Goal: Information Seeking & Learning: Learn about a topic

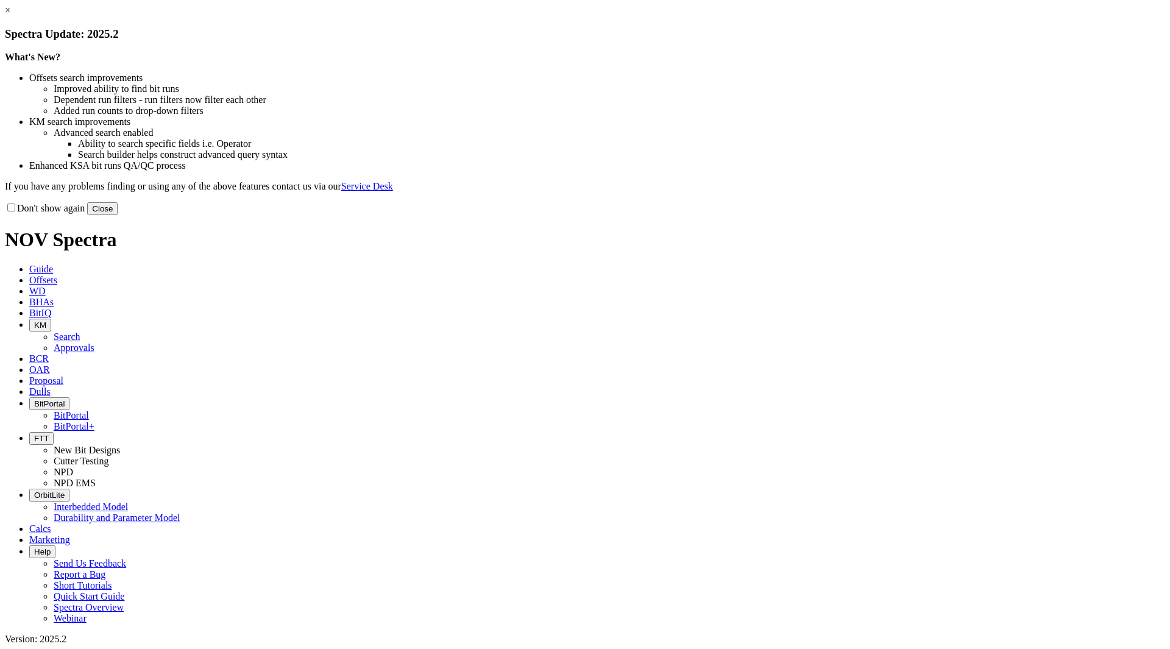
drag, startPoint x: 842, startPoint y: 332, endPoint x: 656, endPoint y: 224, distance: 215.2
click at [118, 215] on button "Close" at bounding box center [102, 208] width 30 height 13
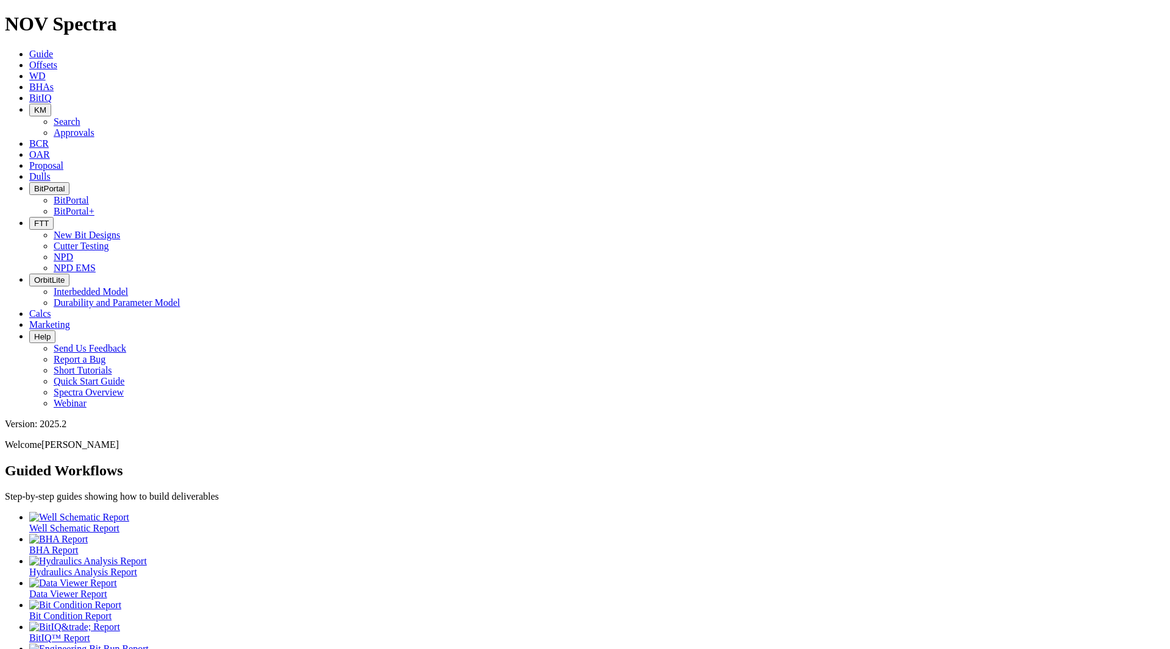
click at [46, 105] on span "KM" at bounding box center [40, 109] width 12 height 9
click at [80, 116] on link "Search" at bounding box center [67, 121] width 27 height 10
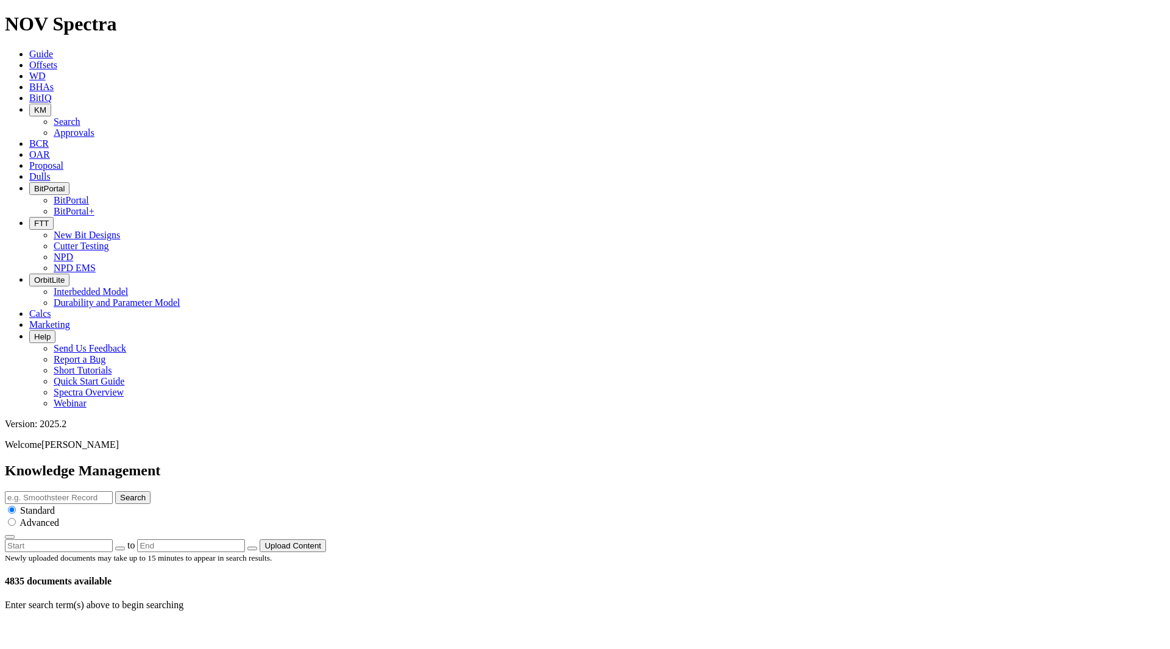
click at [113, 491] on input "text" at bounding box center [59, 497] width 108 height 13
type input "Pegasus"
click at [115, 491] on button "Search" at bounding box center [132, 497] width 35 height 13
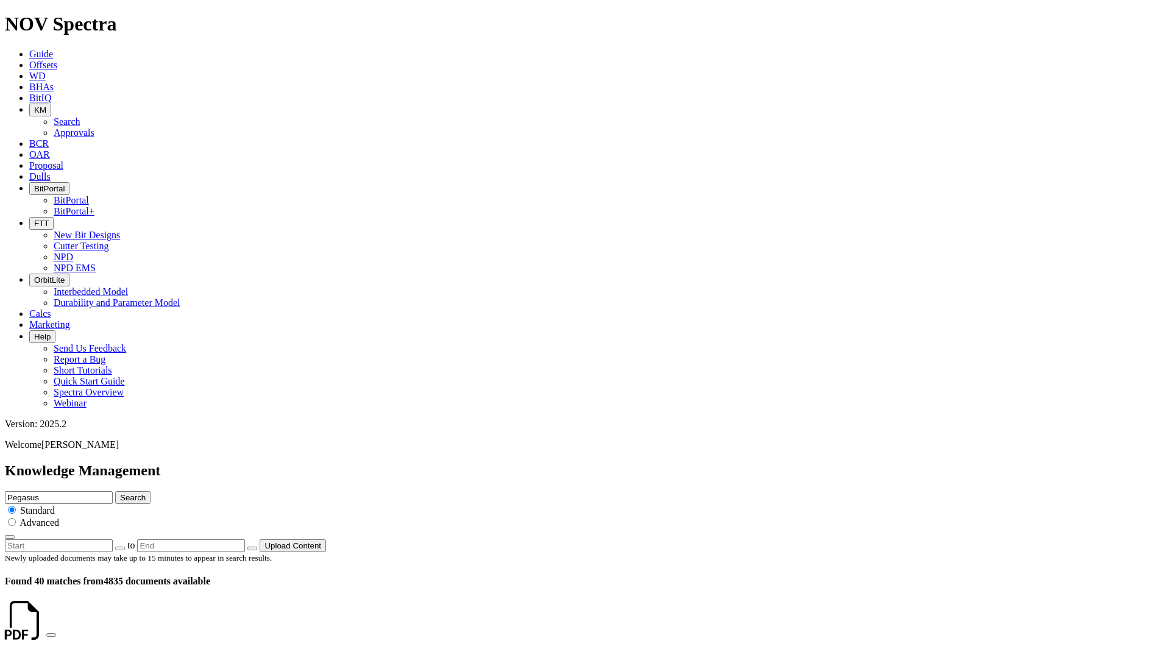
scroll to position [122, 0]
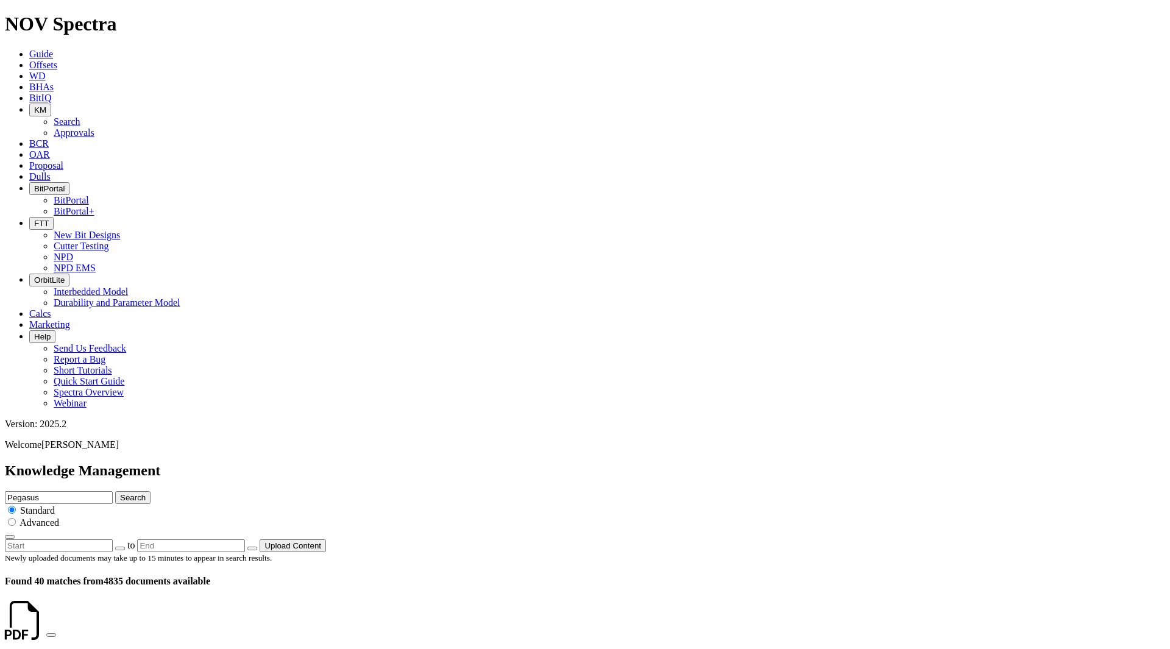
drag, startPoint x: 526, startPoint y: 63, endPoint x: 513, endPoint y: 62, distance: 12.9
click at [514, 463] on div "Knowledge Management Pegasus Search Standard Advanced to Upload Content" at bounding box center [585, 508] width 1160 height 90
type input "Flyer"
click at [115, 491] on button "Search" at bounding box center [132, 497] width 35 height 13
click at [113, 491] on input "Flyer" at bounding box center [59, 497] width 108 height 13
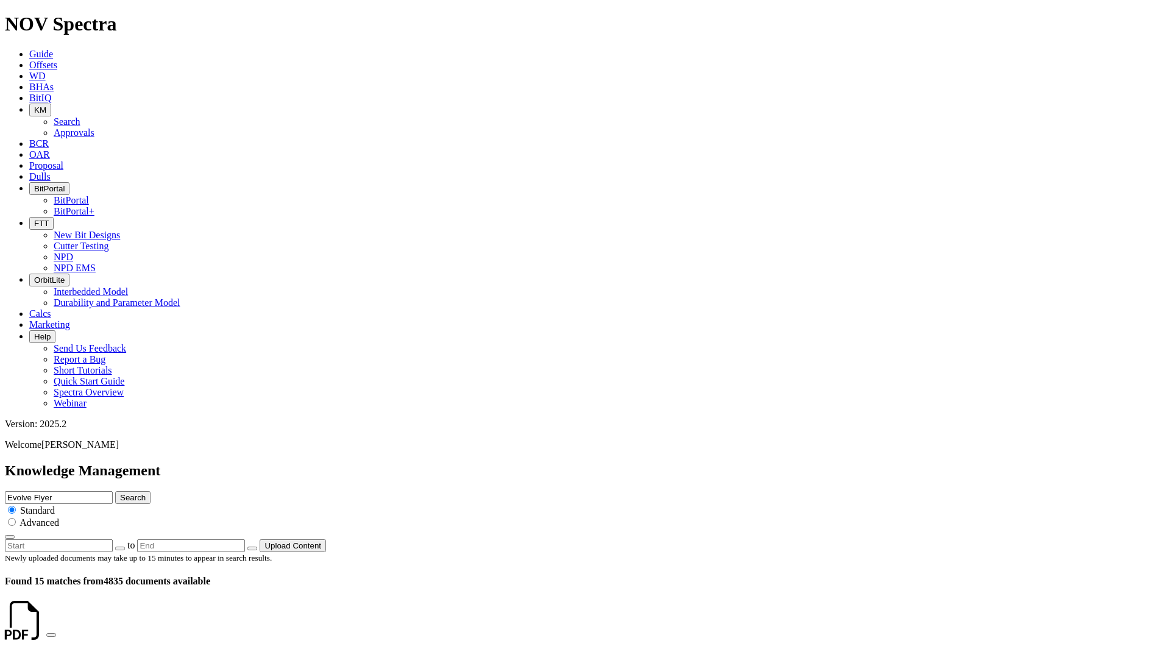
type input "Evolve Flyer"
click at [115, 491] on button "Search" at bounding box center [132, 497] width 35 height 13
click at [46, 626] on link at bounding box center [46, 631] width 0 height 10
click at [113, 491] on input "Evolve Flyer" at bounding box center [59, 497] width 108 height 13
type input "Evolve presentation"
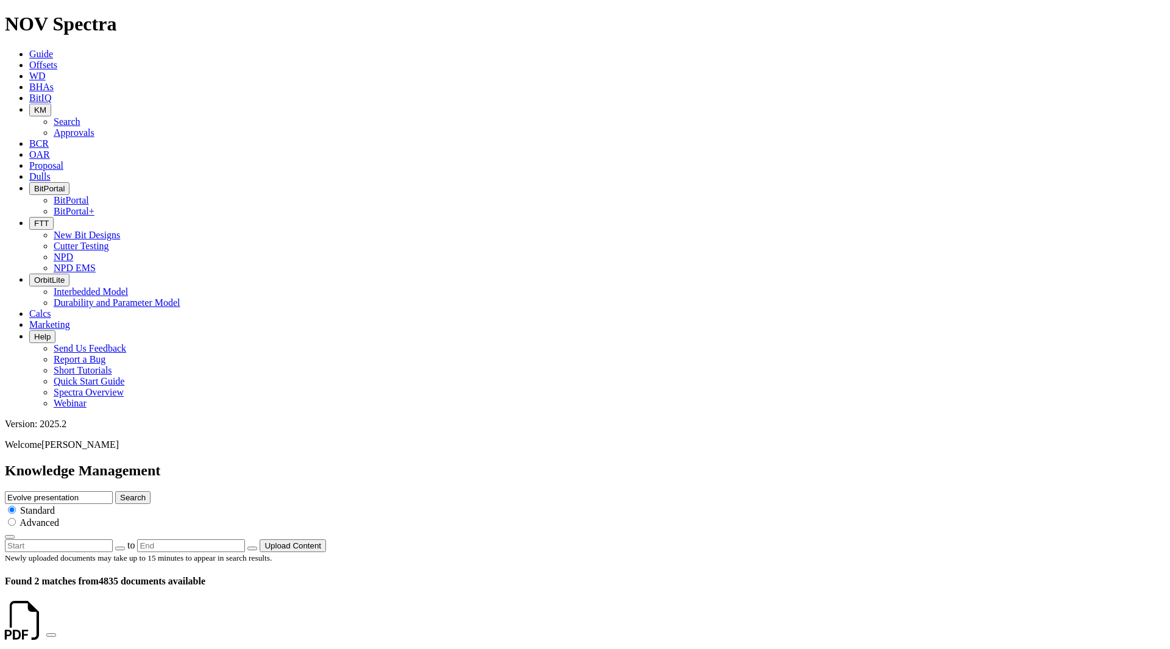
click at [115, 491] on button "Search" at bounding box center [132, 497] width 35 height 13
drag, startPoint x: 561, startPoint y: 69, endPoint x: 710, endPoint y: 69, distance: 148.7
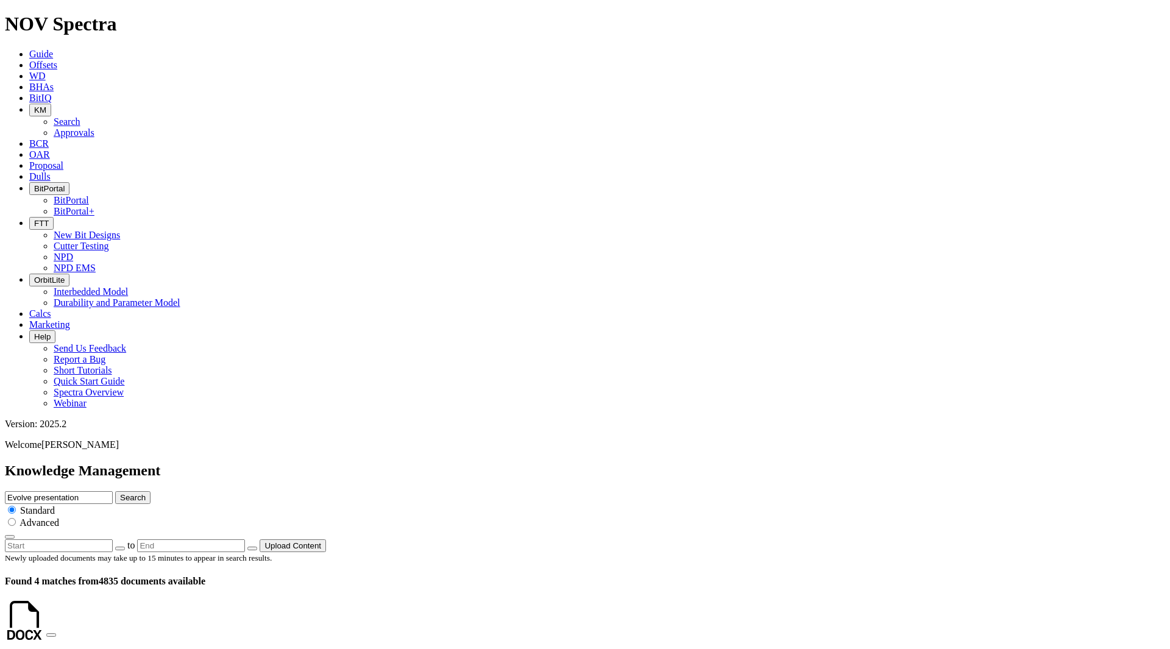
click at [113, 491] on input "Evolve presentation" at bounding box center [59, 497] width 108 height 13
type input "Evolve crib"
click at [115, 491] on button "Search" at bounding box center [132, 497] width 35 height 13
click at [46, 626] on link at bounding box center [46, 631] width 0 height 10
drag, startPoint x: 592, startPoint y: 66, endPoint x: 517, endPoint y: 62, distance: 75.7
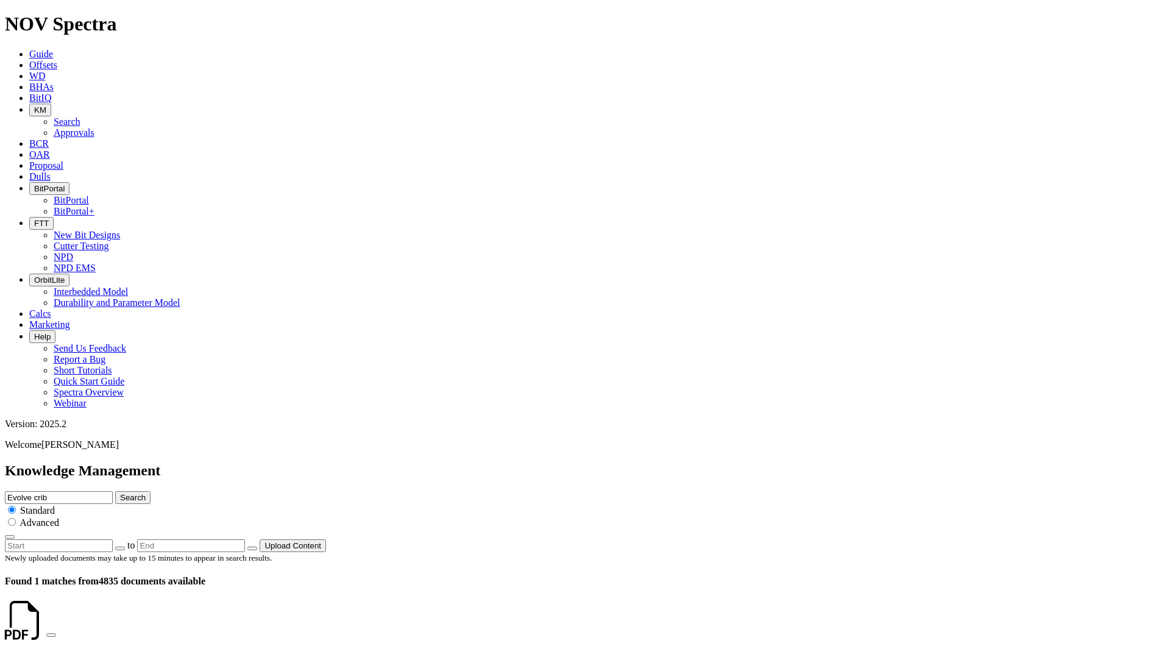
click at [517, 463] on div "Knowledge Management Evolve crib Search Standard Advanced to Upload Content" at bounding box center [585, 508] width 1160 height 90
type input "ION Infinity"
click at [115, 491] on button "Search" at bounding box center [132, 497] width 35 height 13
click at [46, 626] on icon at bounding box center [46, 631] width 0 height 10
drag, startPoint x: 606, startPoint y: 58, endPoint x: 605, endPoint y: 65, distance: 6.7
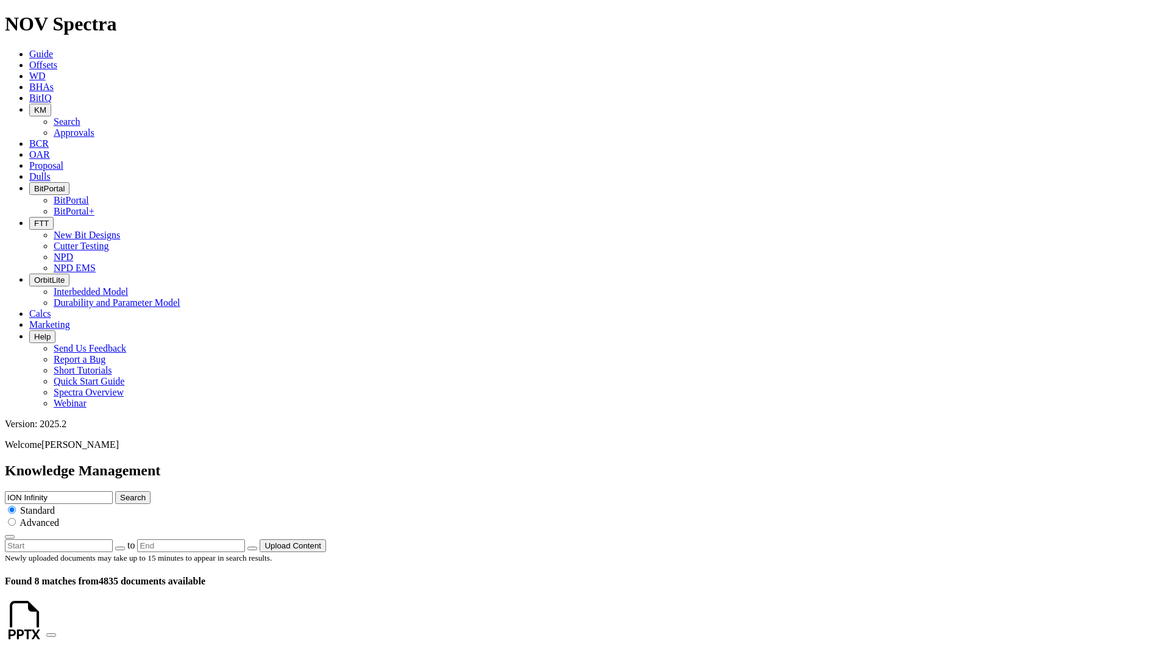
click at [113, 491] on input "ION Infinity" at bounding box center [59, 497] width 108 height 13
drag, startPoint x: 605, startPoint y: 65, endPoint x: 502, endPoint y: 66, distance: 103.6
click at [502, 463] on div "Knowledge Management ION Infinity Search Standard Advanced to Upload Content" at bounding box center [585, 508] width 1160 height 90
click at [113, 491] on input "Evolve" at bounding box center [59, 497] width 108 height 13
type input "Evolve FAQ"
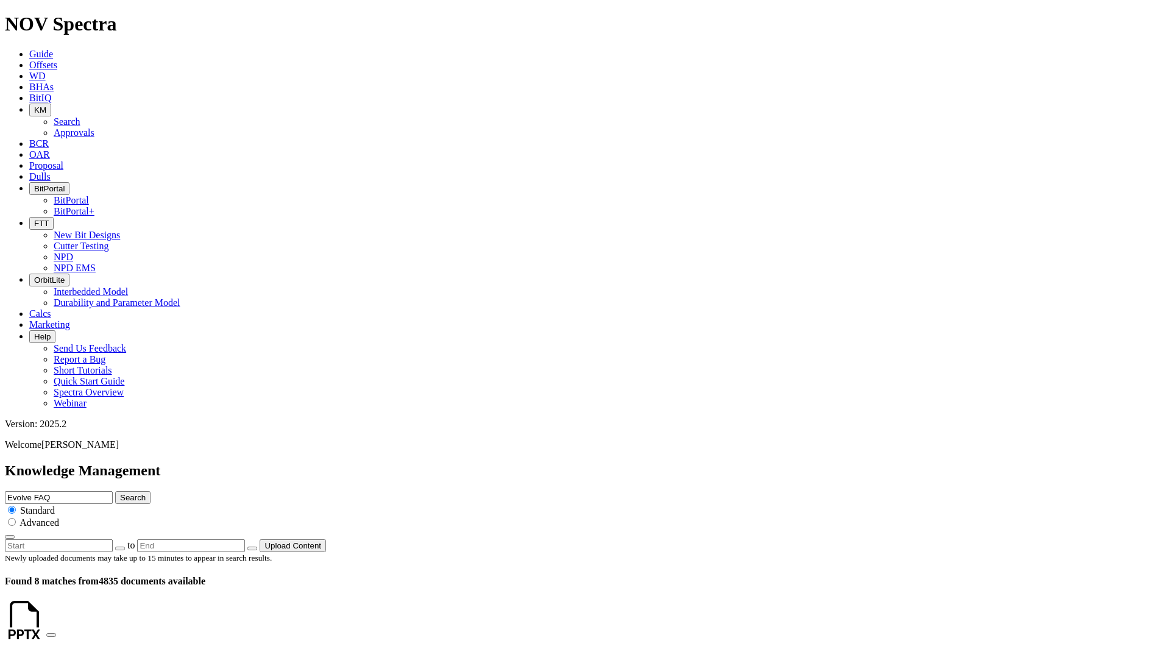
click at [115, 491] on button "Search" at bounding box center [132, 497] width 35 height 13
click at [46, 626] on icon at bounding box center [46, 631] width 0 height 10
drag, startPoint x: 605, startPoint y: 63, endPoint x: 504, endPoint y: 59, distance: 100.6
click at [504, 463] on div "Knowledge Management Evolve FAQ Search Standard Advanced to Upload Content" at bounding box center [585, 508] width 1160 height 90
type input "Infinity"
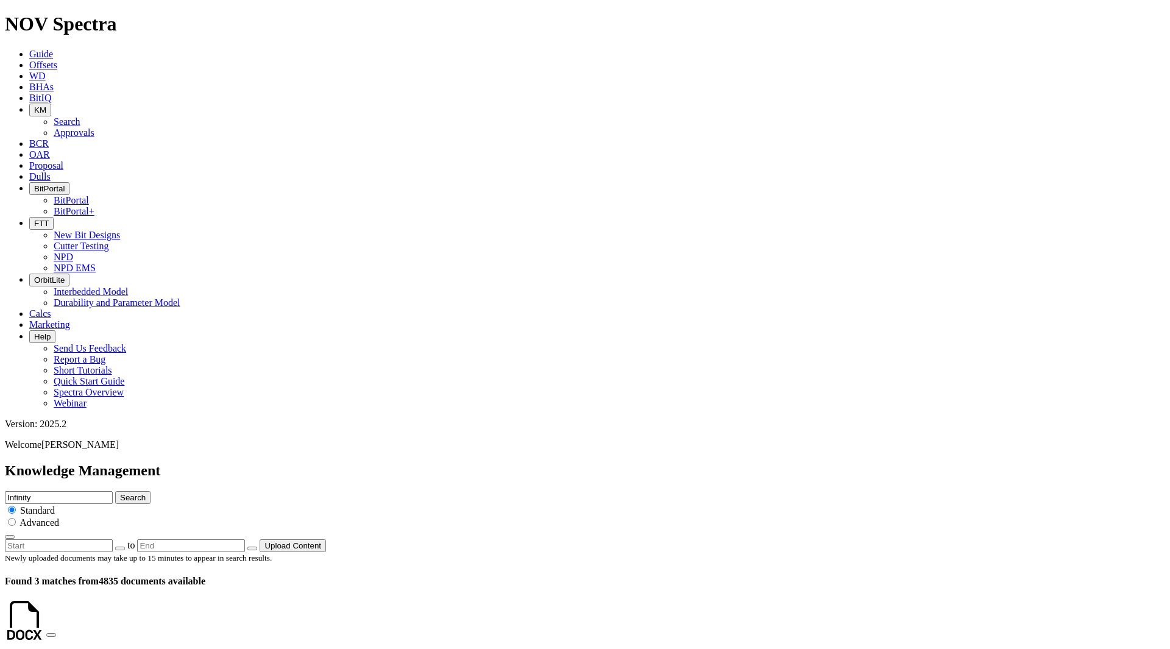
click at [115, 491] on button "Search" at bounding box center [132, 497] width 35 height 13
drag, startPoint x: 196, startPoint y: 454, endPoint x: 188, endPoint y: 454, distance: 7.9
drag, startPoint x: 578, startPoint y: 62, endPoint x: 467, endPoint y: 61, distance: 110.3
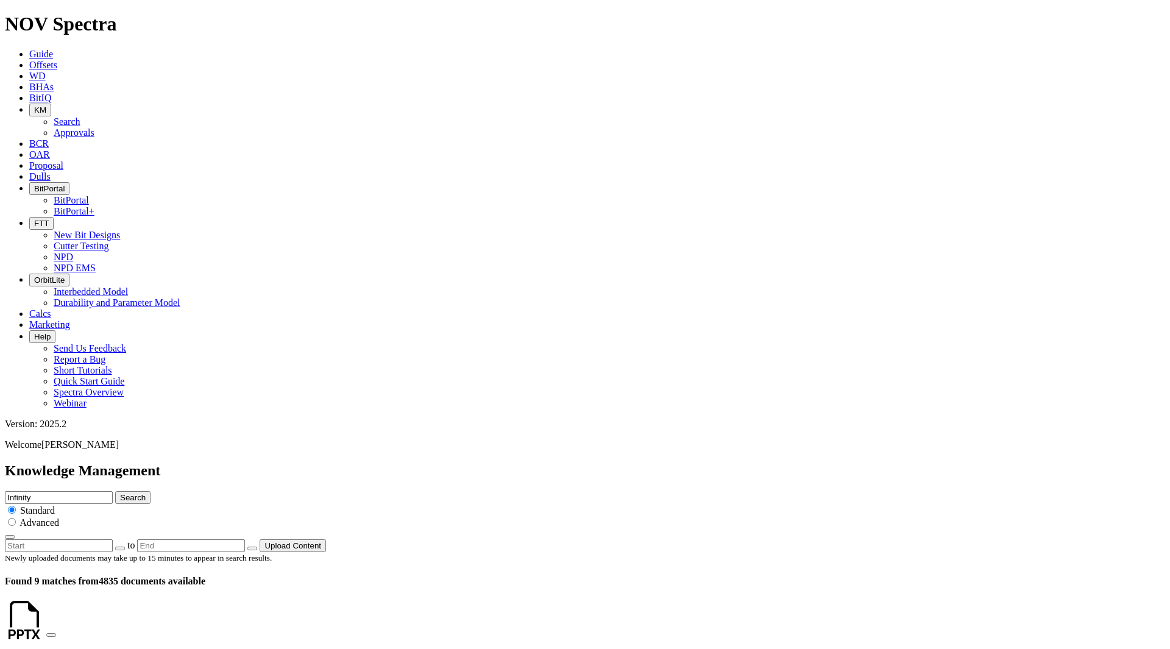
click at [467, 463] on div "Knowledge Management Infinity Search Standard Advanced to Upload Content" at bounding box center [585, 508] width 1160 height 90
type input "Janbiya"
click at [115, 491] on button "Search" at bounding box center [132, 497] width 35 height 13
drag, startPoint x: 568, startPoint y: 64, endPoint x: 478, endPoint y: 57, distance: 89.8
click at [478, 463] on div "Knowledge Management Janbiya Search Standard Advanced to Upload Content" at bounding box center [585, 508] width 1160 height 90
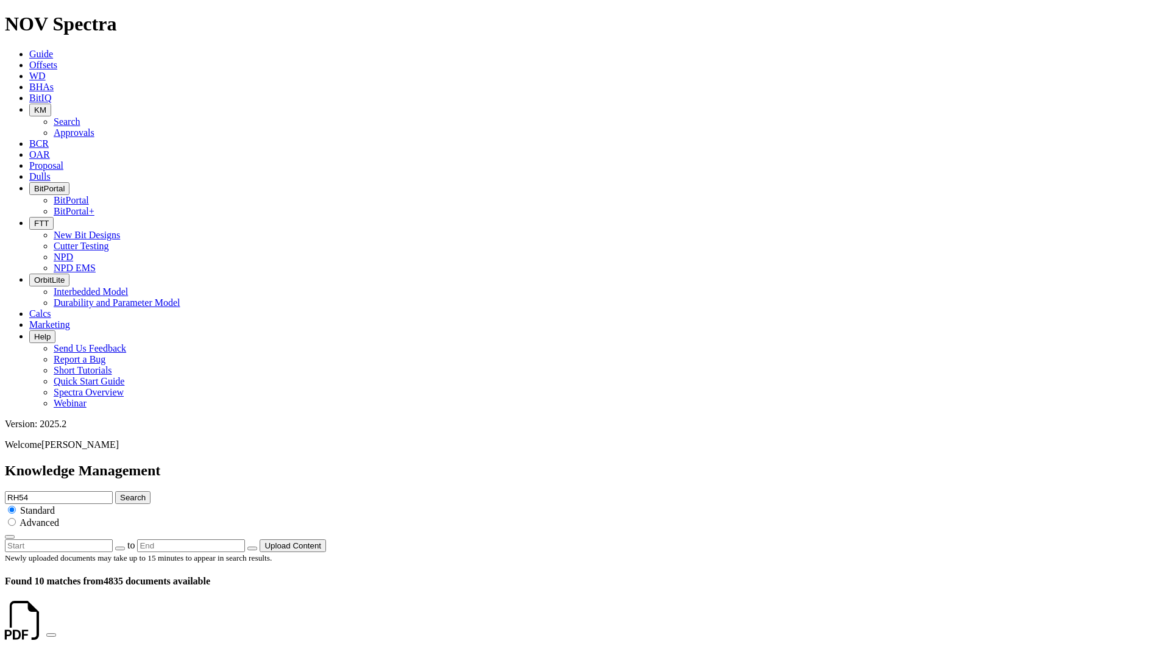
type input "RH54"
click at [115, 491] on button "Search" at bounding box center [132, 497] width 35 height 13
drag, startPoint x: 572, startPoint y: 60, endPoint x: 515, endPoint y: 61, distance: 57.3
click at [515, 463] on div "Knowledge Management RH54 Search Standard Advanced to Upload Content" at bounding box center [585, 508] width 1160 height 90
type input "Janbiya"
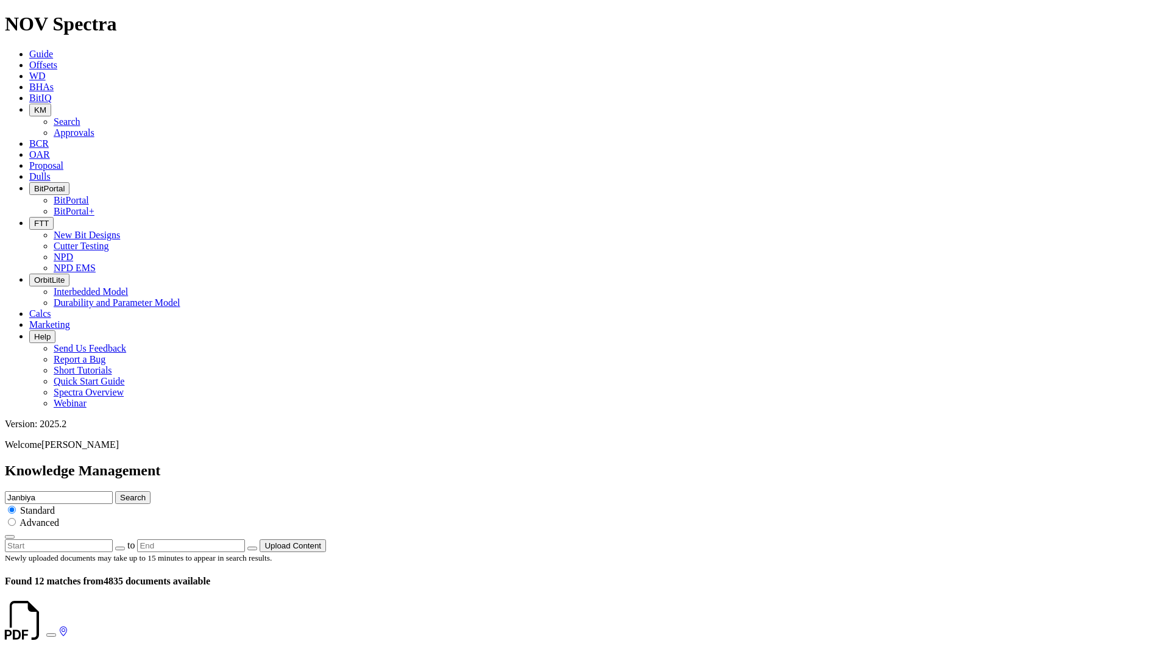
click at [115, 491] on button "Search" at bounding box center [132, 497] width 35 height 13
click at [46, 626] on link at bounding box center [46, 631] width 0 height 10
drag, startPoint x: 565, startPoint y: 65, endPoint x: 510, endPoint y: 62, distance: 55.0
click at [510, 463] on div "Knowledge Management Janbiya Search Standard Advanced to Upload Content" at bounding box center [585, 508] width 1160 height 90
type input "Infinity"
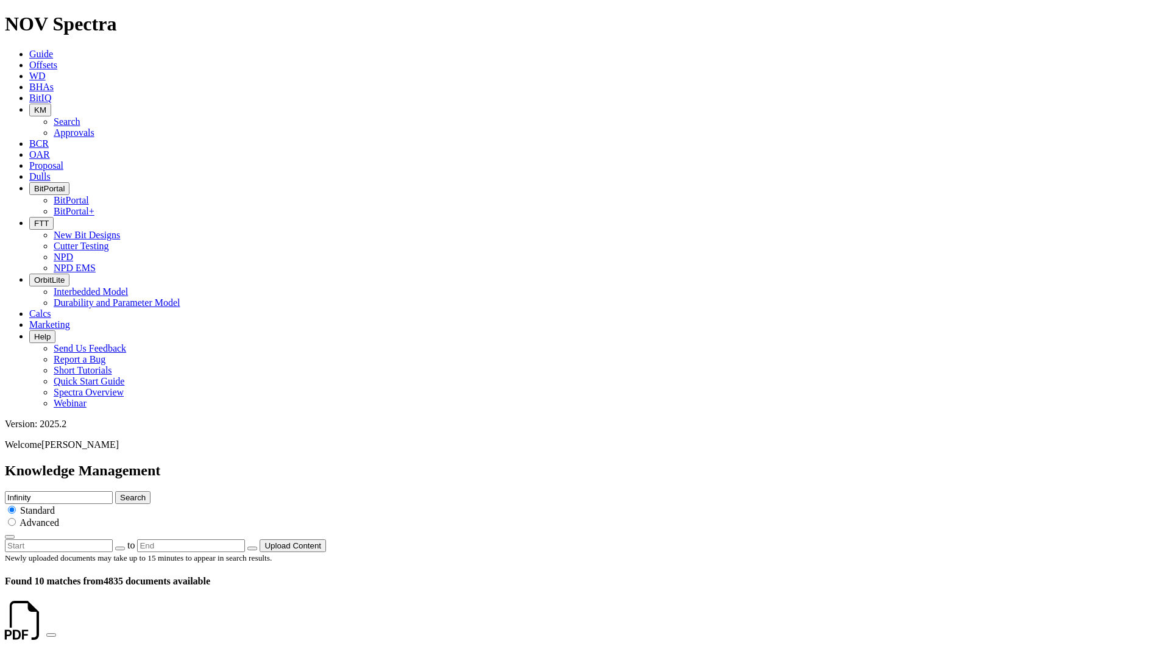
click at [115, 491] on button "Search" at bounding box center [132, 497] width 35 height 13
drag, startPoint x: 592, startPoint y: 63, endPoint x: 510, endPoint y: 60, distance: 82.3
click at [510, 463] on div "Knowledge Management Infinity Search Standard Advanced to Upload Content" at bounding box center [585, 508] width 1160 height 90
type input "Intrepid"
click at [115, 491] on button "Search" at bounding box center [132, 497] width 35 height 13
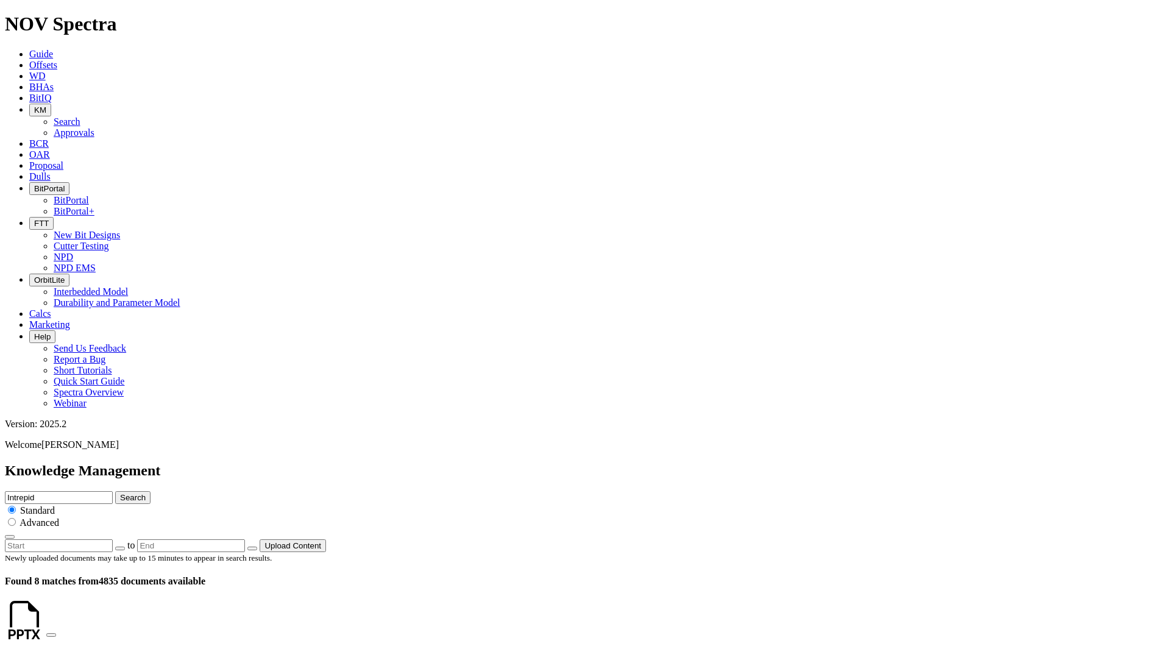
click at [46, 626] on icon at bounding box center [46, 631] width 0 height 10
drag, startPoint x: 569, startPoint y: 63, endPoint x: 505, endPoint y: 63, distance: 64.0
click at [505, 463] on div "Knowledge Management Intrepid Search Standard Advanced to Upload Content" at bounding box center [585, 508] width 1160 height 90
type input "Carnis"
click at [115, 491] on button "Search" at bounding box center [132, 497] width 35 height 13
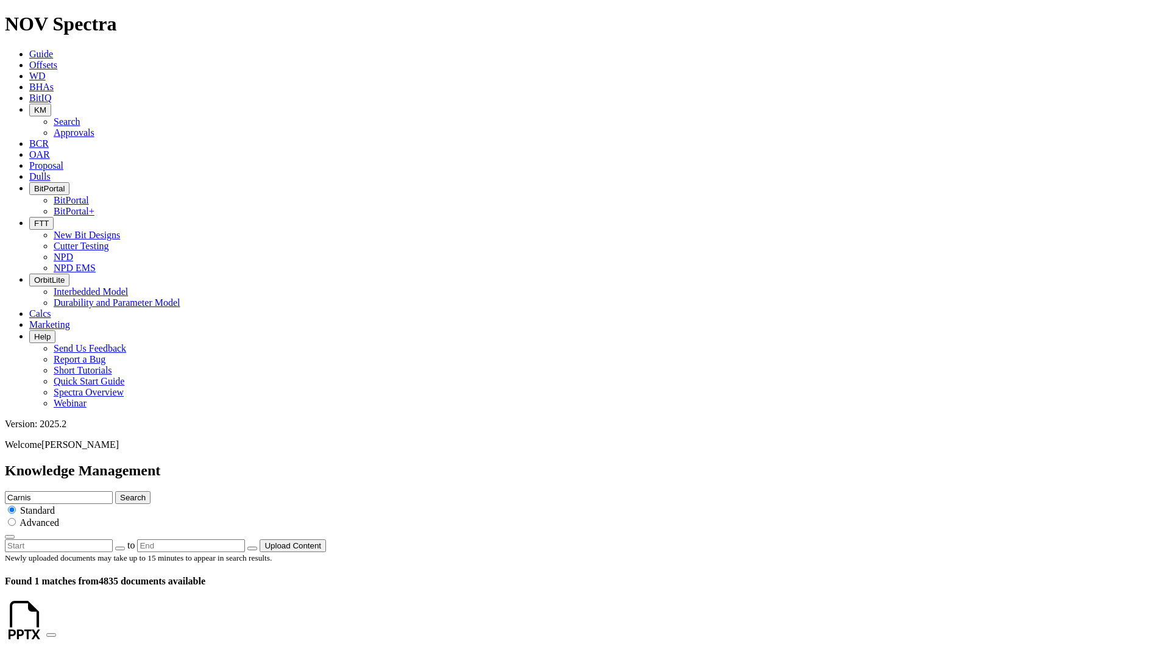
click at [46, 626] on link at bounding box center [46, 631] width 0 height 10
click at [113, 491] on input "Carnis" at bounding box center [59, 497] width 108 height 13
drag, startPoint x: 579, startPoint y: 65, endPoint x: 500, endPoint y: 65, distance: 78.6
click at [500, 463] on div "Knowledge Management Carnis Search Standard Advanced to Upload Content" at bounding box center [585, 508] width 1160 height 90
type input "High exposure"
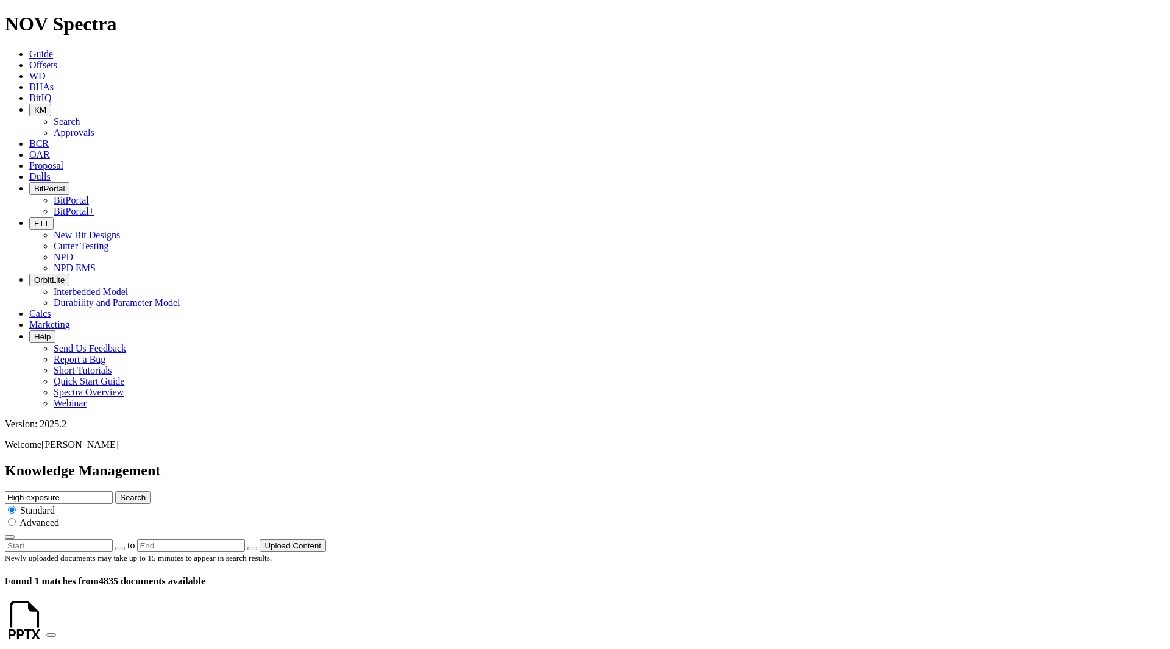
click at [115, 491] on button "Search" at bounding box center [132, 497] width 35 height 13
click at [46, 626] on icon at bounding box center [46, 631] width 0 height 10
drag, startPoint x: 597, startPoint y: 65, endPoint x: 478, endPoint y: 62, distance: 118.9
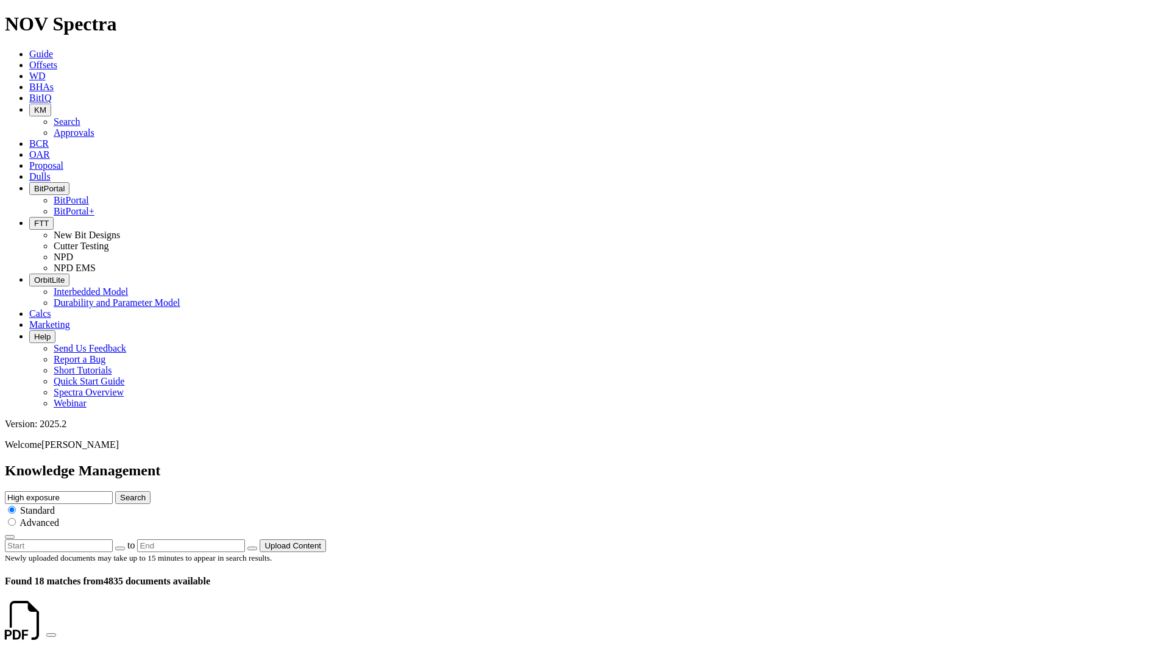
click at [478, 463] on div "Knowledge Management High exposure Search Standard Advanced to Upload Content" at bounding box center [585, 508] width 1160 height 90
type input "Carnis"
click at [115, 491] on button "Search" at bounding box center [132, 497] width 35 height 13
drag, startPoint x: 587, startPoint y: 64, endPoint x: 534, endPoint y: 64, distance: 53.6
click at [113, 491] on input "Carnis" at bounding box center [59, 497] width 108 height 13
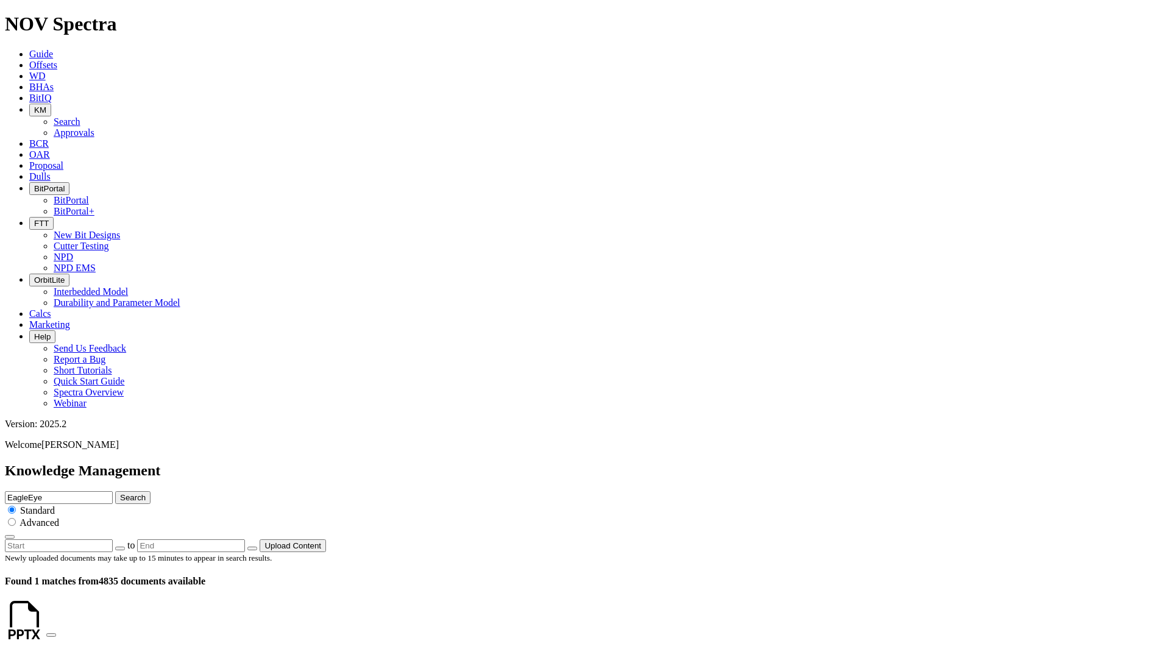
type input "EagleEye"
click at [115, 491] on button "Search" at bounding box center [132, 497] width 35 height 13
click at [46, 626] on icon at bounding box center [46, 631] width 0 height 10
click at [151, 491] on button "Search" at bounding box center [132, 497] width 35 height 13
drag, startPoint x: 666, startPoint y: 229, endPoint x: 576, endPoint y: 194, distance: 96.4
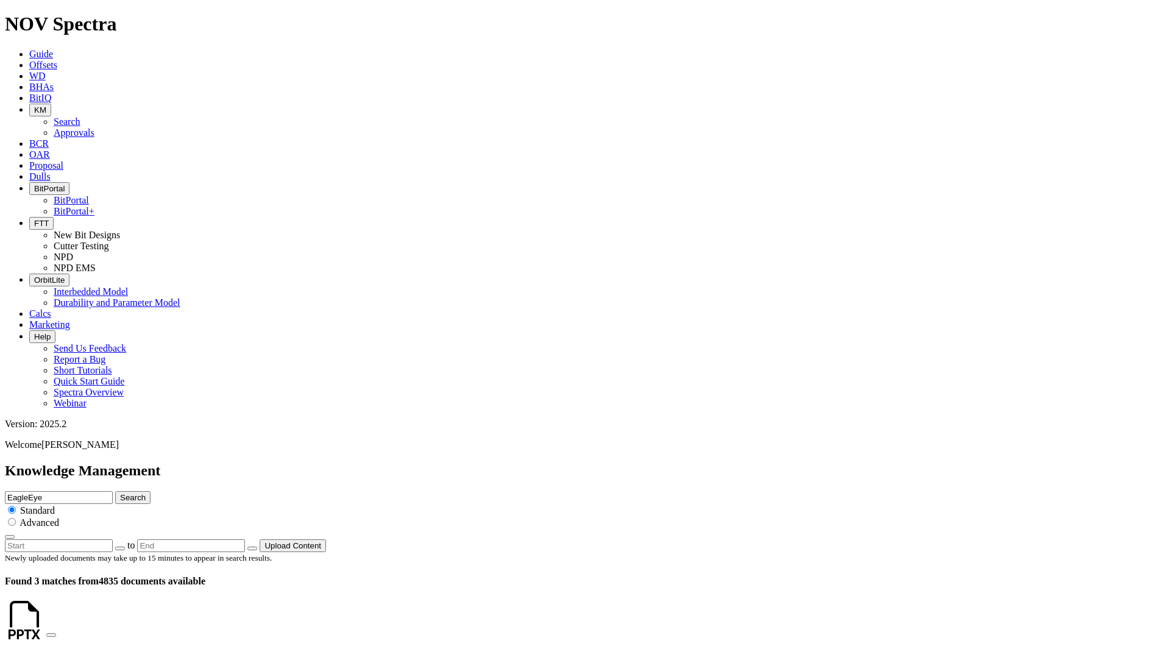
click at [57, 60] on span "Offsets" at bounding box center [43, 65] width 28 height 10
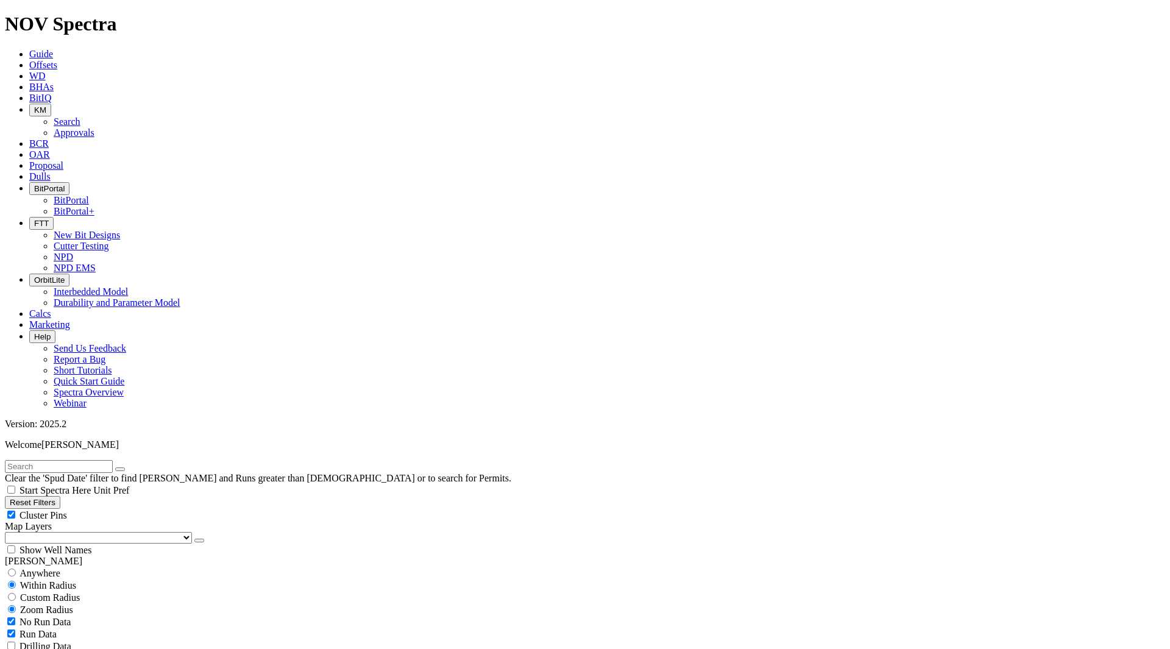
click at [113, 460] on input "text" at bounding box center [59, 466] width 108 height 13
type input "EagleEye"
click at [127, 467] on button "submit" at bounding box center [132, 469] width 10 height 4
click at [68, 567] on div "Anywhere" at bounding box center [585, 573] width 1160 height 12
radio input "true"
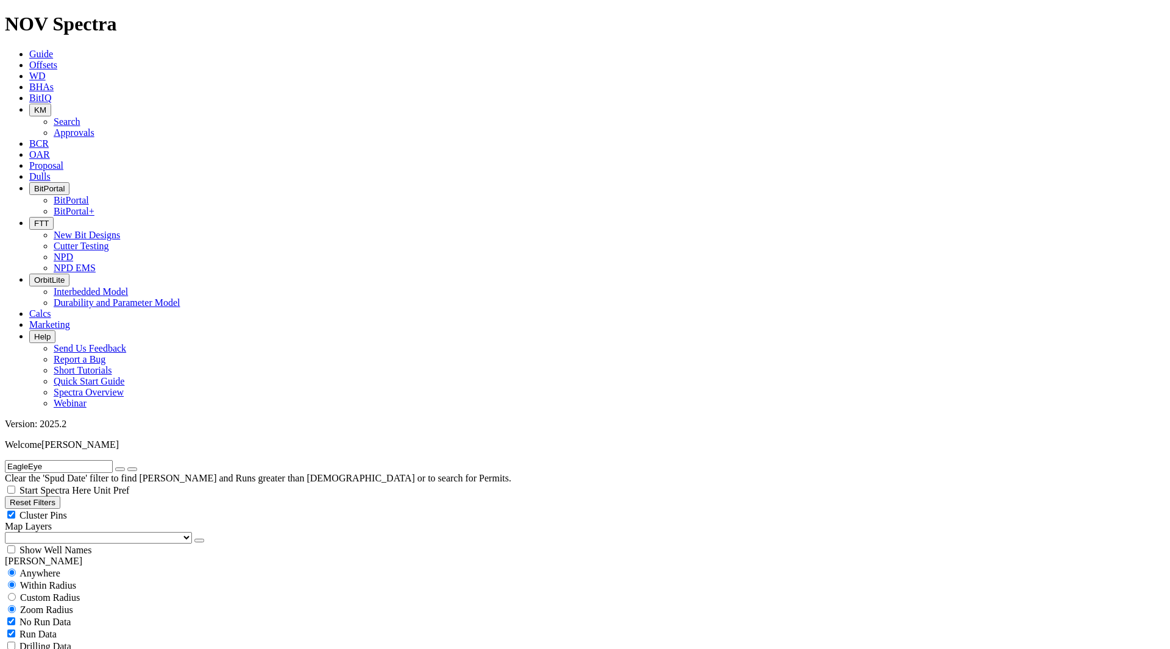
radio input "false"
click at [132, 469] on icon "submit" at bounding box center [132, 469] width 0 height 0
radio input "false"
radio input "true"
click at [137, 467] on button "submit" at bounding box center [132, 469] width 10 height 4
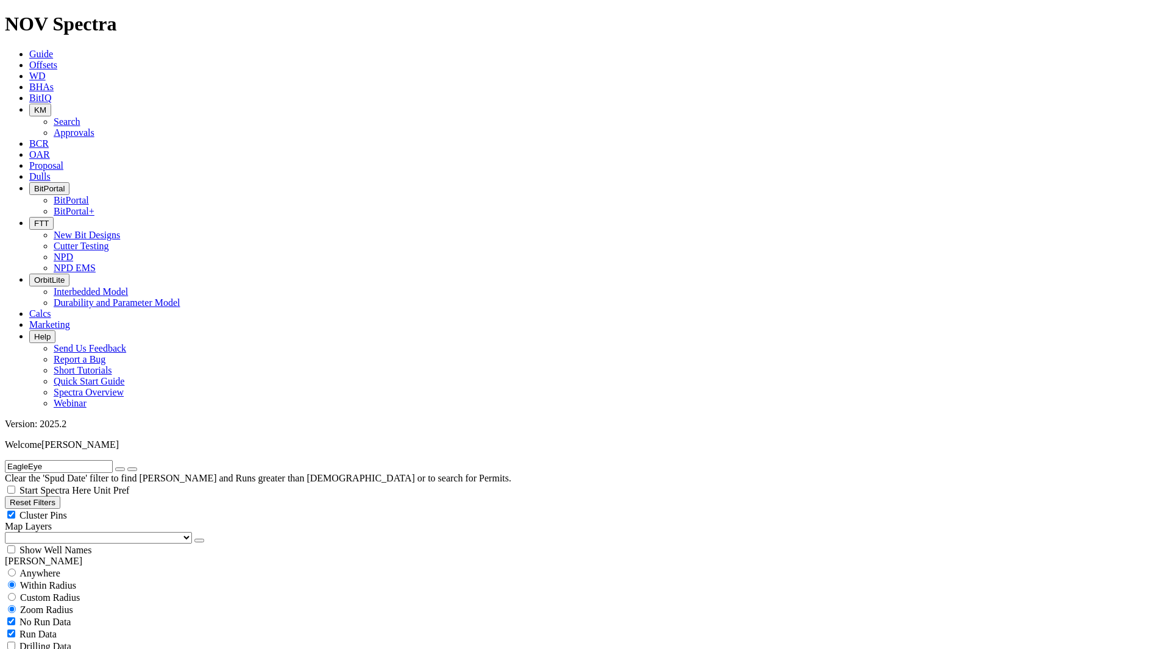
click at [48, 568] on span "Anywhere" at bounding box center [40, 573] width 41 height 10
radio input "true"
radio input "false"
click at [137, 467] on button "submit" at bounding box center [132, 469] width 10 height 4
radio input "false"
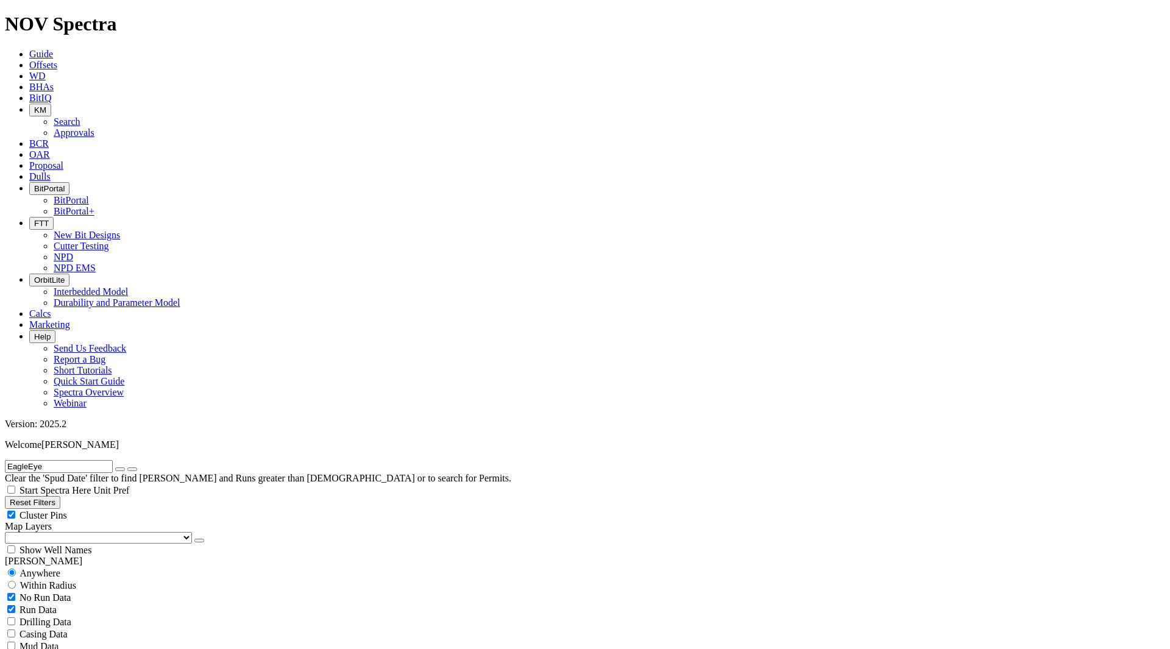
radio input "true"
drag, startPoint x: 96, startPoint y: 54, endPoint x: 12, endPoint y: 55, distance: 84.1
click at [12, 460] on input "EagleEye" at bounding box center [59, 466] width 108 height 13
click at [62, 460] on input "EagleEye" at bounding box center [59, 466] width 108 height 13
drag, startPoint x: 65, startPoint y: 52, endPoint x: 0, endPoint y: 55, distance: 64.7
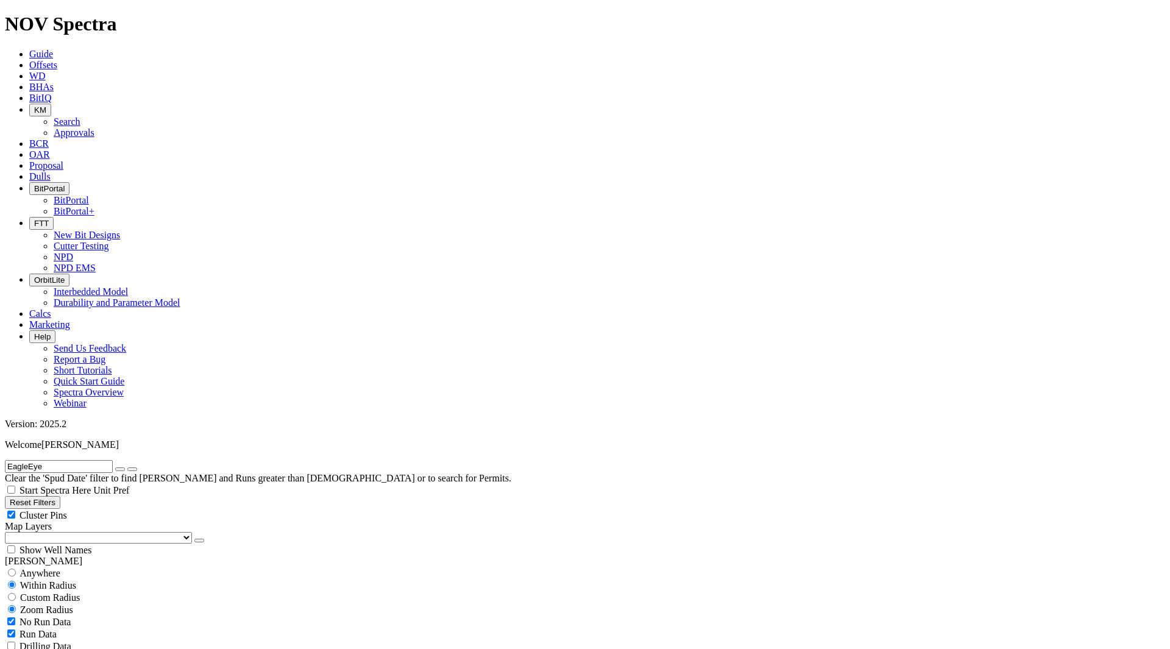
click at [5, 460] on form "EagleEye" at bounding box center [585, 466] width 1160 height 13
click at [105, 460] on input "EagleEye" at bounding box center [59, 466] width 108 height 13
drag, startPoint x: 105, startPoint y: 53, endPoint x: 0, endPoint y: 48, distance: 105.6
click at [5, 460] on form "EagleEye" at bounding box center [585, 466] width 1160 height 13
click at [113, 460] on input "E1" at bounding box center [59, 466] width 108 height 13
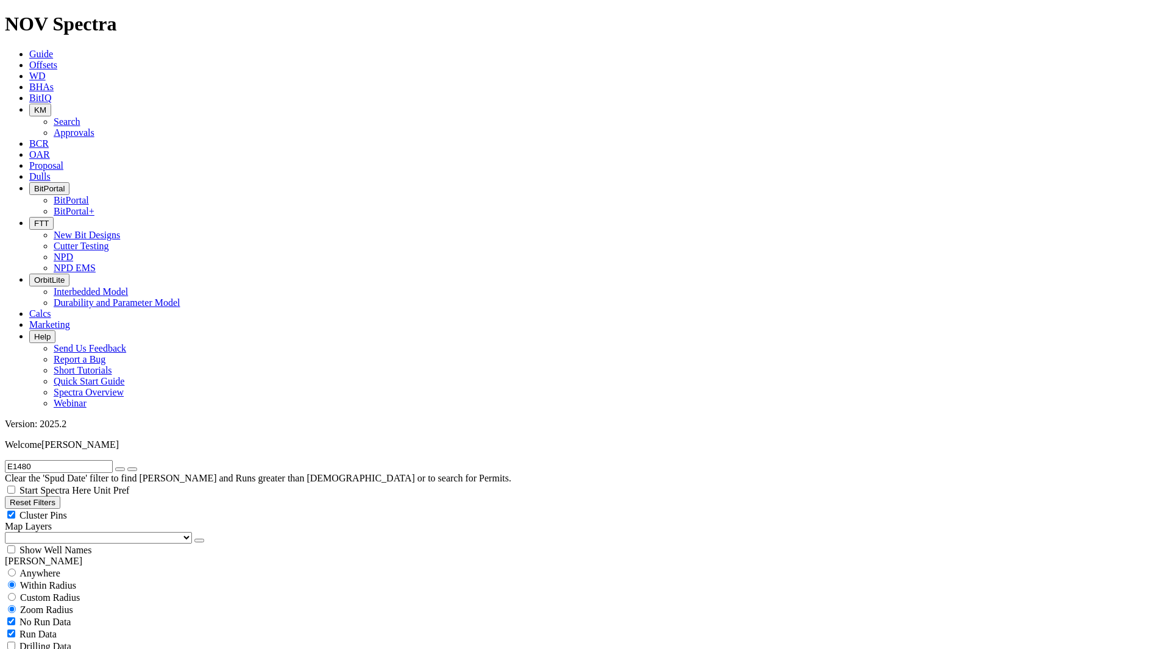
click at [127, 467] on button "submit" at bounding box center [132, 469] width 10 height 4
click at [88, 460] on input "E1480" at bounding box center [59, 466] width 108 height 13
drag, startPoint x: 51, startPoint y: 51, endPoint x: 0, endPoint y: 50, distance: 50.6
click at [5, 460] on form "E1480" at bounding box center [585, 466] width 1160 height 13
type input "E1481"
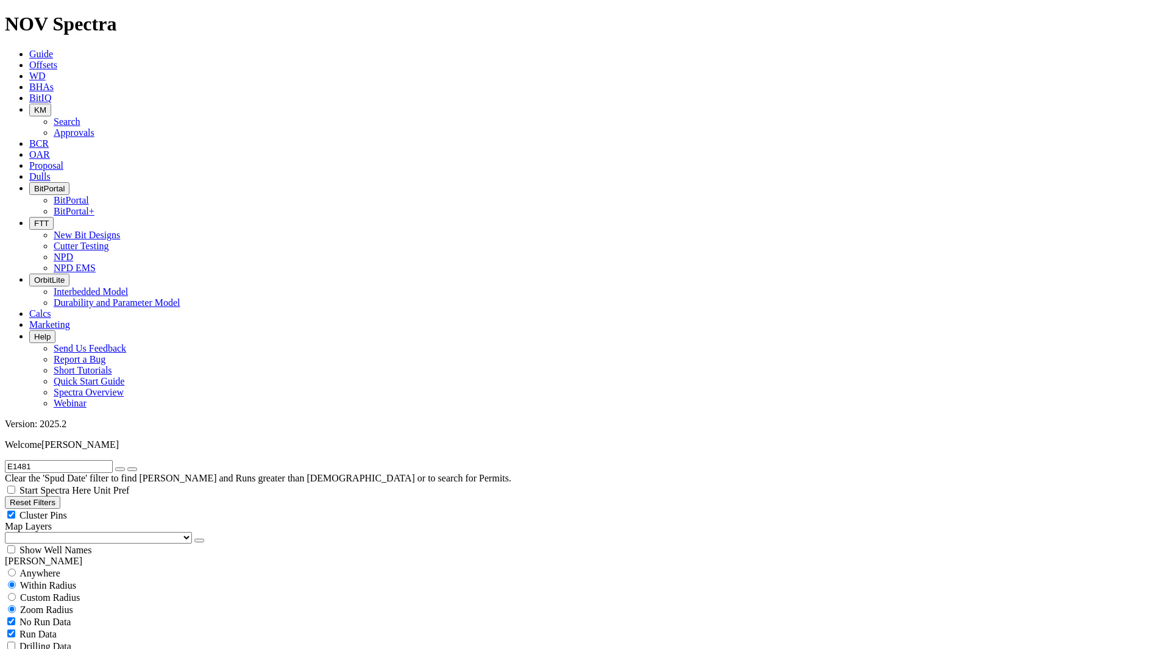
click at [127, 467] on button "submit" at bounding box center [132, 469] width 10 height 4
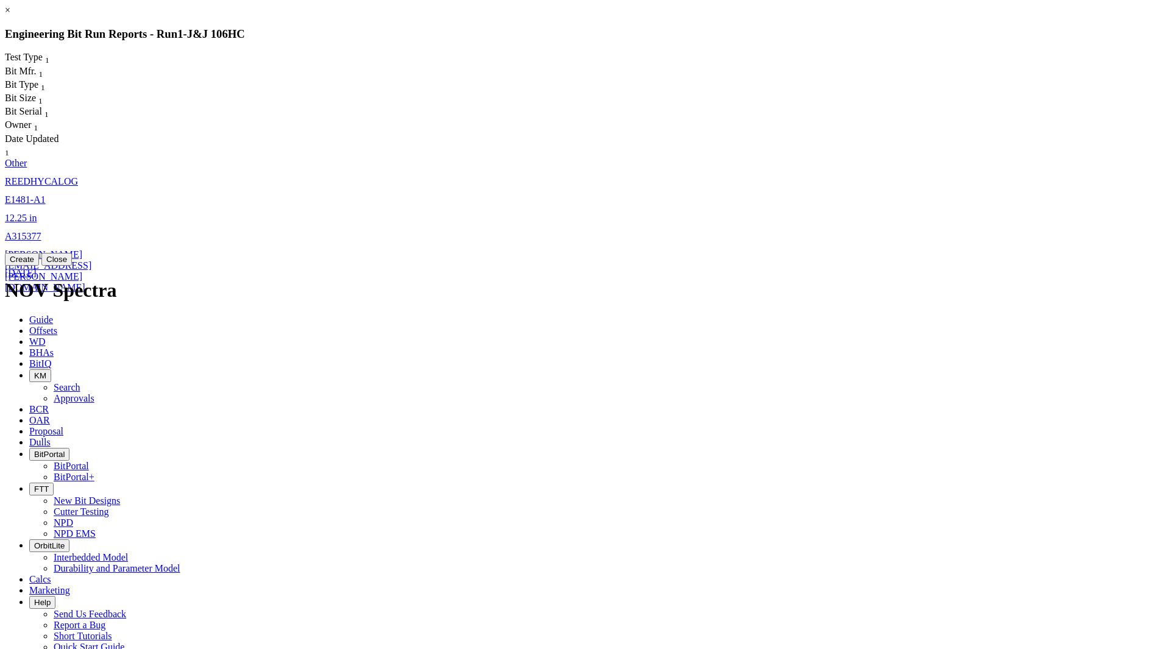
click at [91, 249] on link "wade.mendoza@nov.com" at bounding box center [48, 270] width 87 height 43
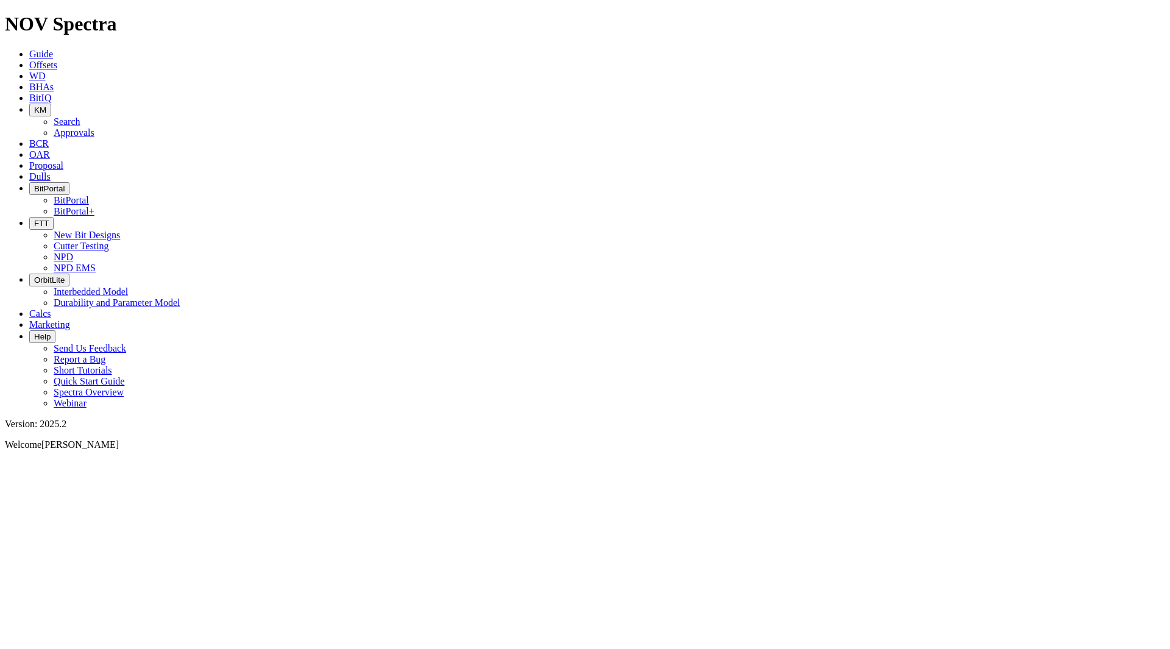
select select "Other"
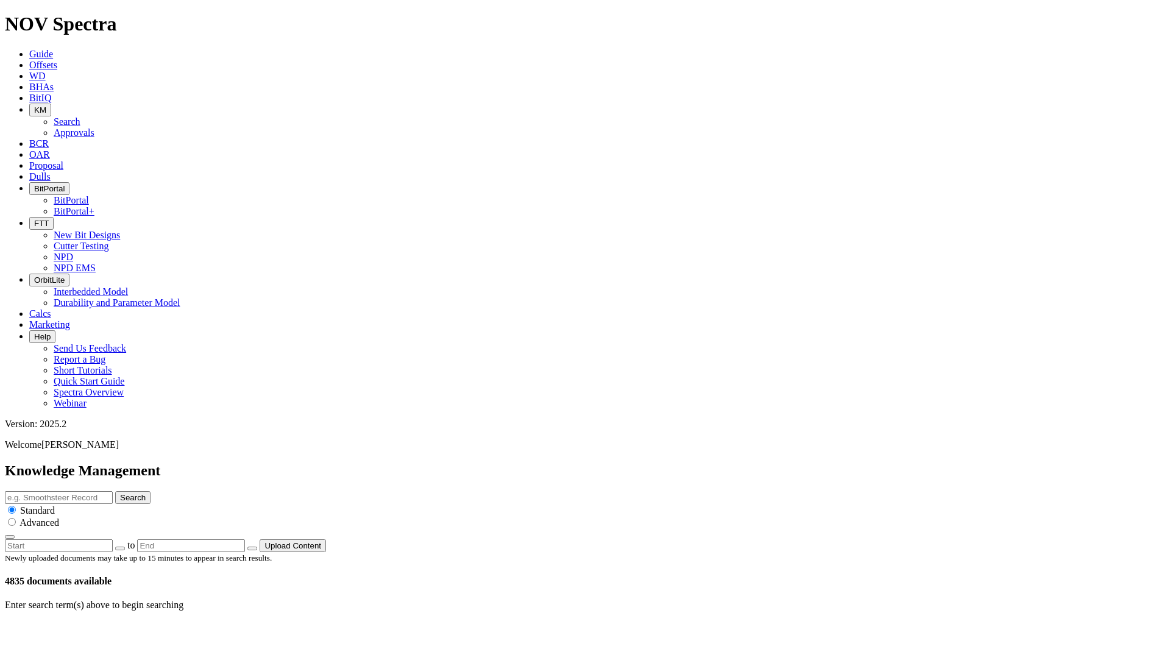
click at [573, 491] on div "Search Standard Advanced" at bounding box center [585, 515] width 1160 height 48
click at [113, 491] on input "text" at bounding box center [59, 497] width 108 height 13
type input "E1497"
click at [115, 491] on button "Search" at bounding box center [132, 497] width 35 height 13
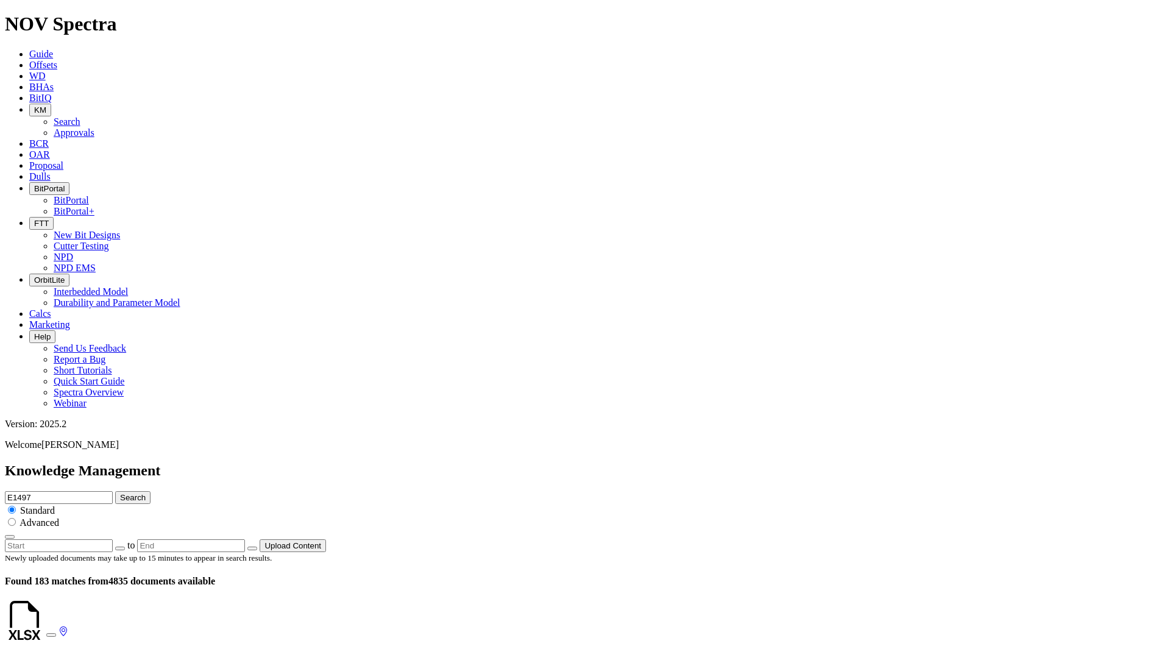
click at [57, 60] on span "Offsets" at bounding box center [43, 65] width 28 height 10
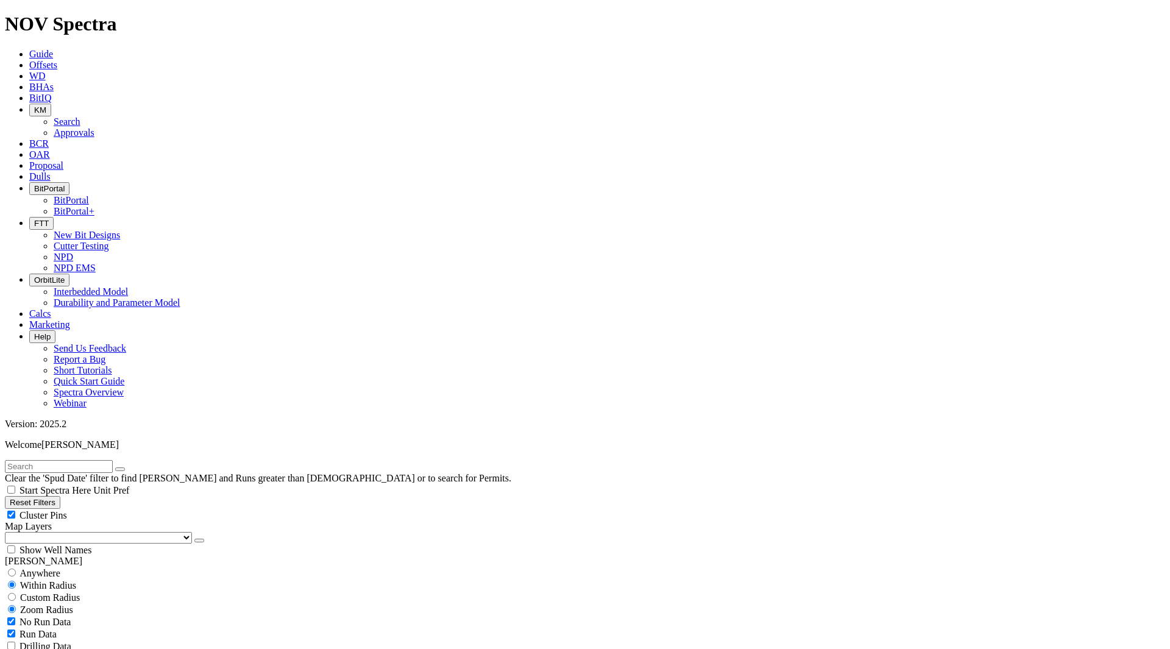
click at [81, 460] on input "text" at bounding box center [59, 466] width 108 height 13
type input "E1502"
click at [127, 467] on button "submit" at bounding box center [132, 469] width 10 height 4
click at [60, 568] on span "Anywhere" at bounding box center [40, 573] width 41 height 10
radio input "true"
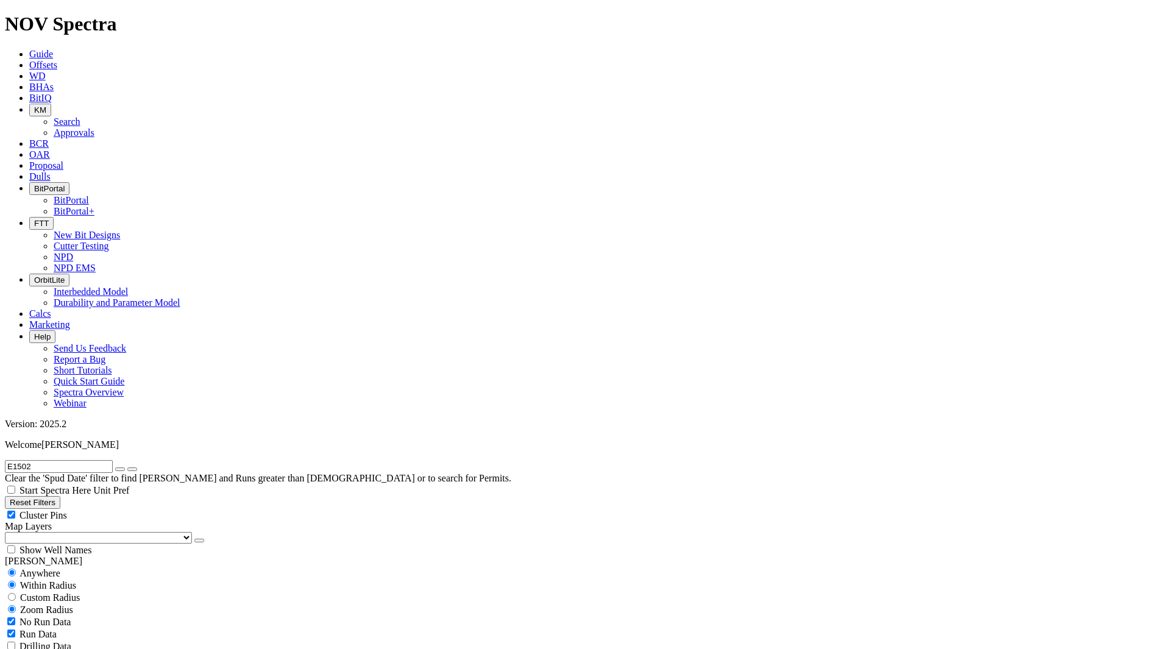
radio input "false"
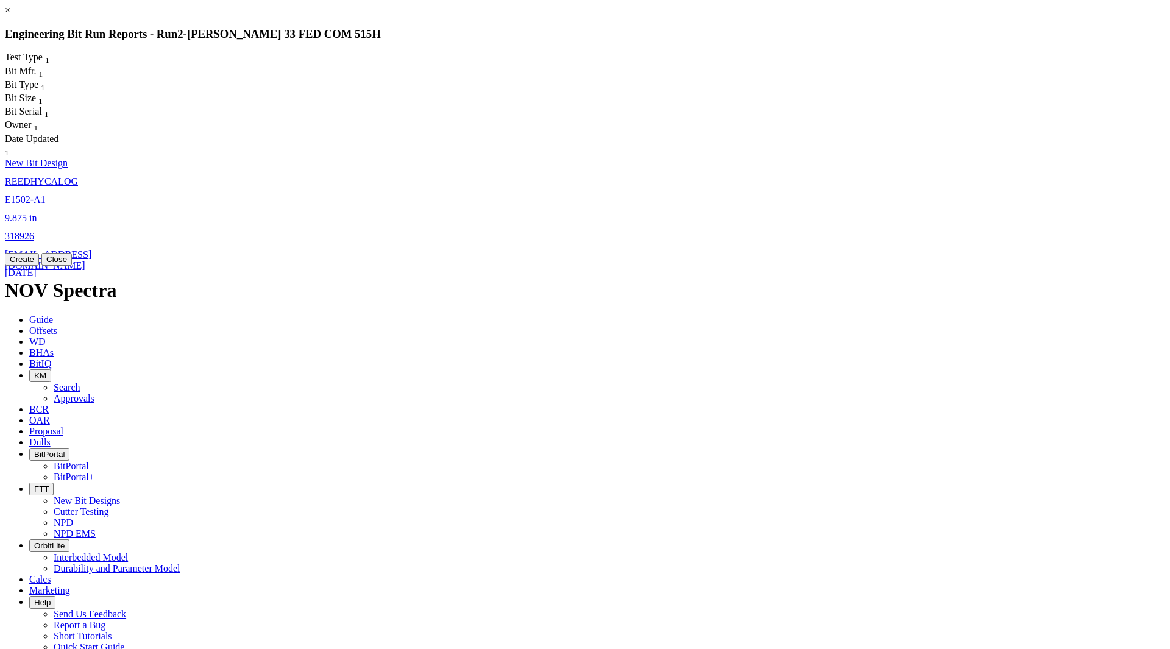
click at [37, 213] on link "9.875 in" at bounding box center [21, 218] width 32 height 10
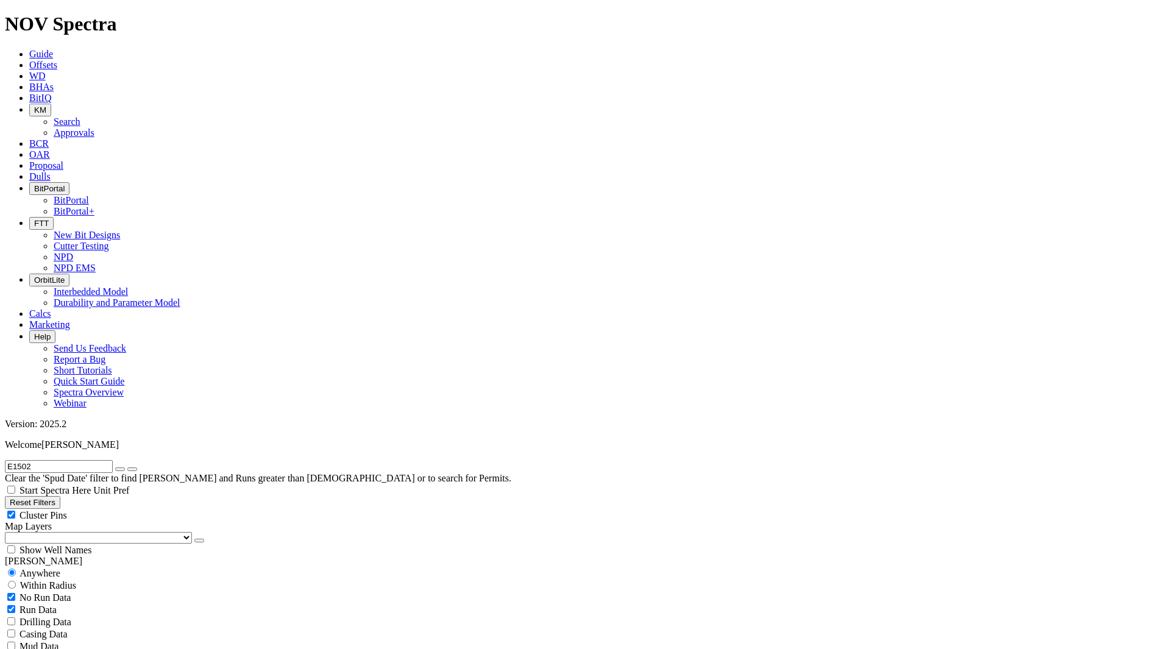
select select "New Bit Design"
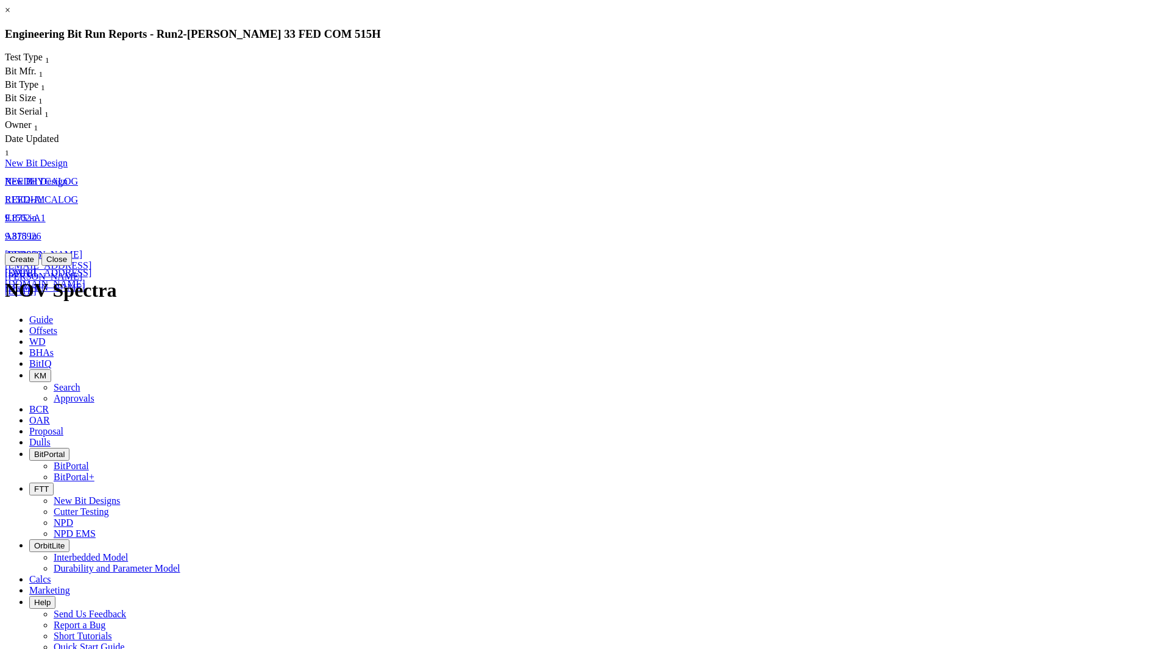
click at [41, 249] on span "A318926" at bounding box center [23, 254] width 37 height 10
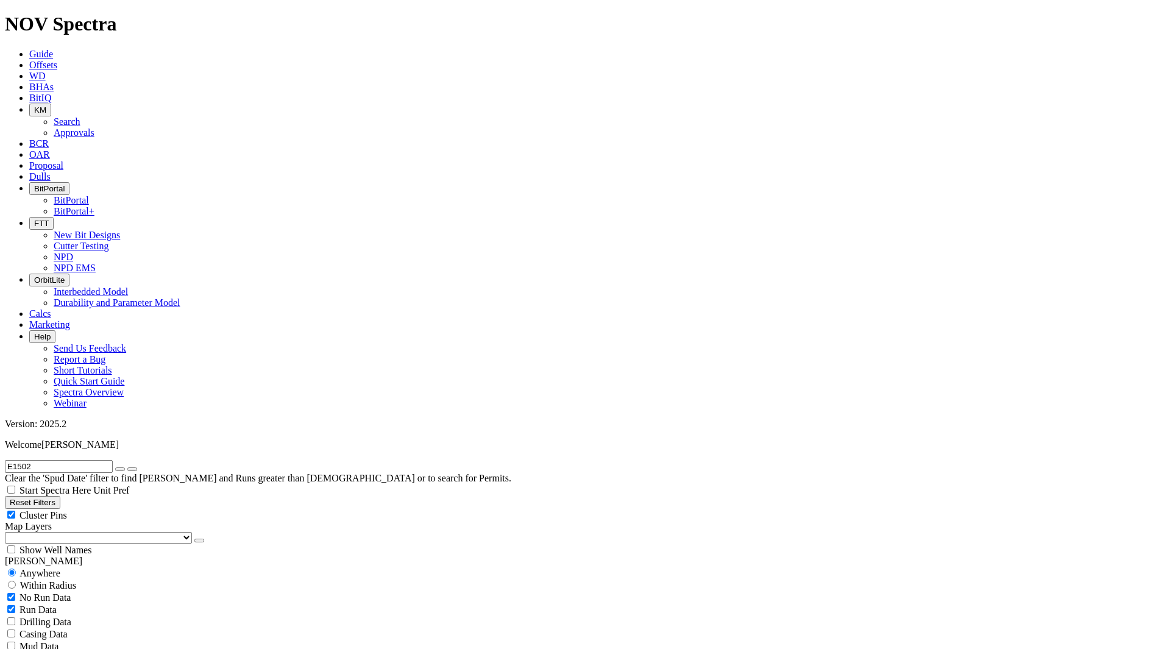
select select "New Bit Design"
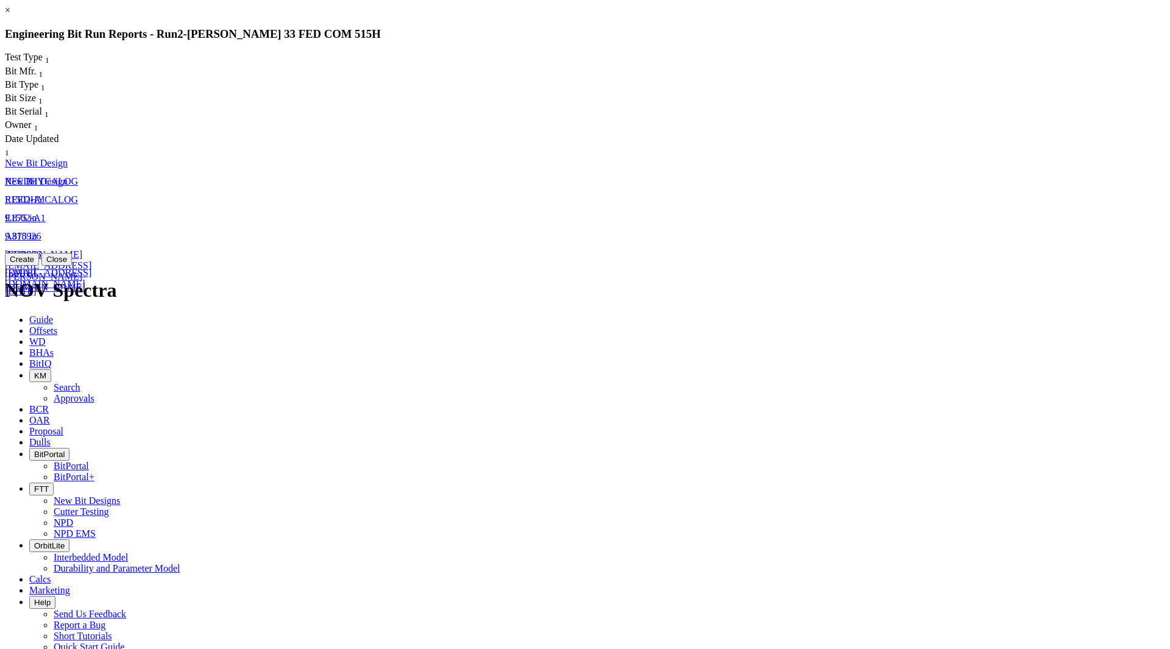
click at [41, 231] on span "A318926" at bounding box center [23, 236] width 37 height 10
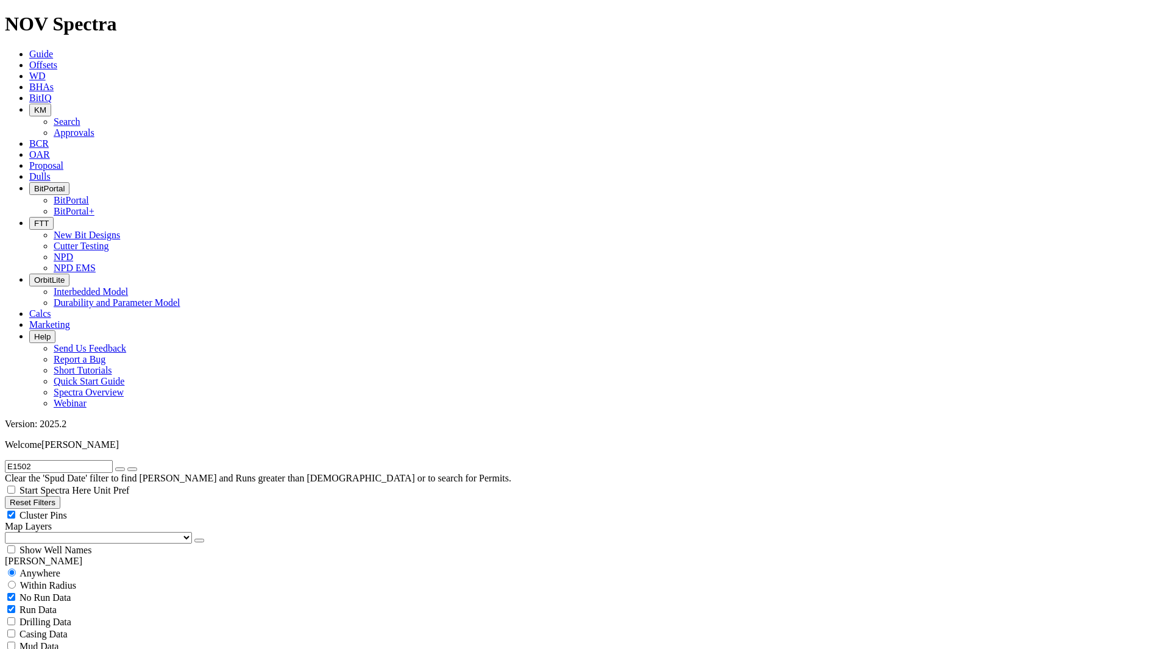
select select "New Bit Design"
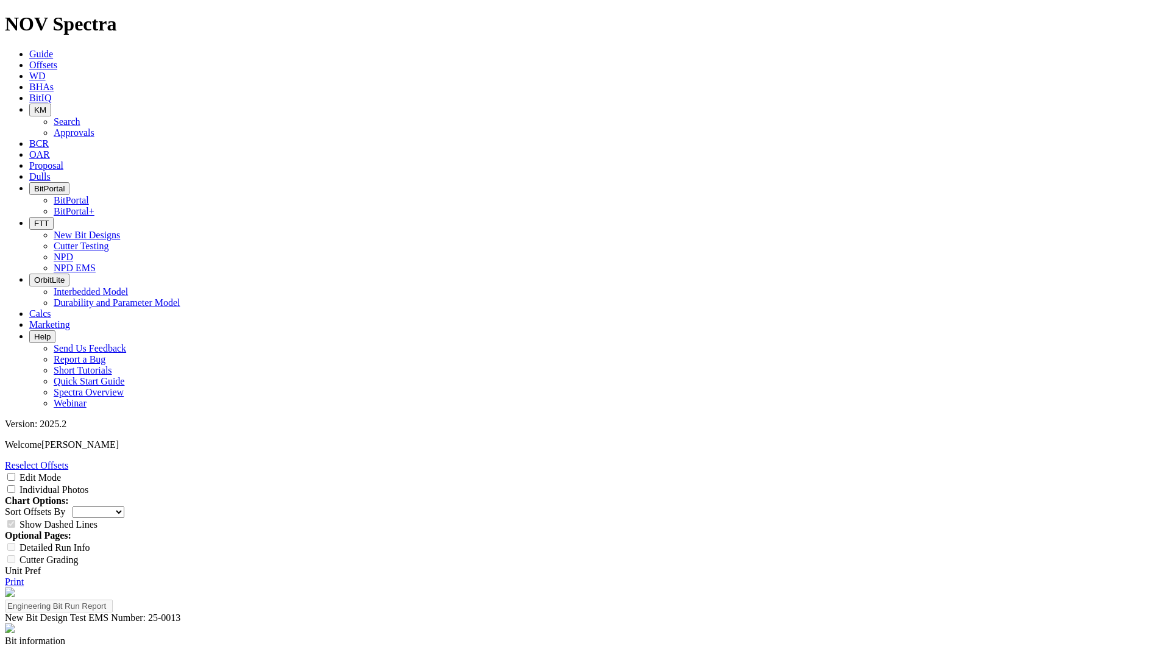
click at [57, 60] on span "Offsets" at bounding box center [43, 65] width 28 height 10
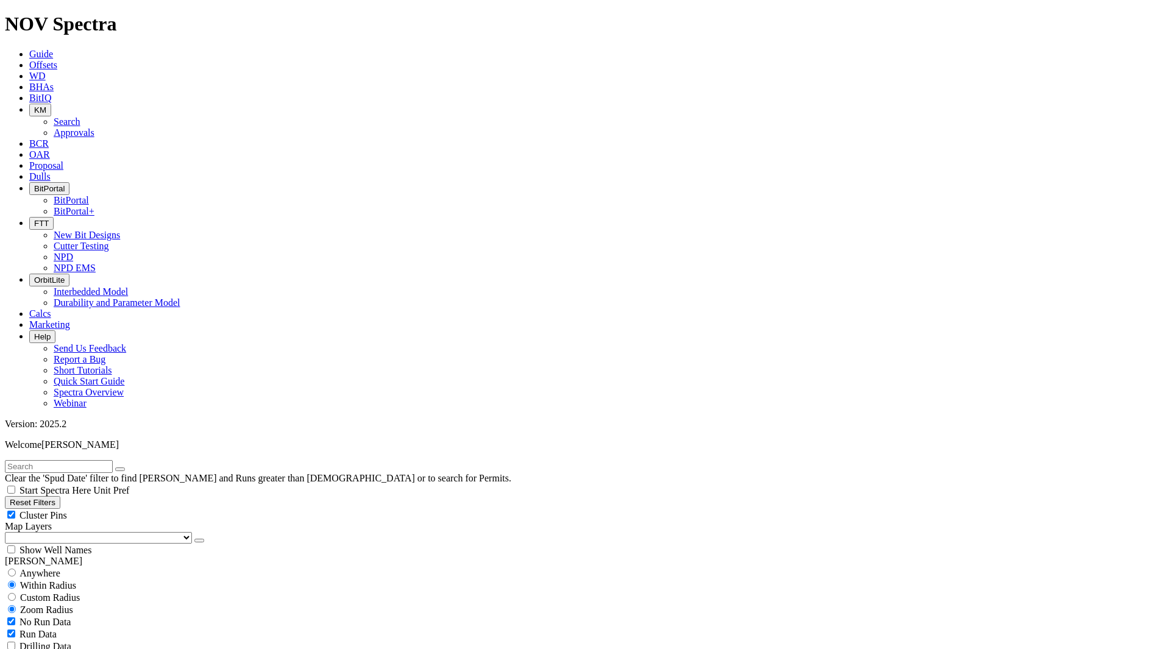
click at [104, 460] on input "text" at bounding box center [59, 466] width 108 height 13
paste input "B205D-14"
type input "B205D-14"
click at [132, 469] on icon "submit" at bounding box center [132, 469] width 0 height 0
click at [42, 567] on div "Anywhere" at bounding box center [585, 573] width 1160 height 12
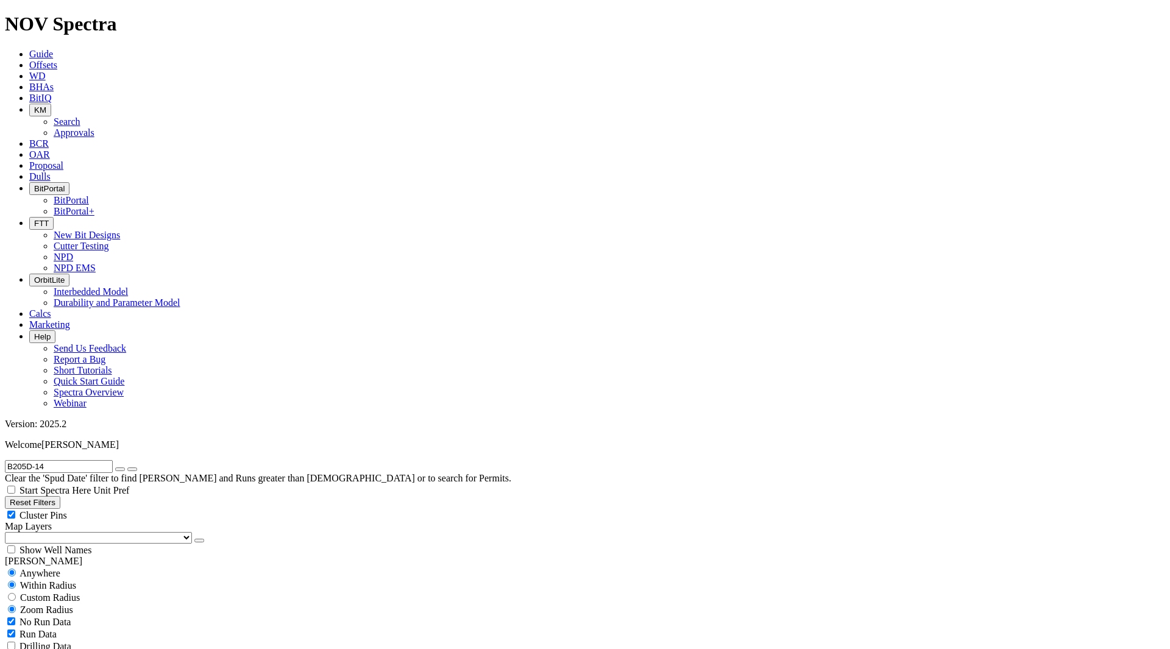
radio input "true"
radio input "false"
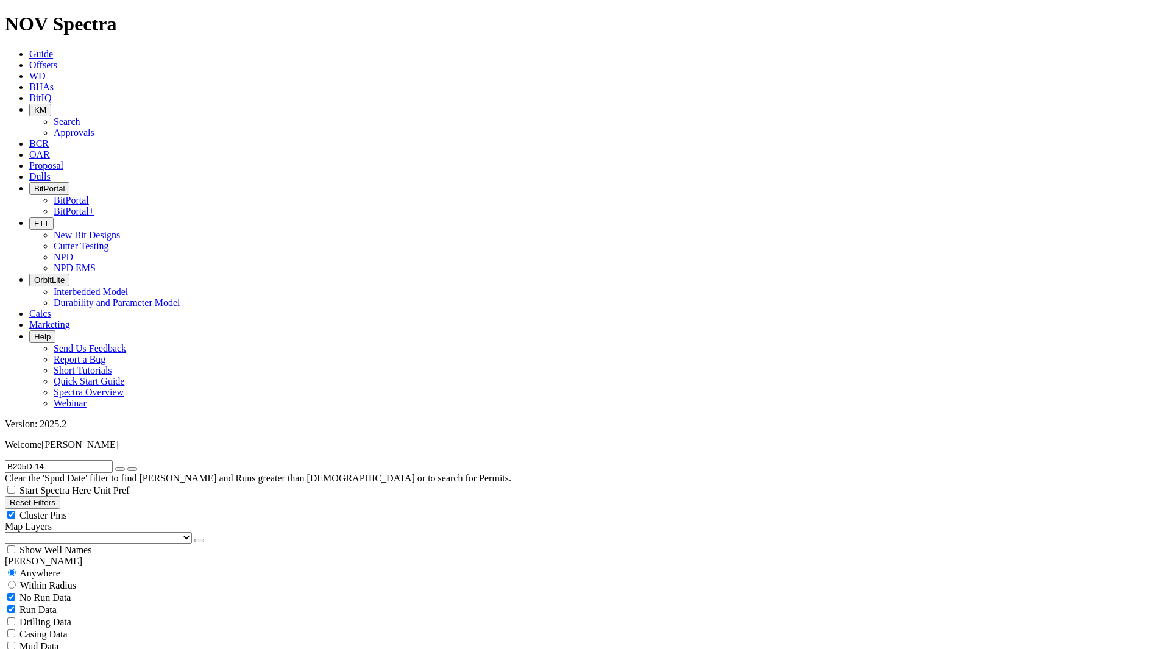
checkbox input "false"
checkbox input "true"
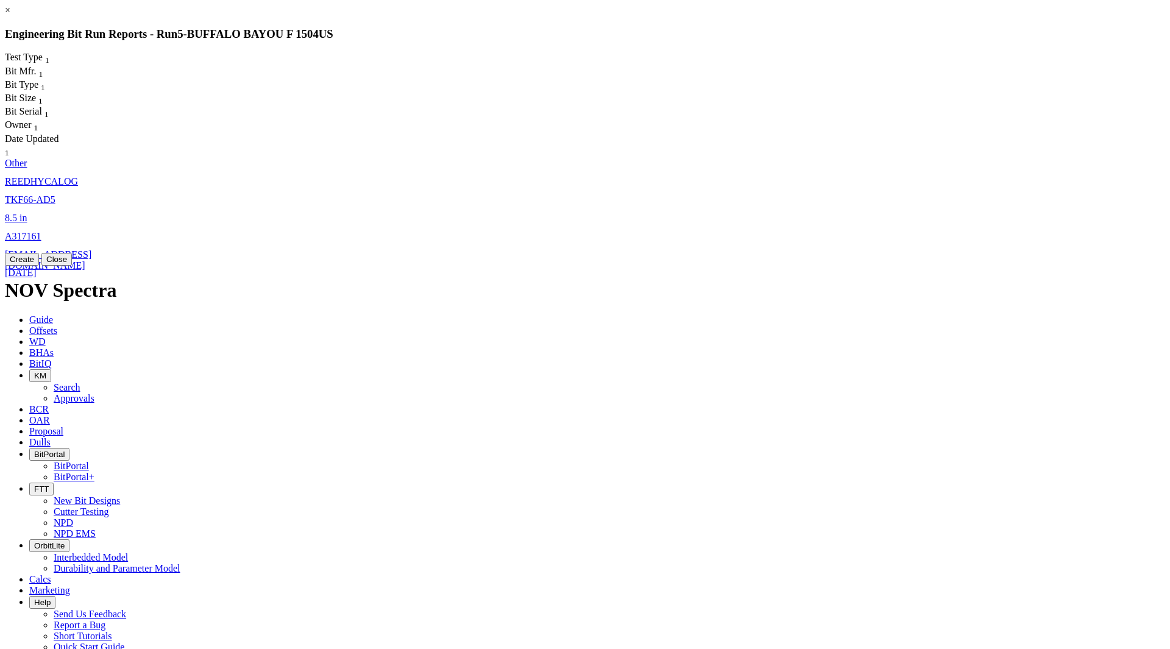
click at [17, 213] on span "8.5" at bounding box center [11, 218] width 12 height 10
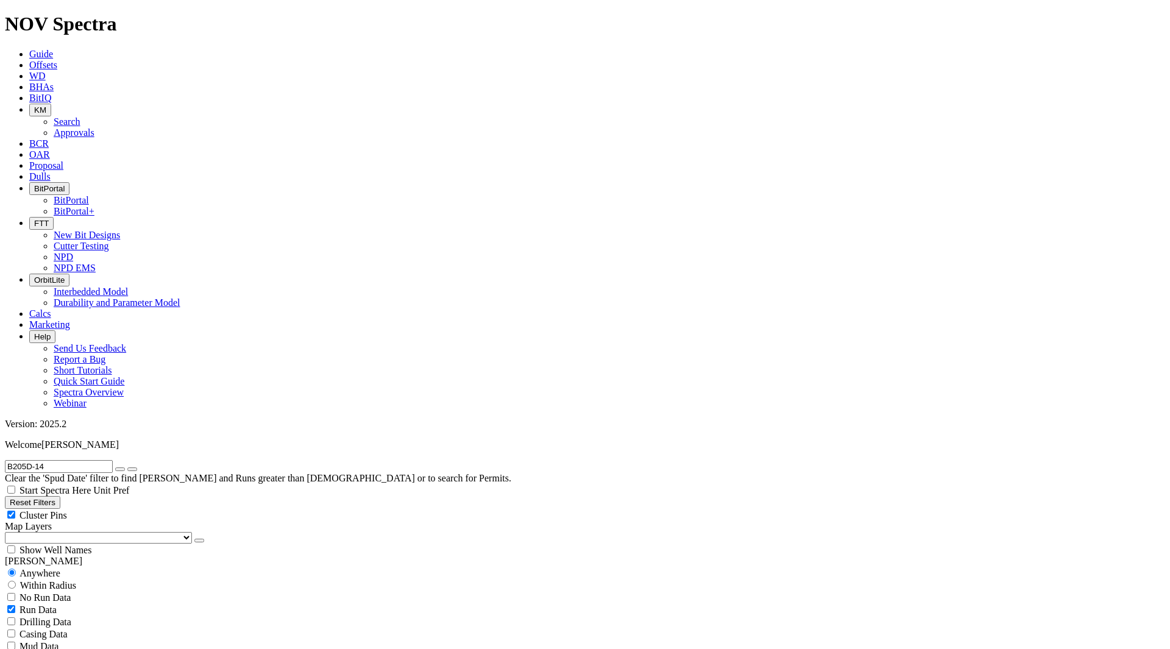
select select "Other"
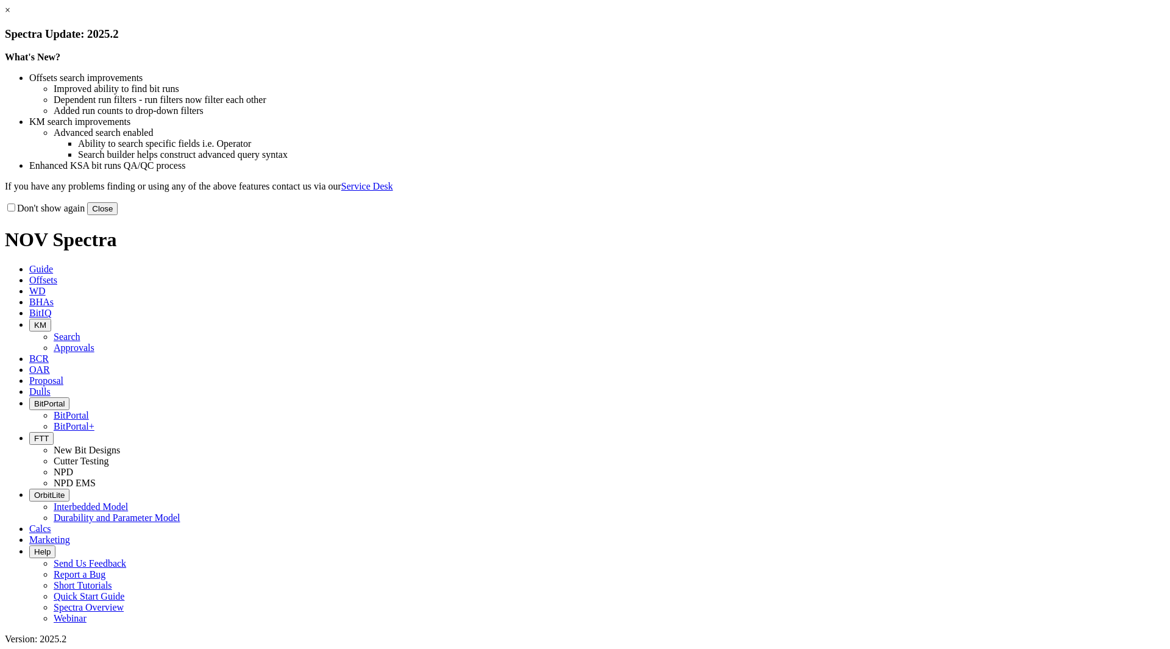
click at [118, 215] on button "Close" at bounding box center [102, 208] width 30 height 13
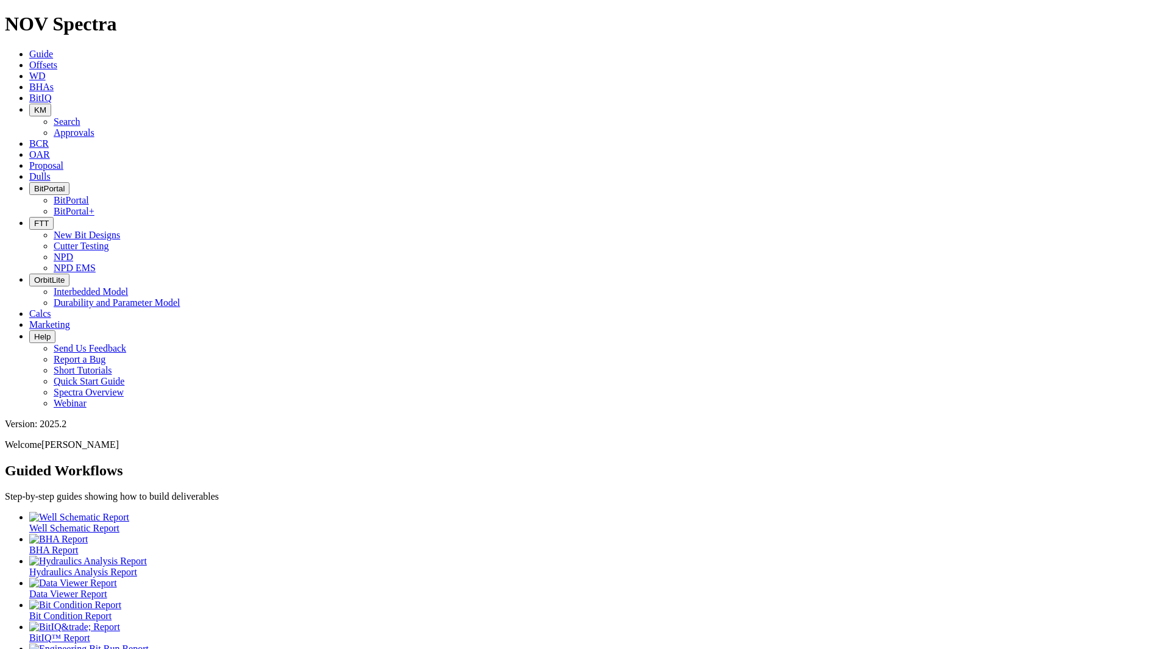
click at [46, 105] on span "KM" at bounding box center [40, 109] width 12 height 9
click at [80, 116] on link "Search" at bounding box center [67, 121] width 27 height 10
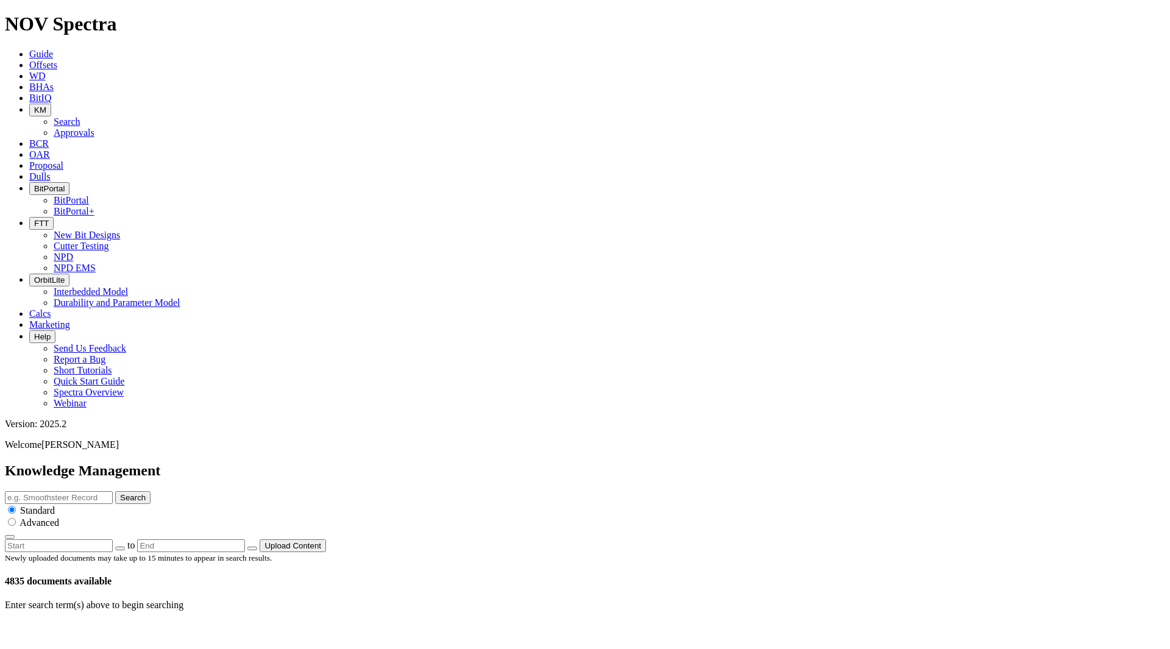
click at [113, 491] on input "text" at bounding box center [59, 497] width 108 height 13
click at [51, 104] on button "KM" at bounding box center [40, 110] width 22 height 13
click at [80, 116] on link "Search" at bounding box center [67, 121] width 27 height 10
click at [113, 491] on input "text" at bounding box center [59, 497] width 108 height 13
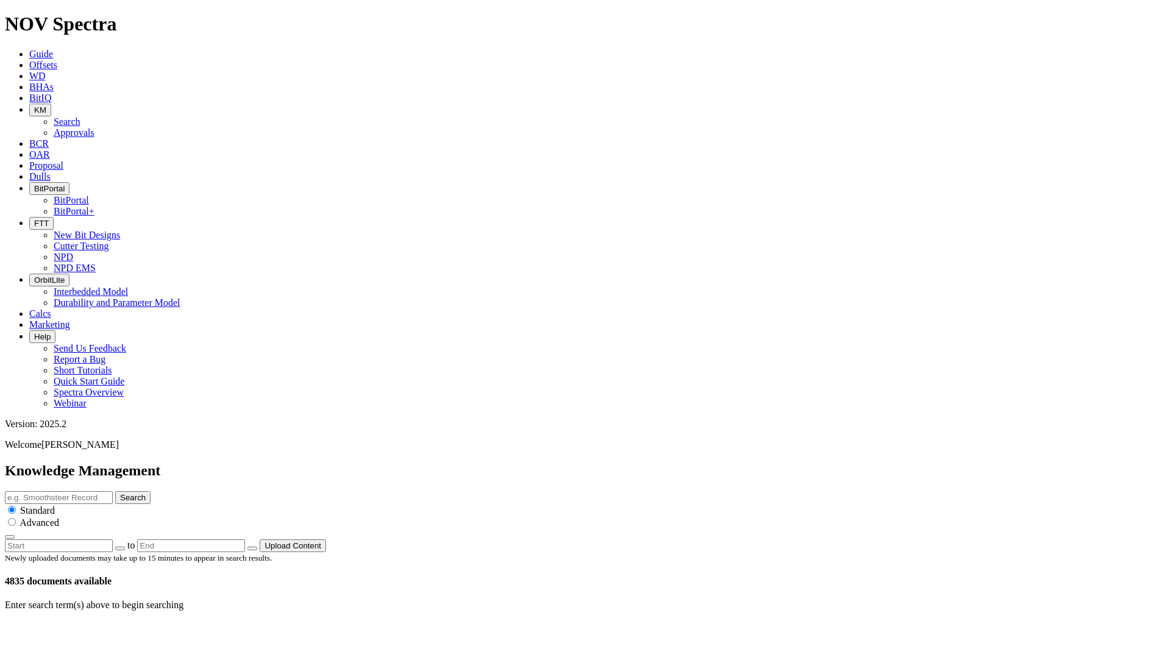
click at [29, 60] on icon at bounding box center [29, 65] width 0 height 10
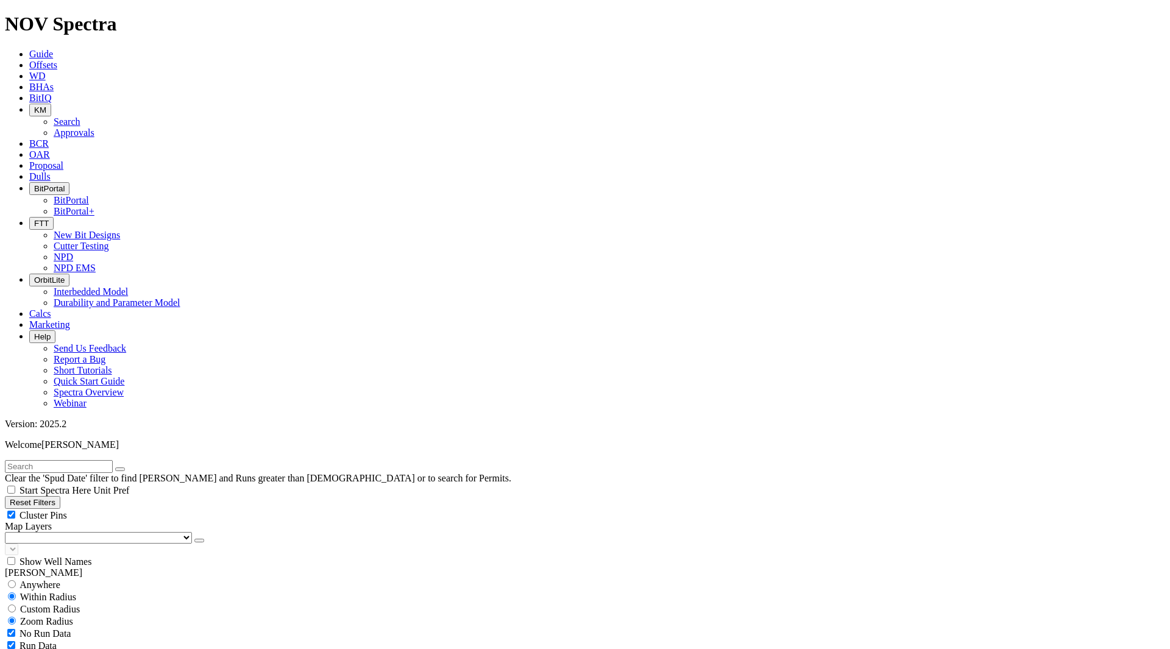
click at [113, 460] on input "text" at bounding box center [59, 466] width 108 height 13
type input "E1504"
click at [127, 467] on button "submit" at bounding box center [132, 469] width 10 height 4
click at [60, 568] on span "Anywhere" at bounding box center [40, 573] width 41 height 10
radio input "true"
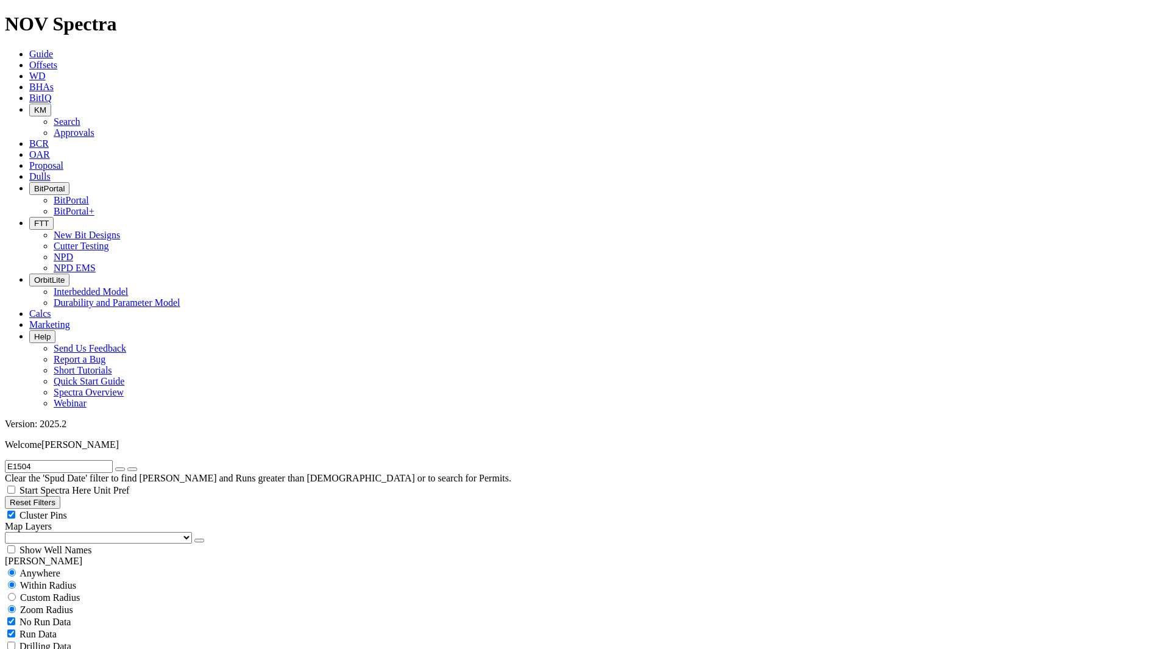
radio input "false"
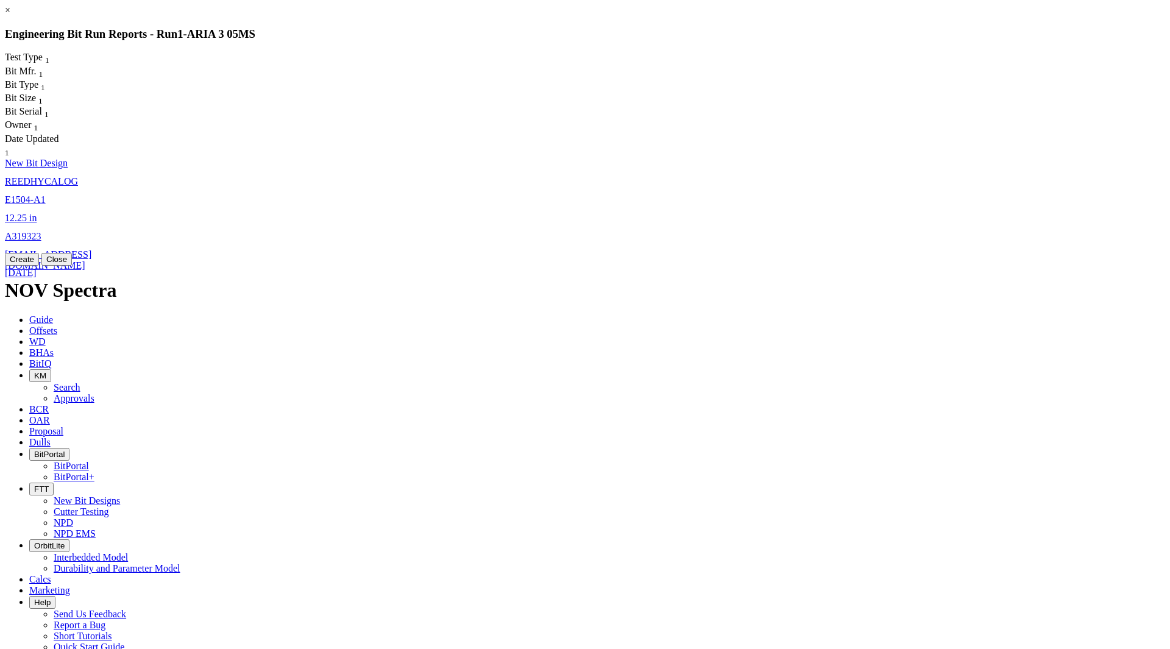
click at [37, 213] on link "12.25 in" at bounding box center [21, 218] width 32 height 10
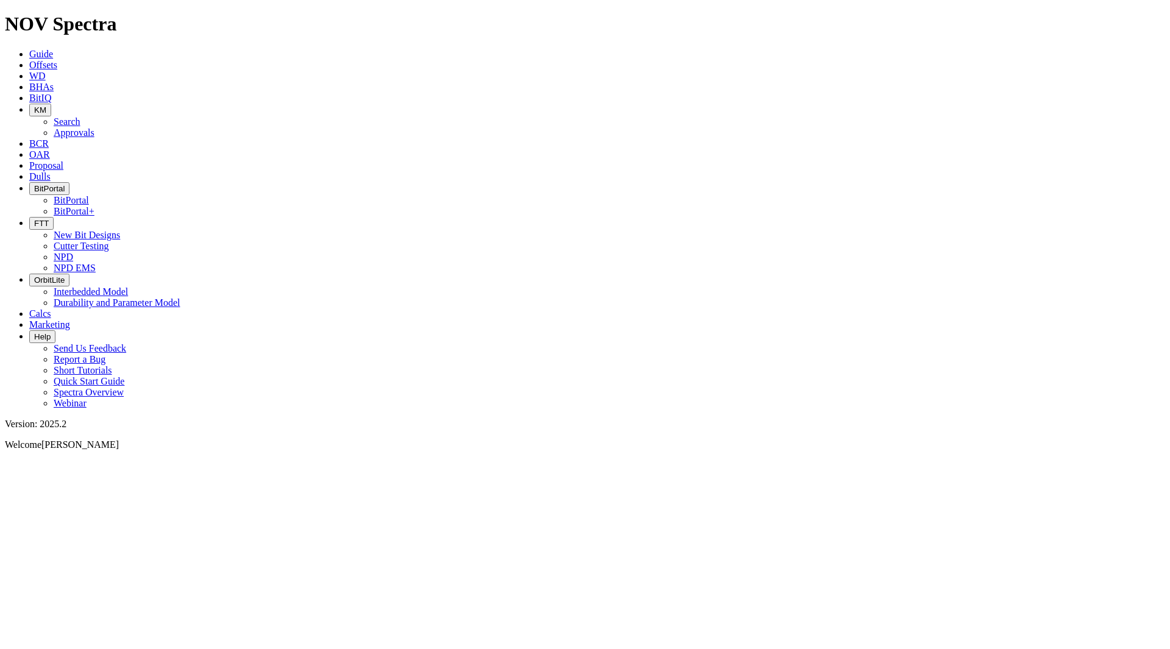
select select "New Bit Design"
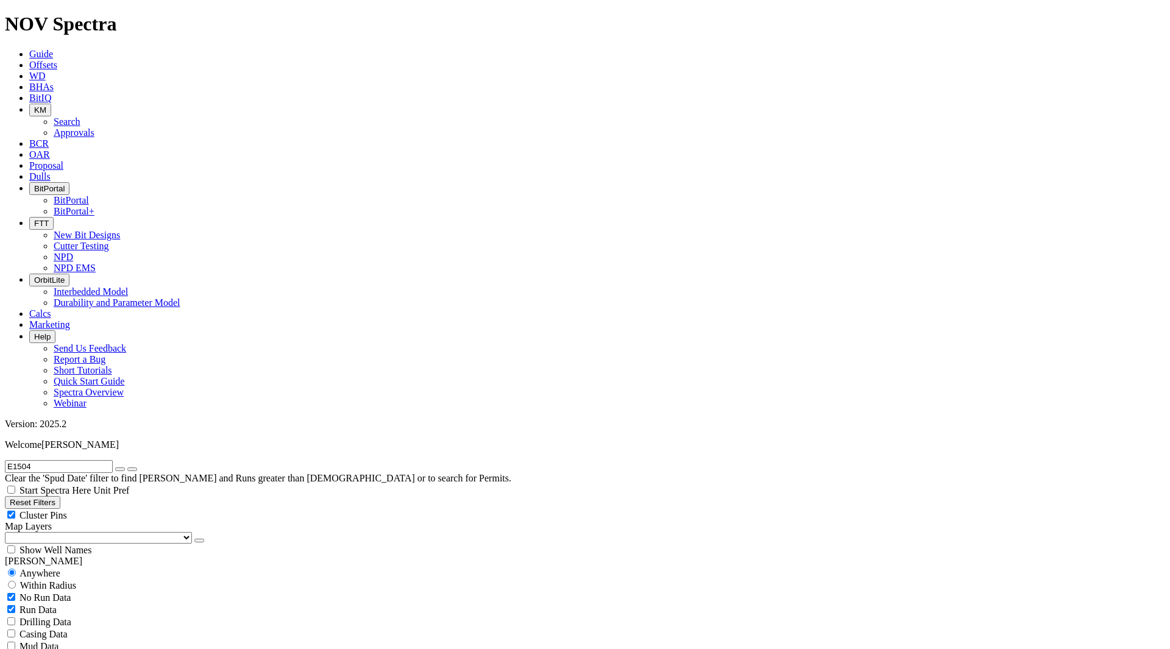
drag, startPoint x: 60, startPoint y: 56, endPoint x: 0, endPoint y: 53, distance: 59.8
click at [5, 460] on form "E1504" at bounding box center [585, 466] width 1160 height 13
type input "A317152"
click at [127, 467] on button "submit" at bounding box center [132, 469] width 10 height 4
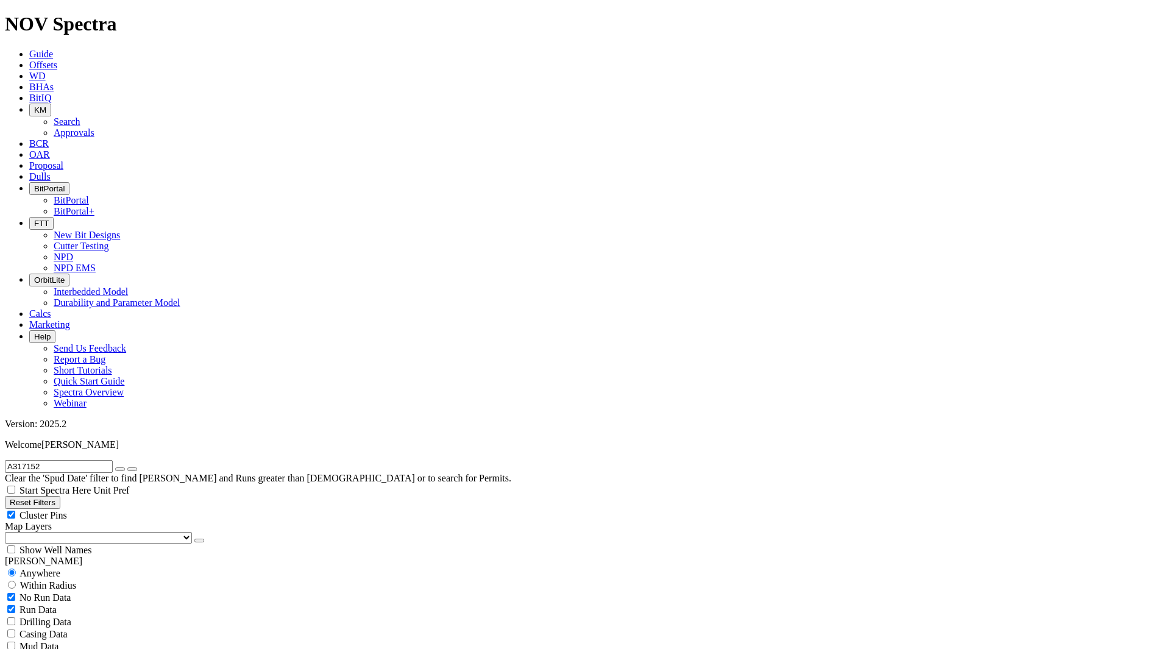
checkbox input "false"
checkbox input "true"
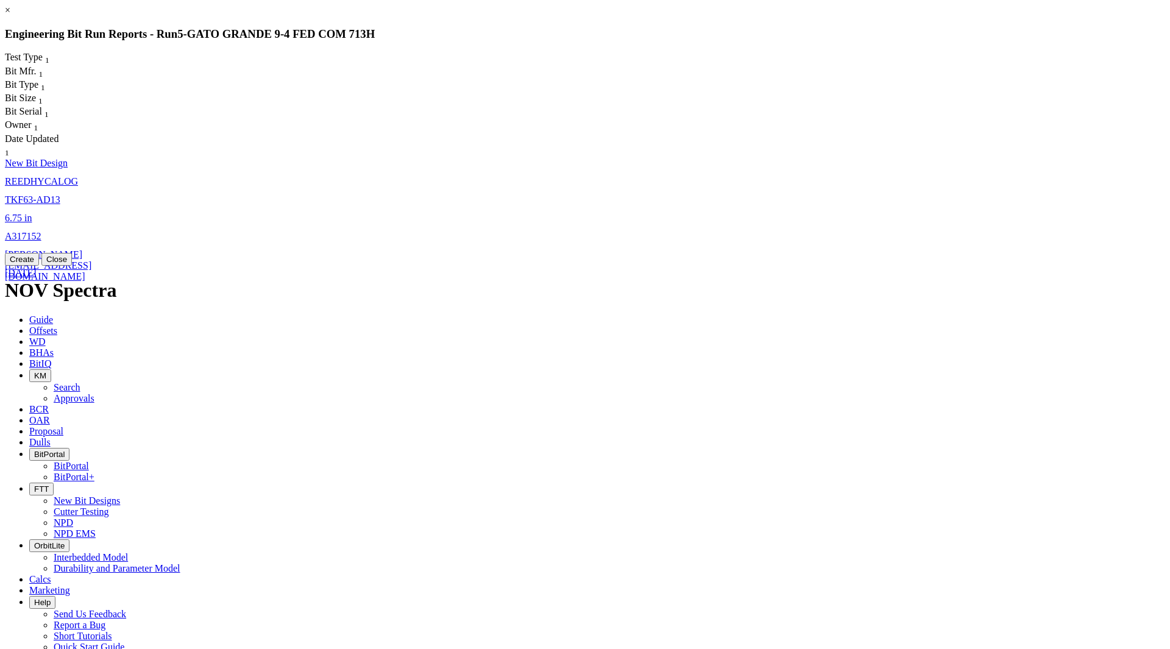
click at [32, 213] on link "6.75 in" at bounding box center [18, 218] width 27 height 10
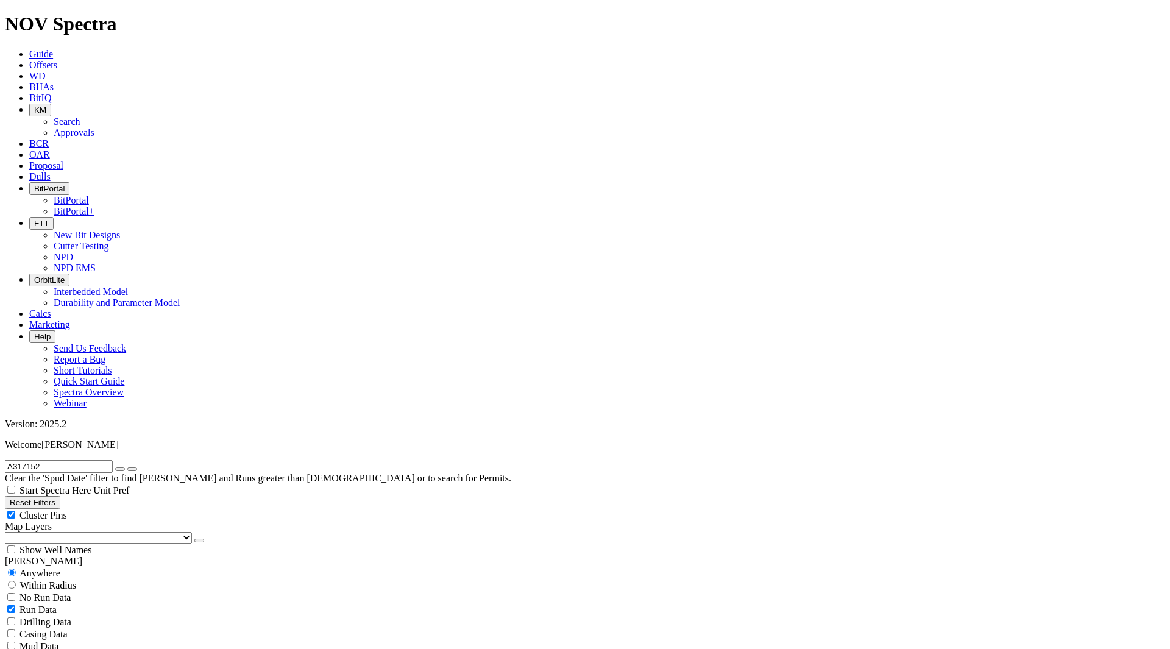
select select "New Bit Design"
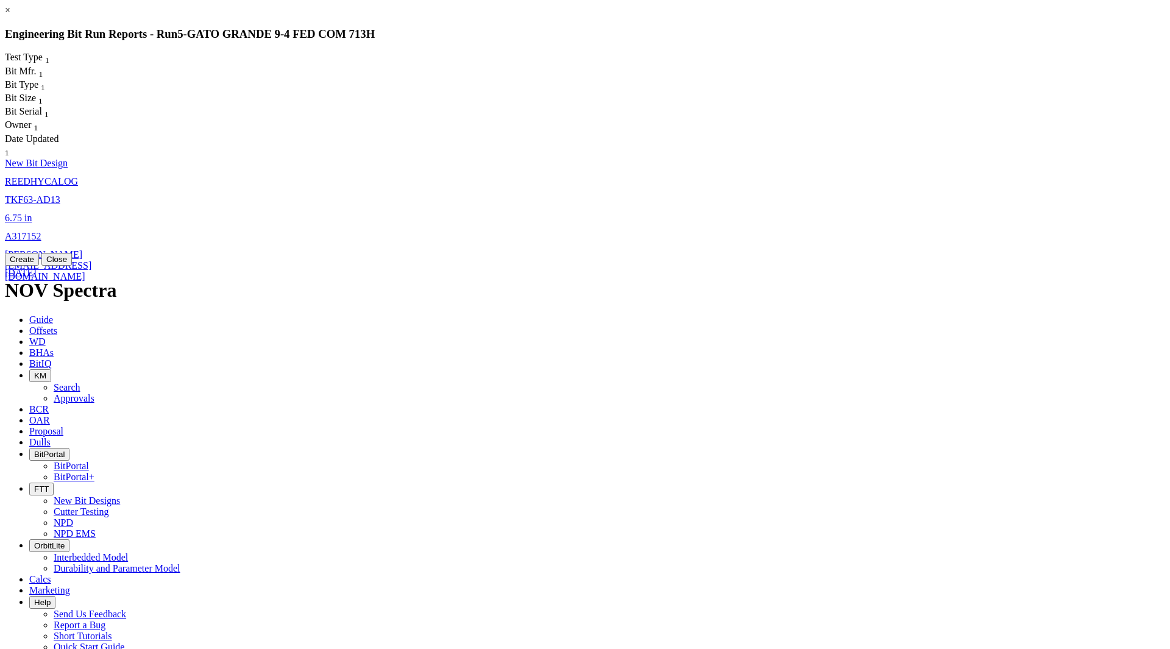
click at [32, 213] on link "6.75 in" at bounding box center [18, 218] width 27 height 10
select select "New Bit Design"
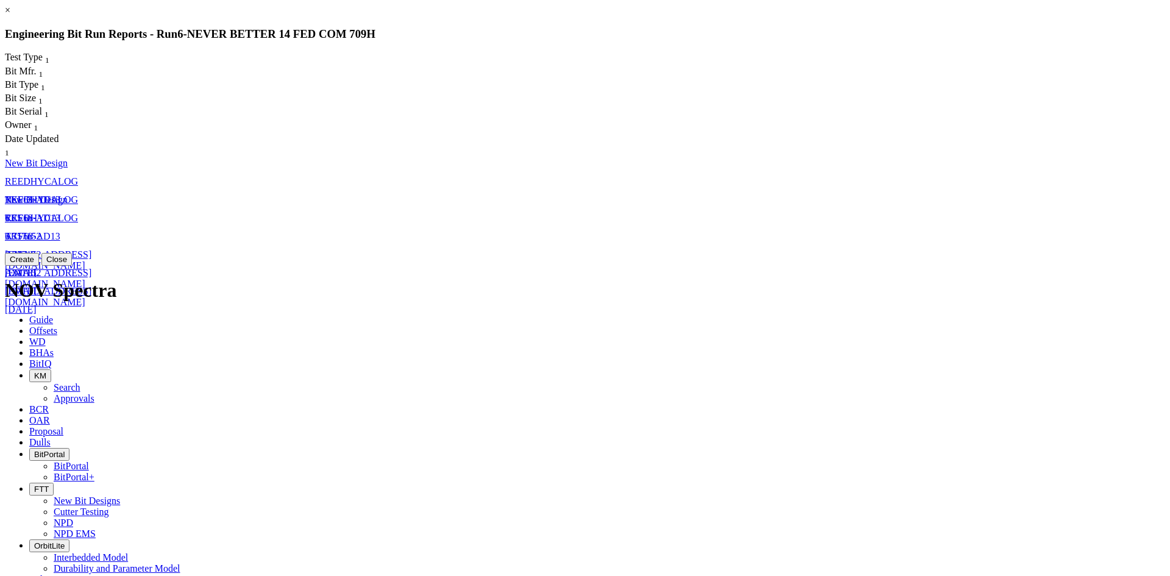
click at [32, 249] on link "6.75 in" at bounding box center [18, 254] width 27 height 10
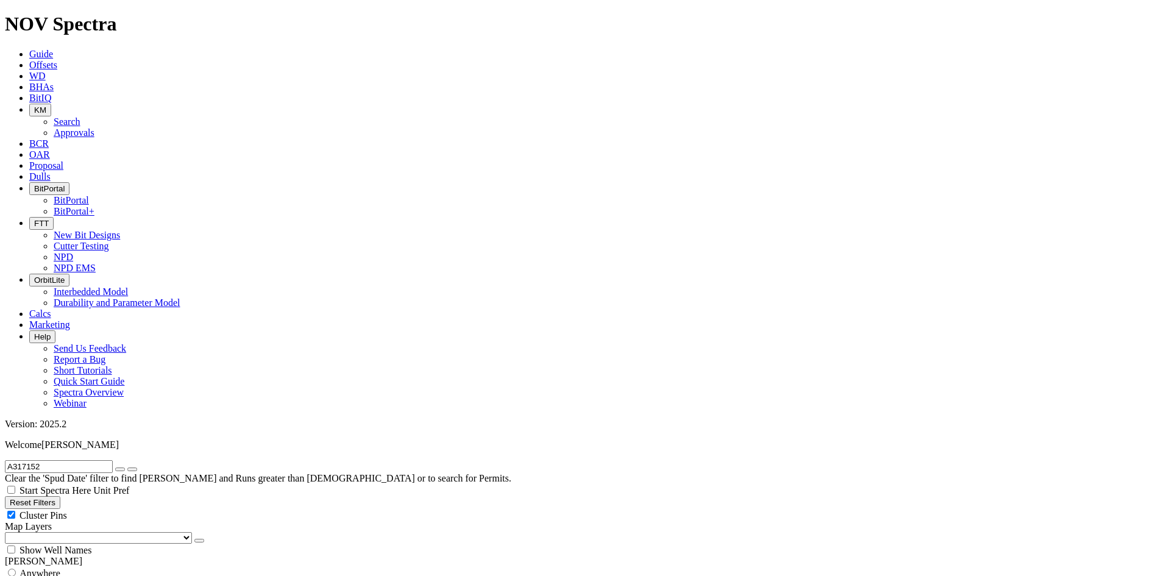
select select "New Bit Design"
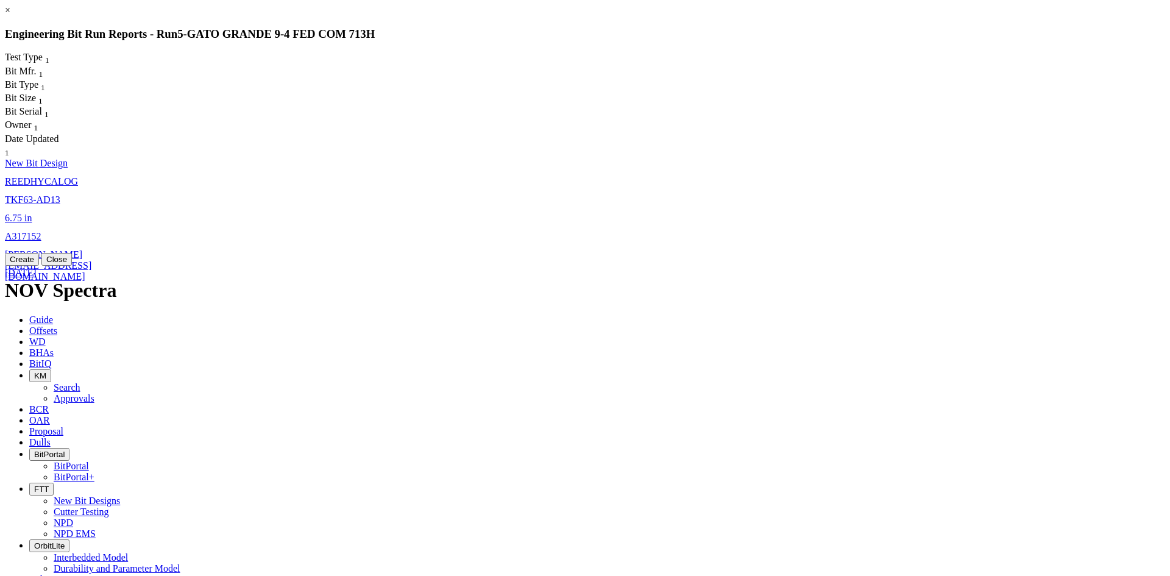
click at [72, 266] on button "Close" at bounding box center [56, 259] width 30 height 13
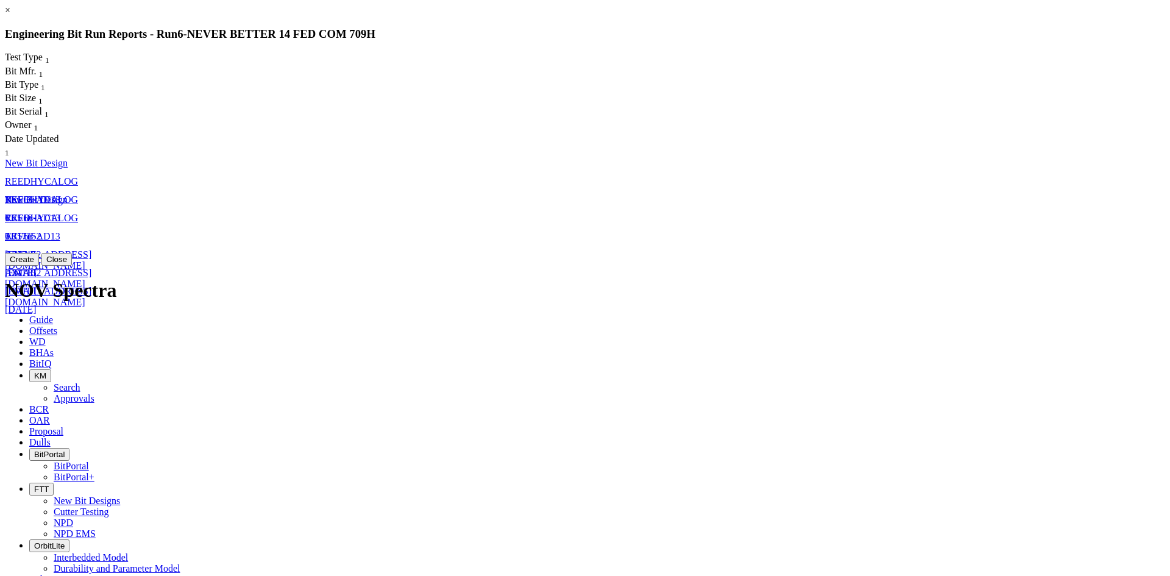
click at [41, 231] on span "A317152" at bounding box center [23, 236] width 37 height 10
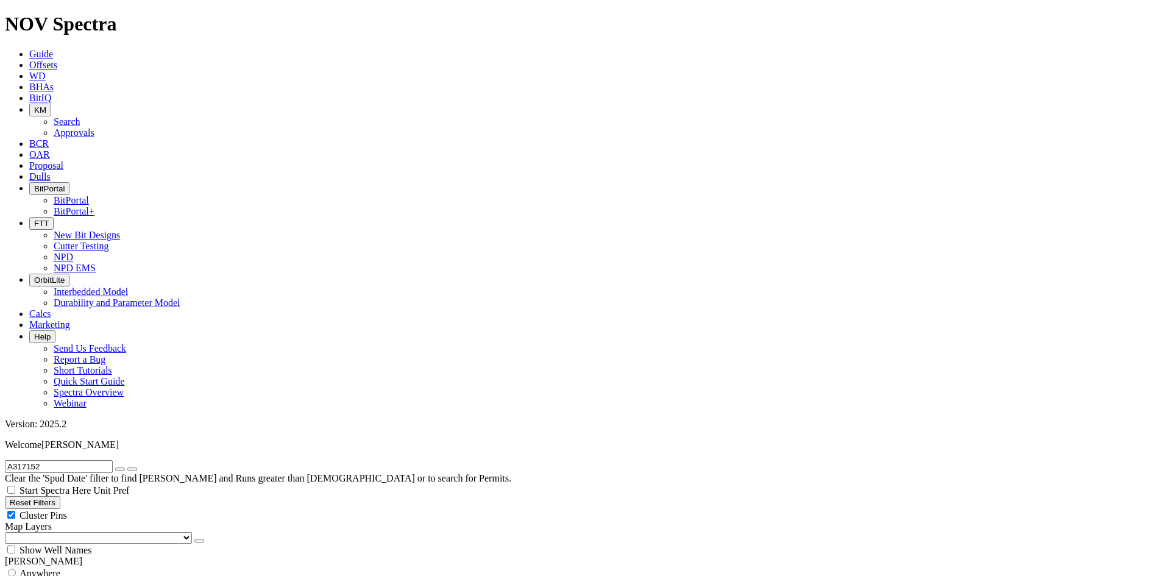
select select "New Bit Design"
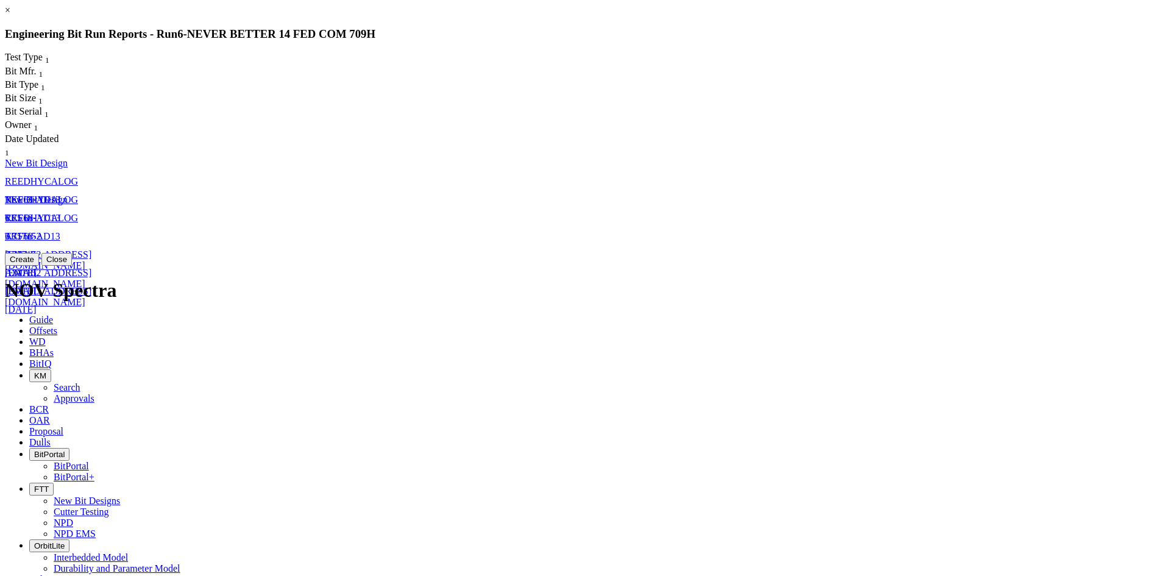
click at [41, 249] on link "A317152" at bounding box center [23, 254] width 37 height 10
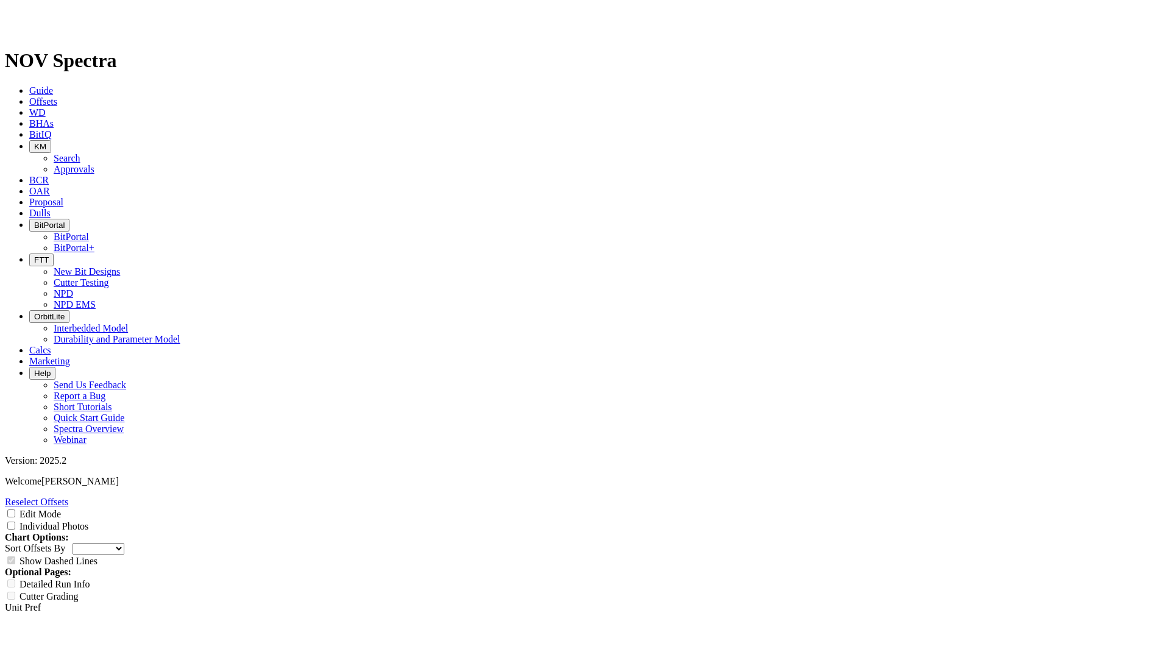
scroll to position [244, 0]
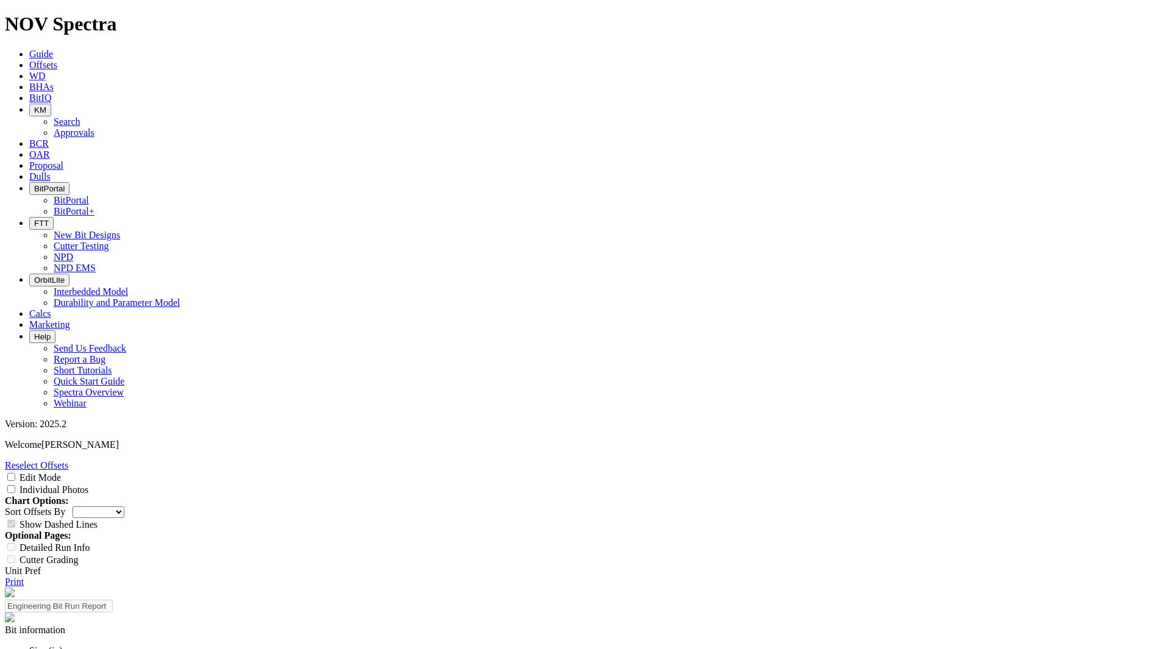
click at [51, 104] on button "KM" at bounding box center [40, 110] width 22 height 13
click at [80, 116] on link "Search" at bounding box center [67, 121] width 27 height 10
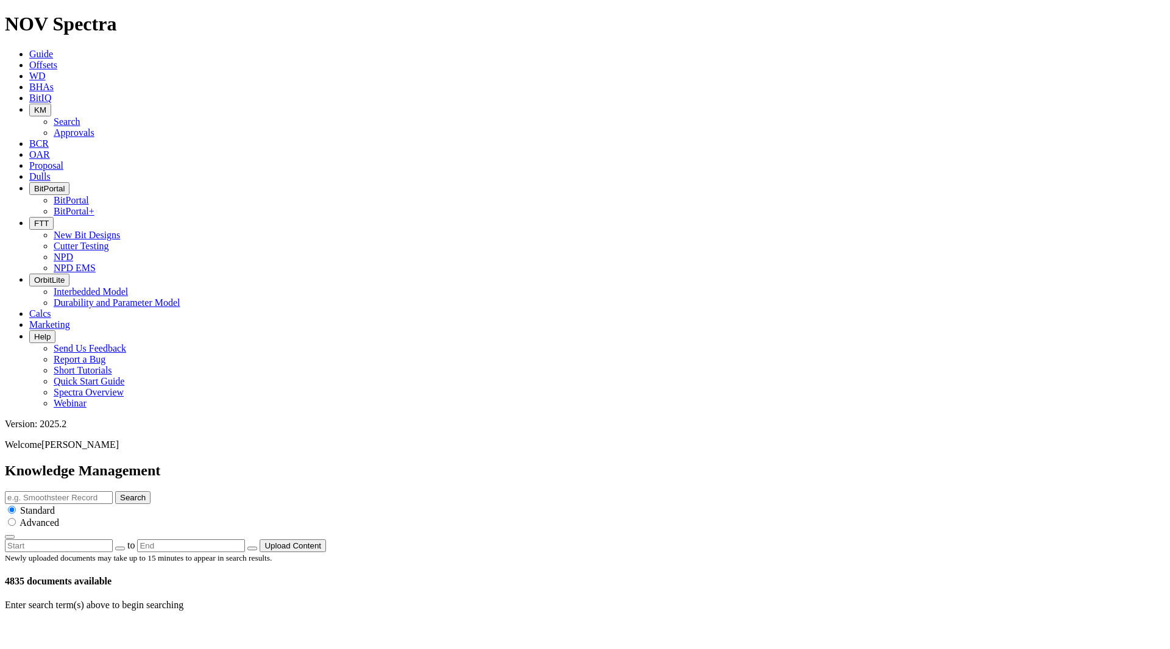
click at [564, 600] on p "Enter search term(s) above to begin searching" at bounding box center [585, 605] width 1160 height 11
click at [326, 539] on button "Upload Content" at bounding box center [293, 545] width 66 height 13
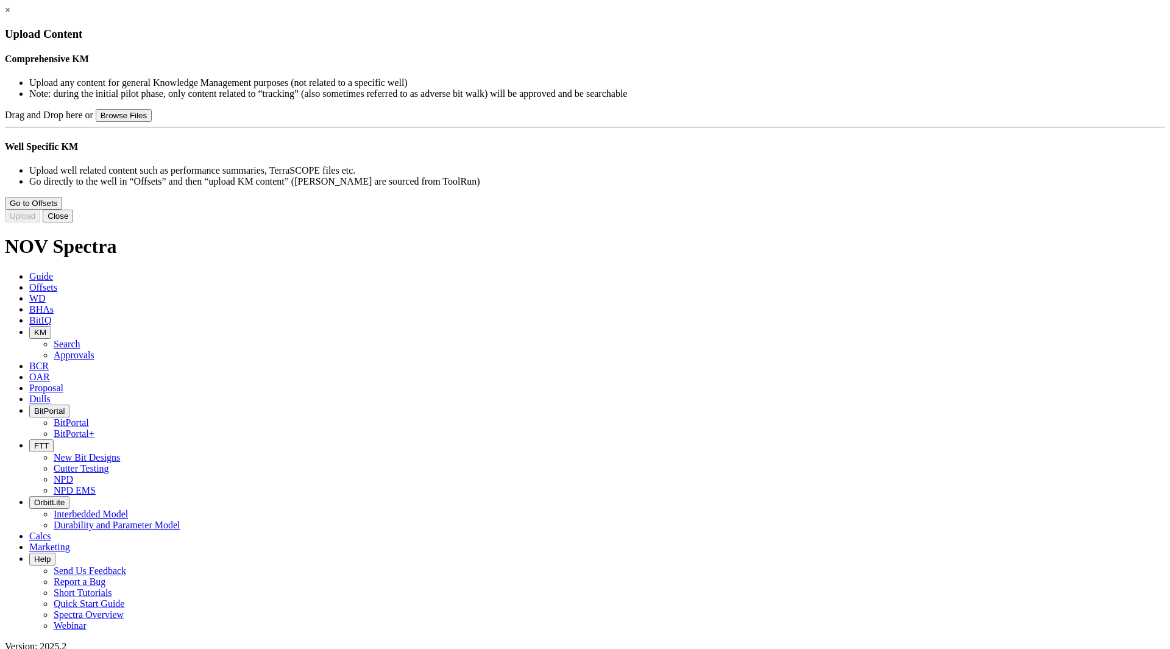
type input "5875 INF66M-2A Performance Summary.pdf"
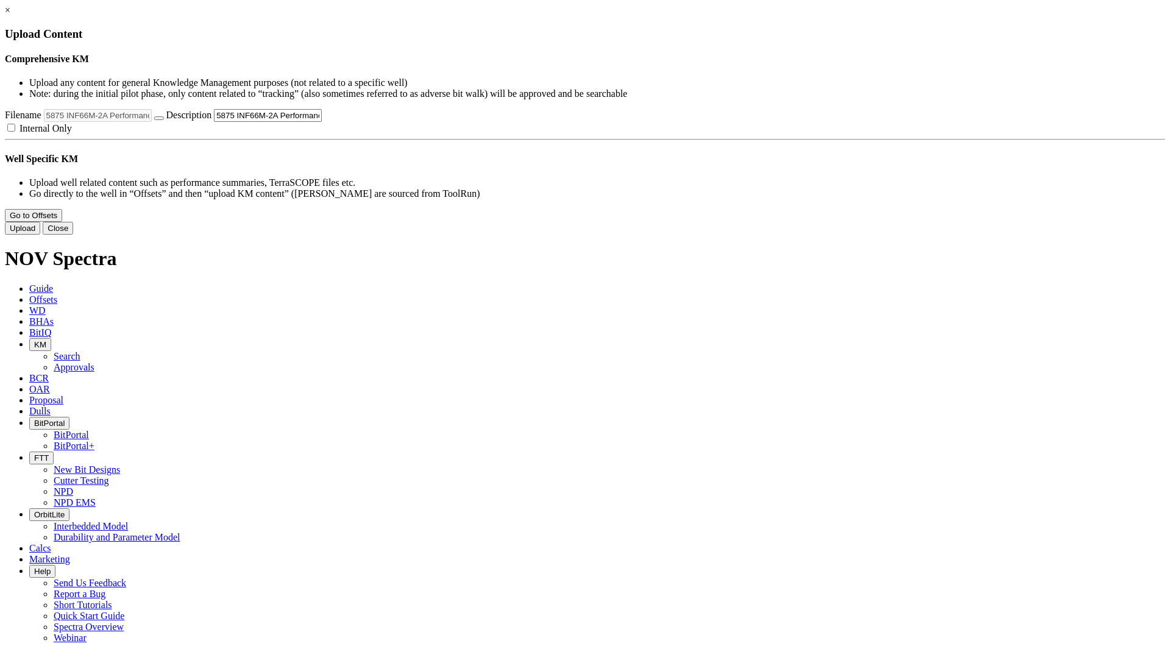
click at [72, 133] on span "Internal Only" at bounding box center [46, 128] width 52 height 10
click at [15, 132] on input "Internal Only" at bounding box center [11, 128] width 8 height 8
checkbox input "true"
click at [40, 235] on button "Upload" at bounding box center [22, 228] width 35 height 13
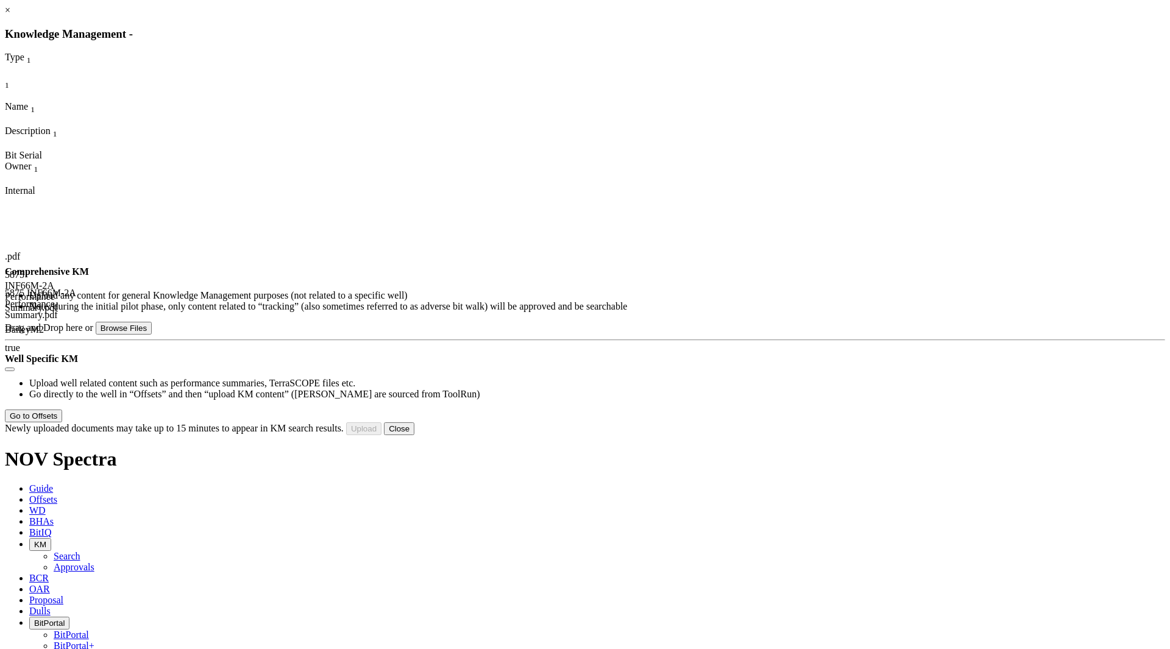
click at [414, 435] on button "Close" at bounding box center [399, 428] width 30 height 13
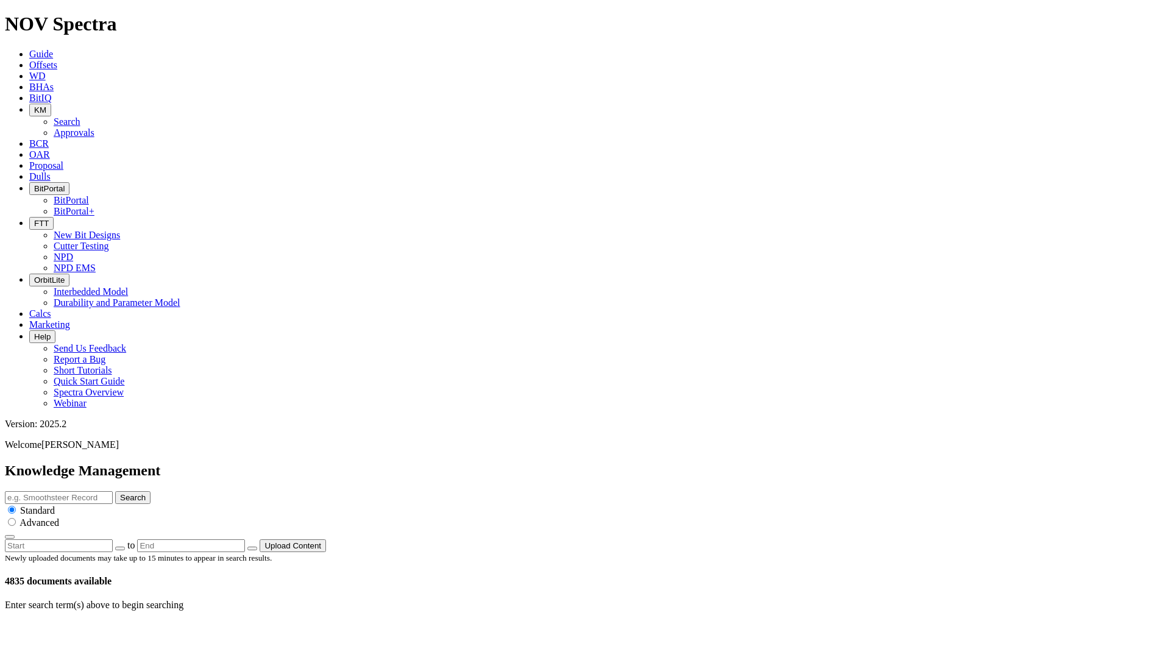
click at [326, 539] on button "Upload Content" at bounding box center [293, 545] width 66 height 13
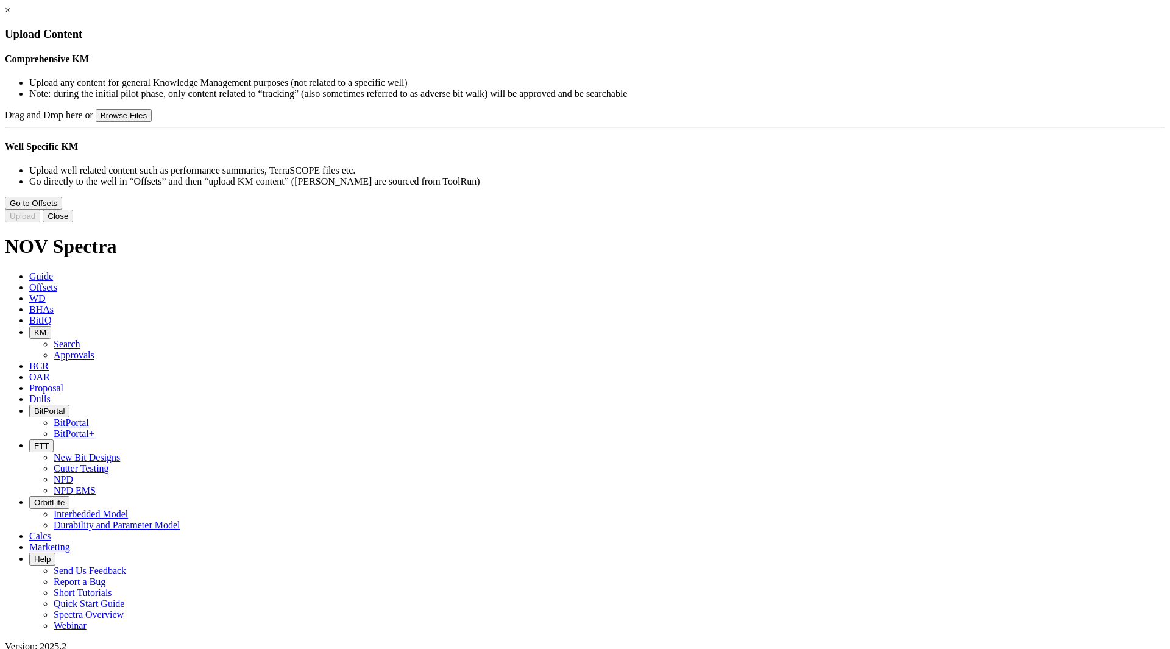
click at [83, 120] on span "Drag and Drop here" at bounding box center [44, 115] width 78 height 10
type input "8375 INF66M1A Performance Summary.pdf"
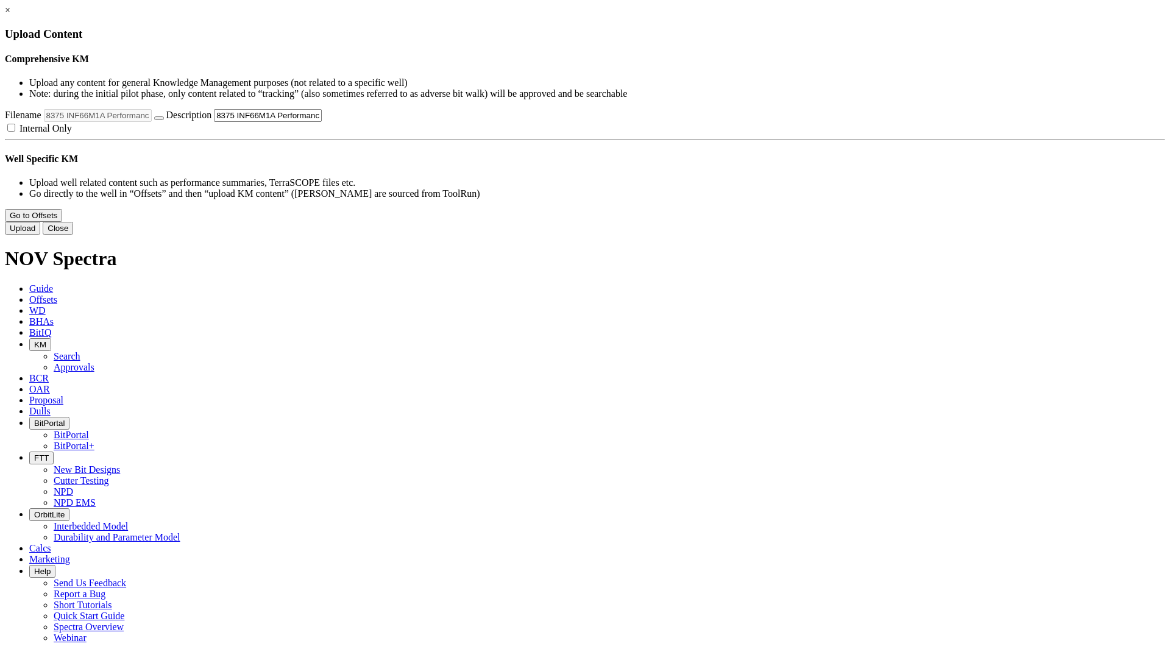
click at [72, 133] on label "Internal Only" at bounding box center [38, 128] width 67 height 10
click at [15, 132] on input "Internal Only" at bounding box center [11, 128] width 8 height 8
checkbox input "true"
click at [40, 235] on button "Upload" at bounding box center [22, 228] width 35 height 13
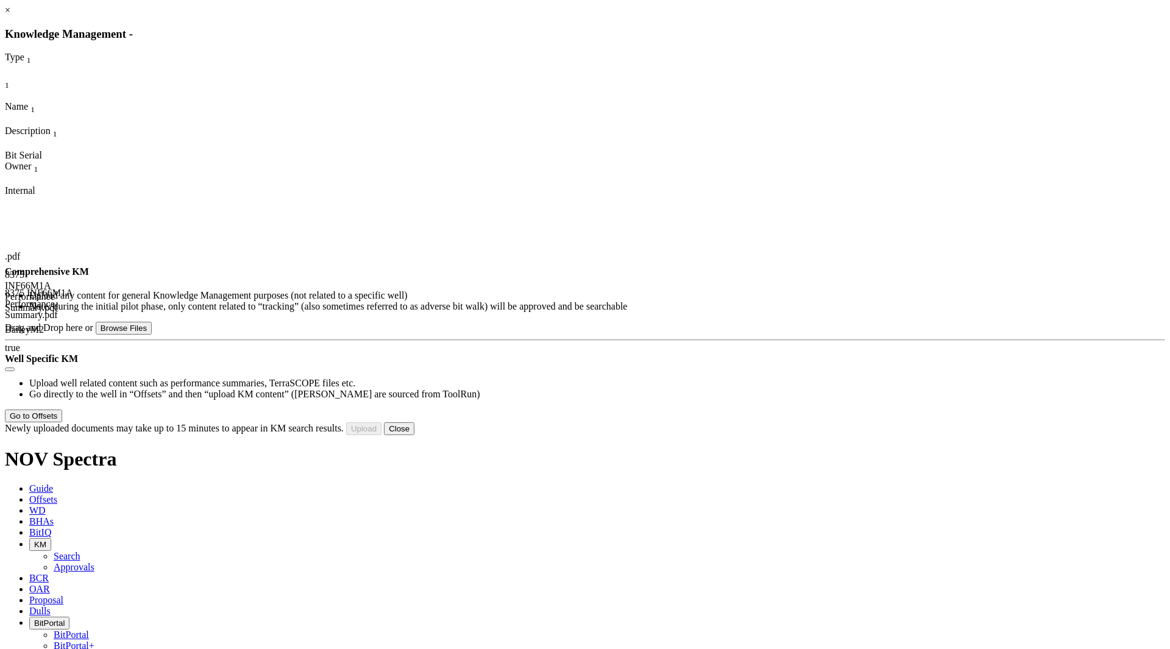
click at [414, 435] on button "Close" at bounding box center [399, 428] width 30 height 13
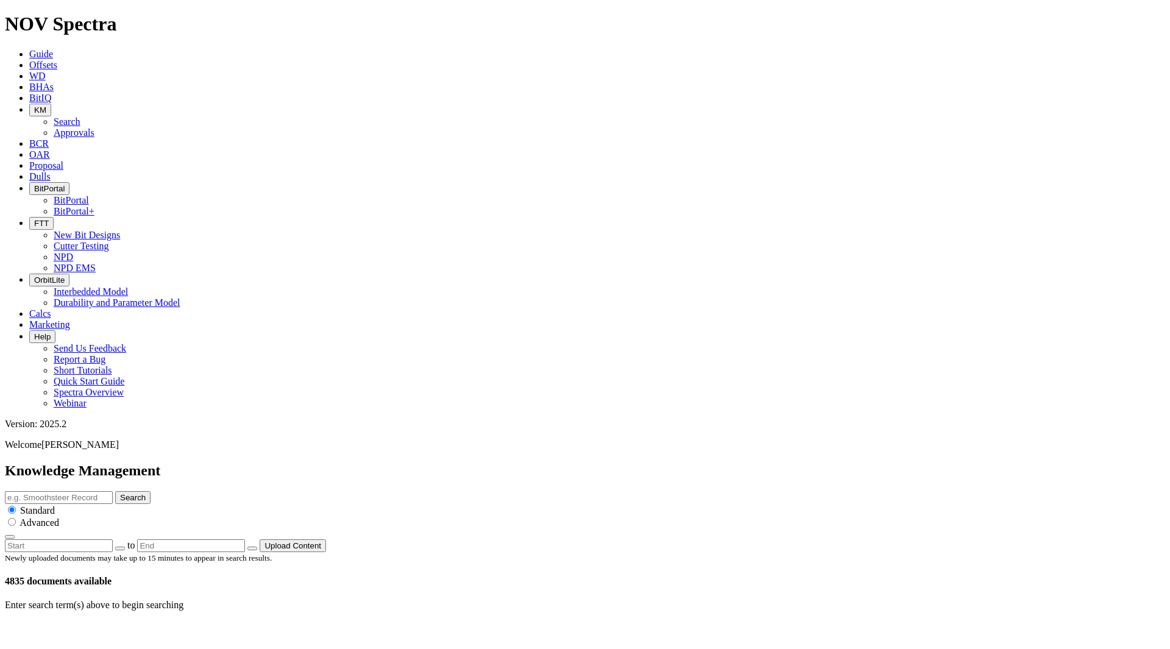
drag, startPoint x: 903, startPoint y: 299, endPoint x: 788, endPoint y: 238, distance: 129.8
click at [898, 600] on div "Enter search term(s) above to begin searching" at bounding box center [585, 605] width 1160 height 11
click at [46, 105] on span "KM" at bounding box center [40, 109] width 12 height 9
click at [94, 127] on link "Approvals" at bounding box center [74, 132] width 41 height 10
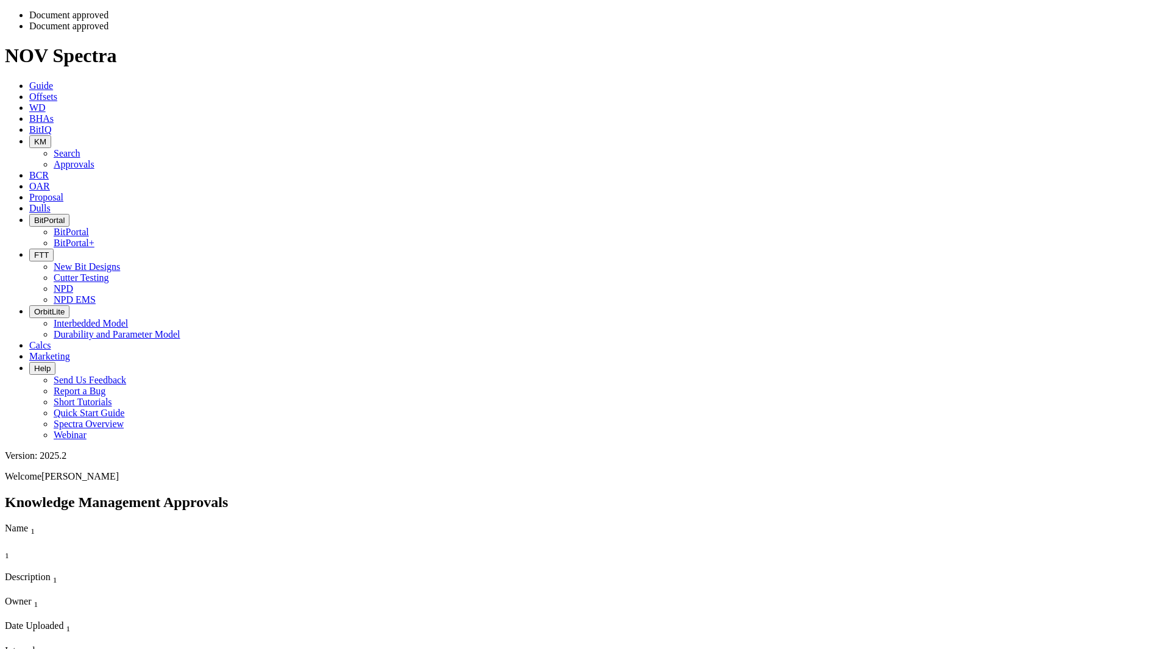
click at [34, 137] on icon "button" at bounding box center [34, 141] width 0 height 9
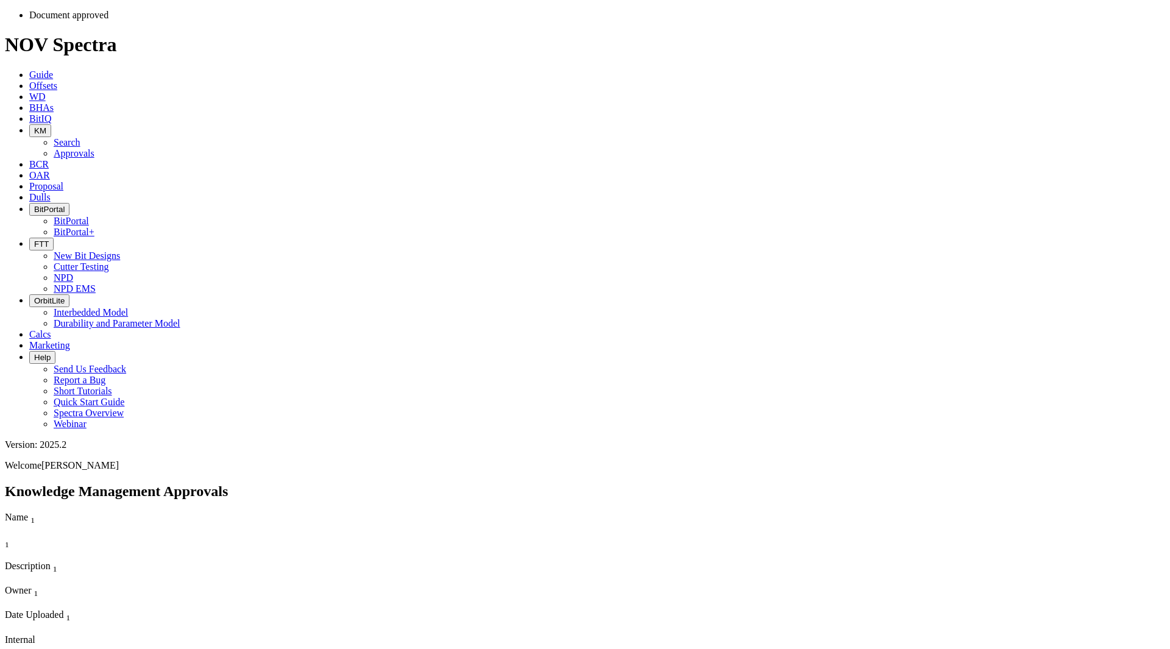
click at [80, 137] on link "Search" at bounding box center [67, 142] width 27 height 10
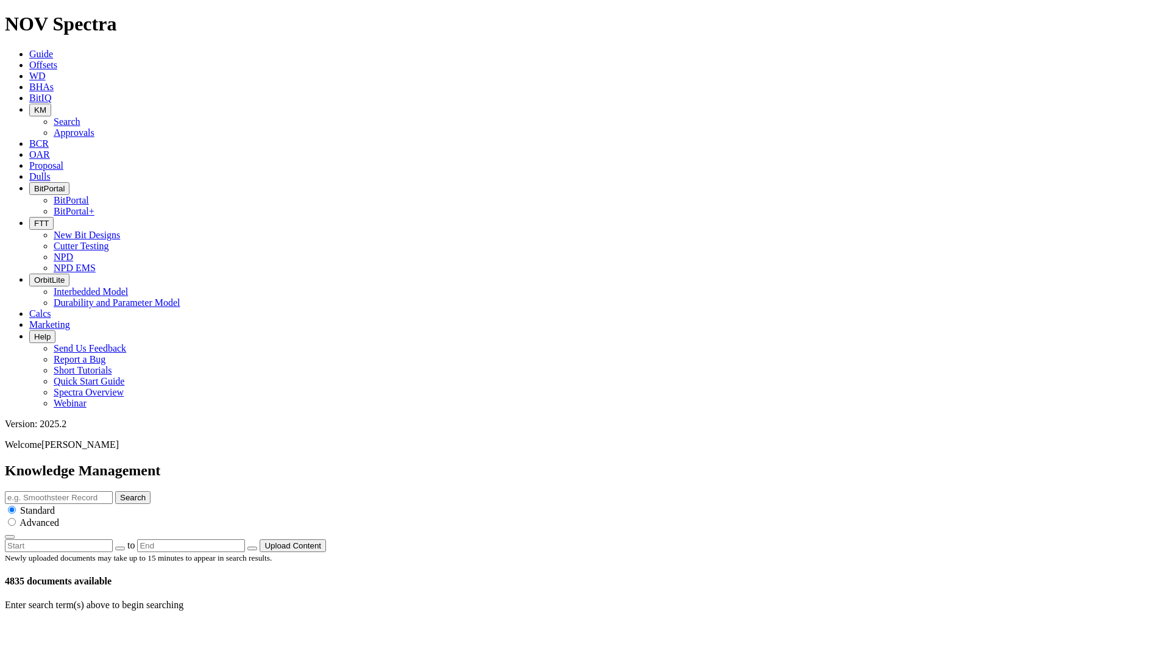
click at [113, 491] on input "text" at bounding box center [59, 497] width 108 height 13
type input "C"
type input "high exposure"
click at [115, 491] on button "Search" at bounding box center [132, 497] width 35 height 13
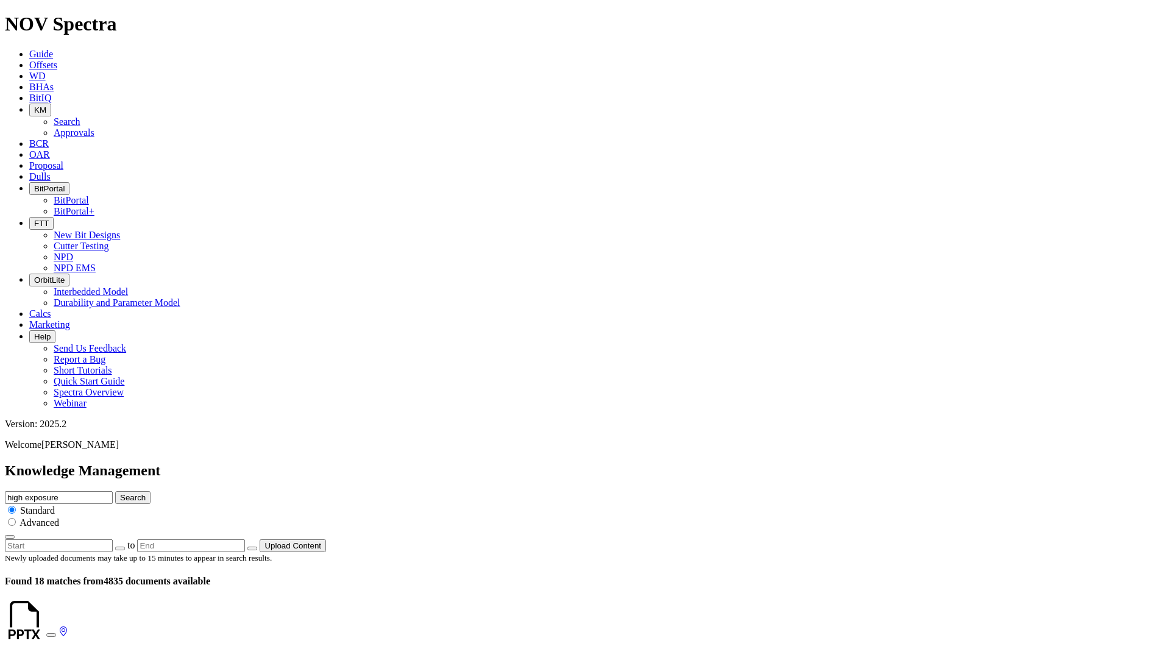
drag, startPoint x: 619, startPoint y: 66, endPoint x: 641, endPoint y: 66, distance: 21.9
click at [113, 491] on input "high exposure" at bounding box center [59, 497] width 108 height 13
drag, startPoint x: 623, startPoint y: 65, endPoint x: 530, endPoint y: 66, distance: 93.2
click at [113, 491] on input "high exposure" at bounding box center [59, 497] width 108 height 13
click at [400, 552] on div "Newly uploaded documents may take up to 15 minutes to appear in search results.…" at bounding box center [585, 569] width 1160 height 35
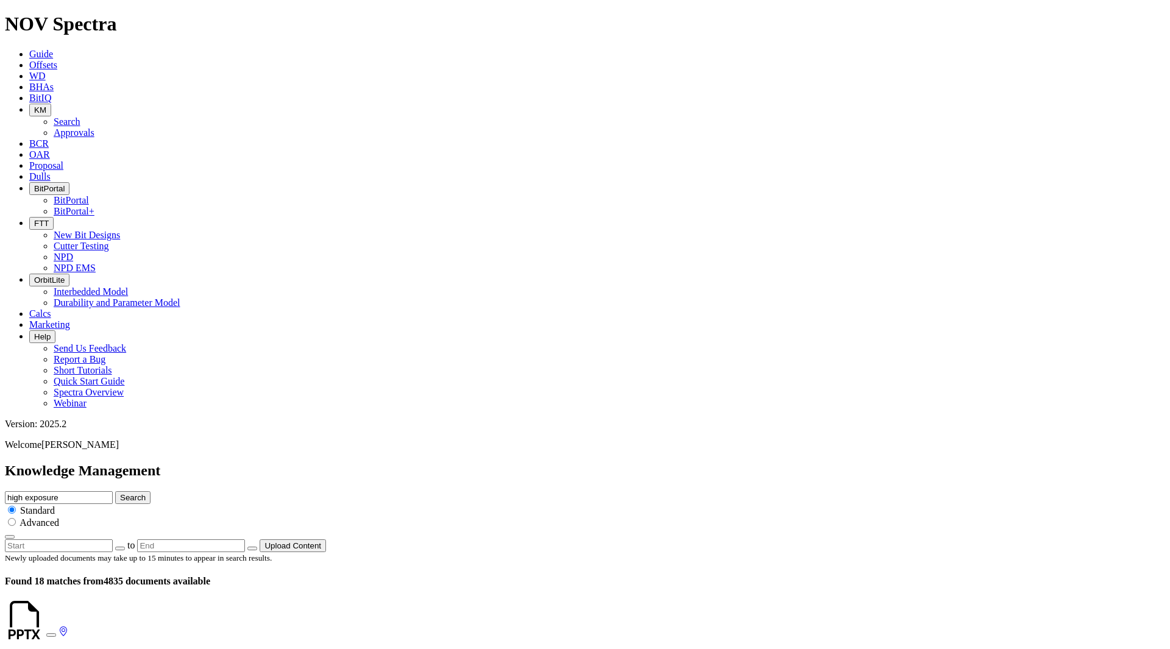
drag, startPoint x: 613, startPoint y: 74, endPoint x: 605, endPoint y: 68, distance: 10.9
click at [113, 491] on input "high exposure" at bounding box center [59, 497] width 108 height 13
drag, startPoint x: 604, startPoint y: 65, endPoint x: 517, endPoint y: 64, distance: 86.5
click at [517, 463] on div "Knowledge Management high exposure Search Standard Advanced to Upload Content" at bounding box center [585, 508] width 1160 height 90
type input "E1497"
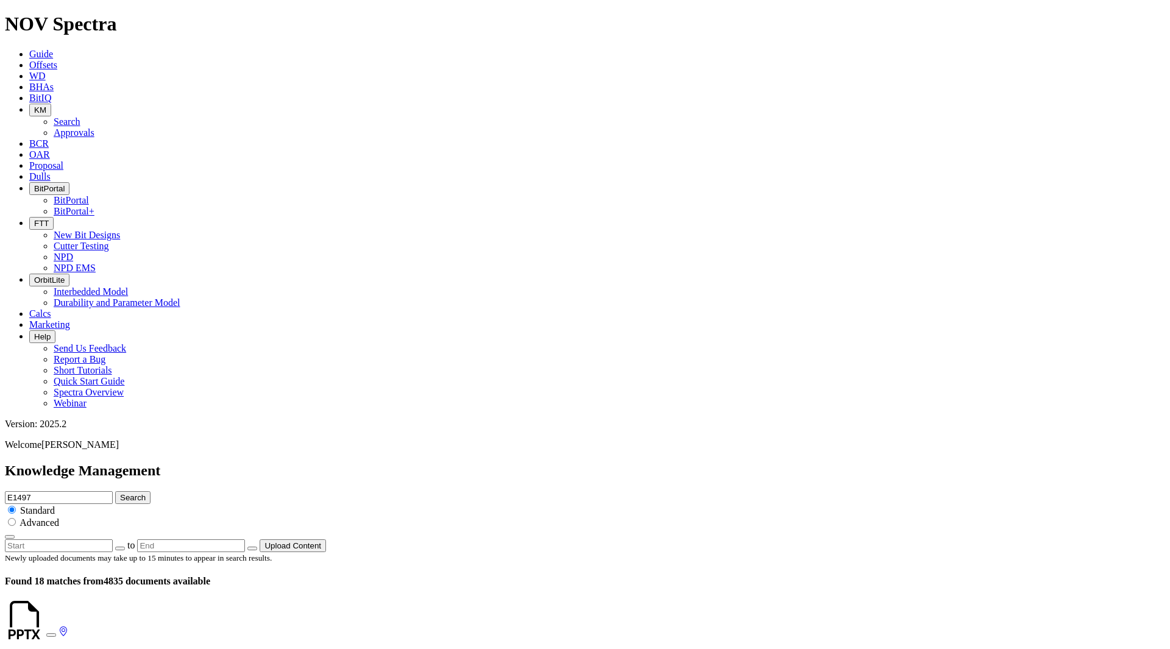
click at [115, 491] on button "Search" at bounding box center [132, 497] width 35 height 13
drag, startPoint x: 551, startPoint y: 62, endPoint x: 582, endPoint y: 65, distance: 31.2
click at [113, 491] on input "E1497" at bounding box center [59, 497] width 108 height 13
click at [113, 491] on input "7E149" at bounding box center [59, 497] width 108 height 13
drag, startPoint x: 570, startPoint y: 65, endPoint x: 504, endPoint y: 67, distance: 65.8
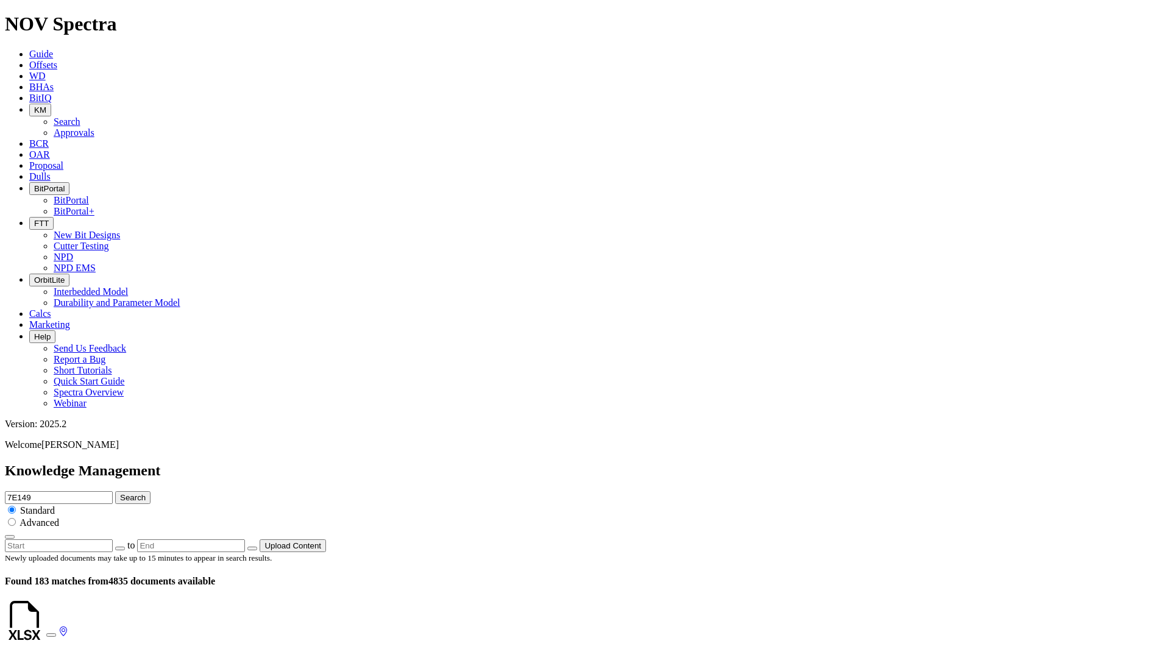
click at [503, 463] on div "Knowledge Management 7E149 Search Standard Advanced to Upload Content" at bounding box center [585, 508] width 1160 height 90
type input "Pegasus"
click at [115, 491] on button "Search" at bounding box center [132, 497] width 35 height 13
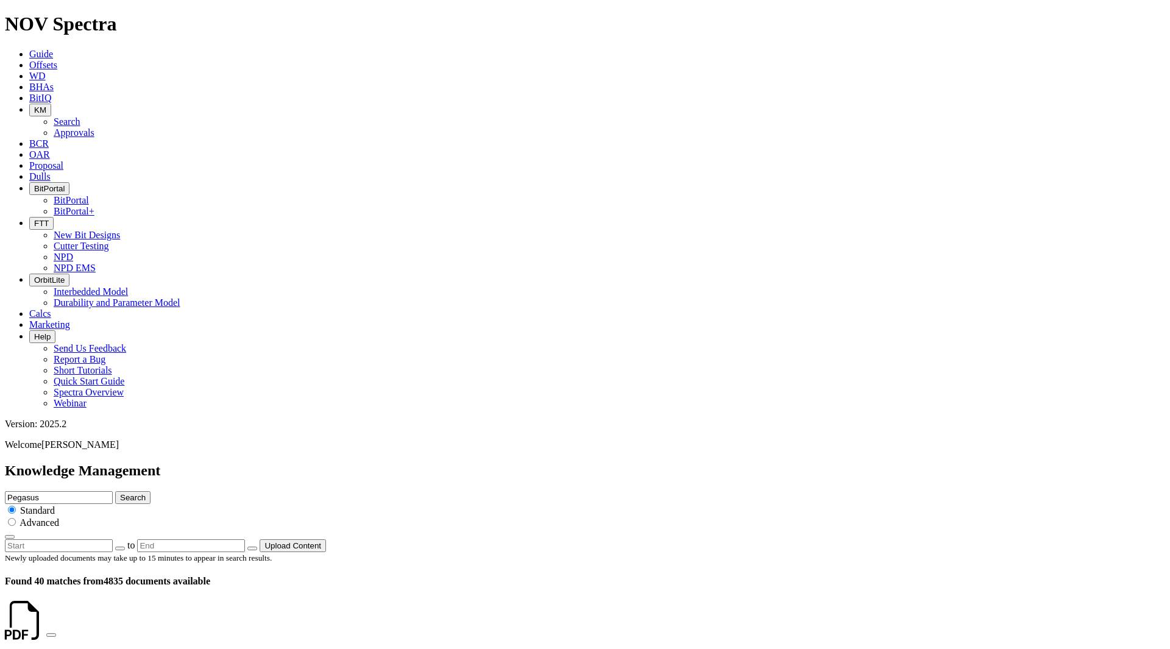
click at [46, 626] on link at bounding box center [46, 631] width 0 height 10
drag, startPoint x: 675, startPoint y: 236, endPoint x: 650, endPoint y: 236, distance: 25.0
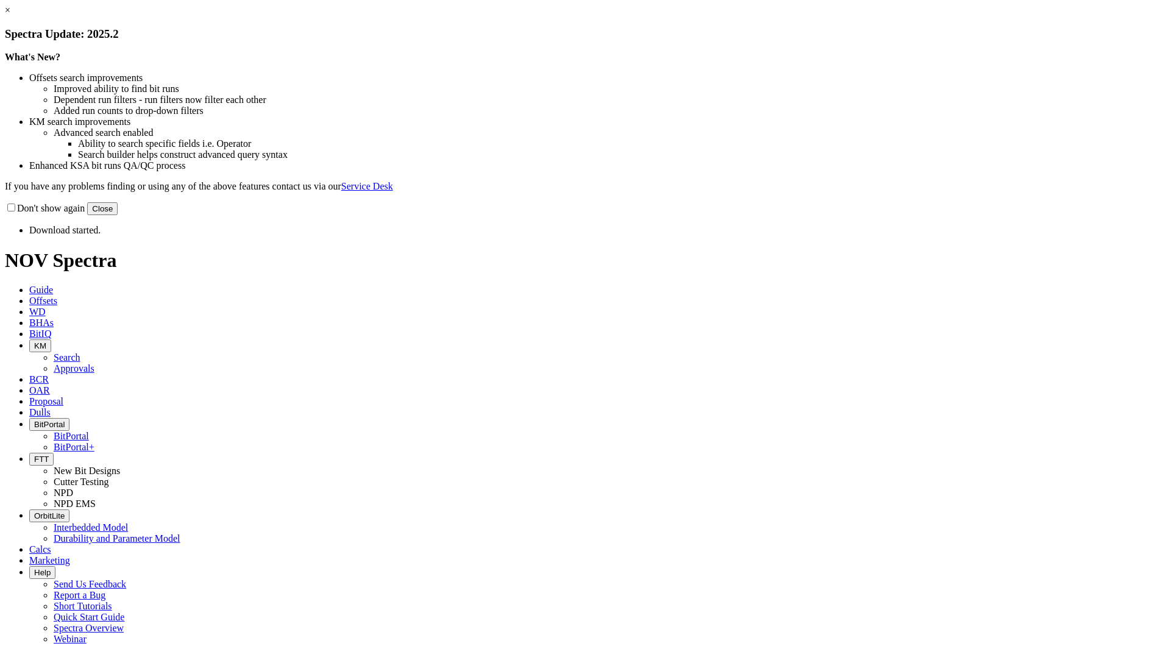
click at [118, 215] on button "Close" at bounding box center [102, 208] width 30 height 13
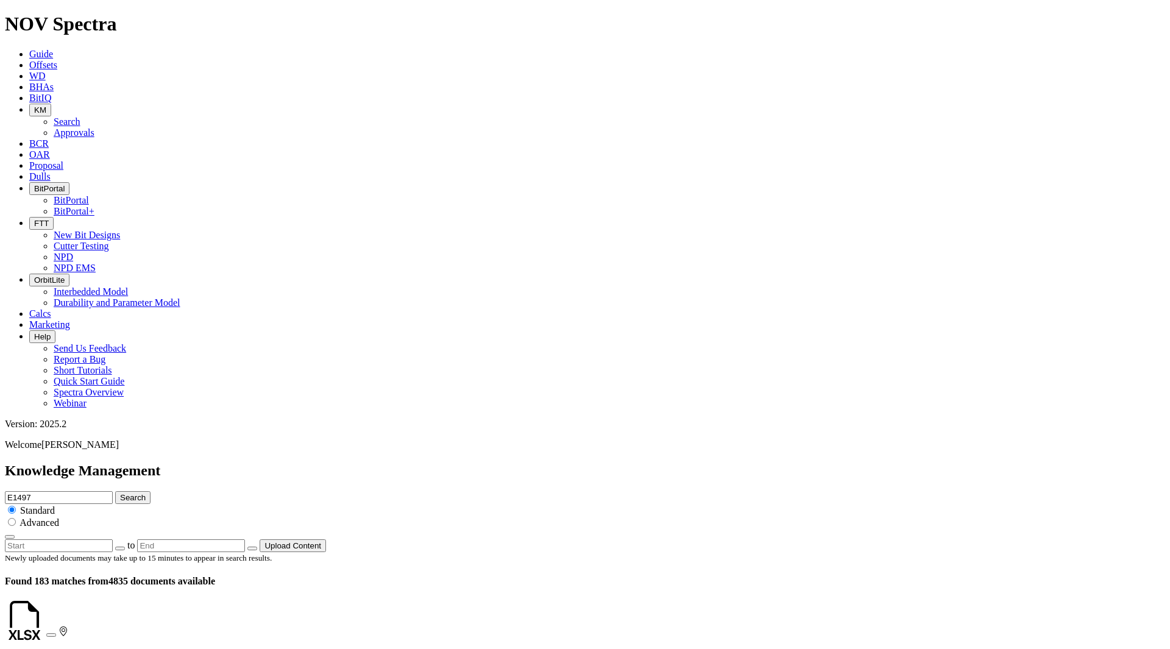
click at [113, 491] on input "E1497" at bounding box center [59, 497] width 108 height 13
drag, startPoint x: 598, startPoint y: 65, endPoint x: 517, endPoint y: 61, distance: 81.2
click at [519, 463] on div "Knowledge Management E1497 Search Standard Advanced to Upload Content" at bounding box center [585, 508] width 1160 height 90
type input "High exposure"
click at [115, 491] on button "Search" at bounding box center [132, 497] width 35 height 13
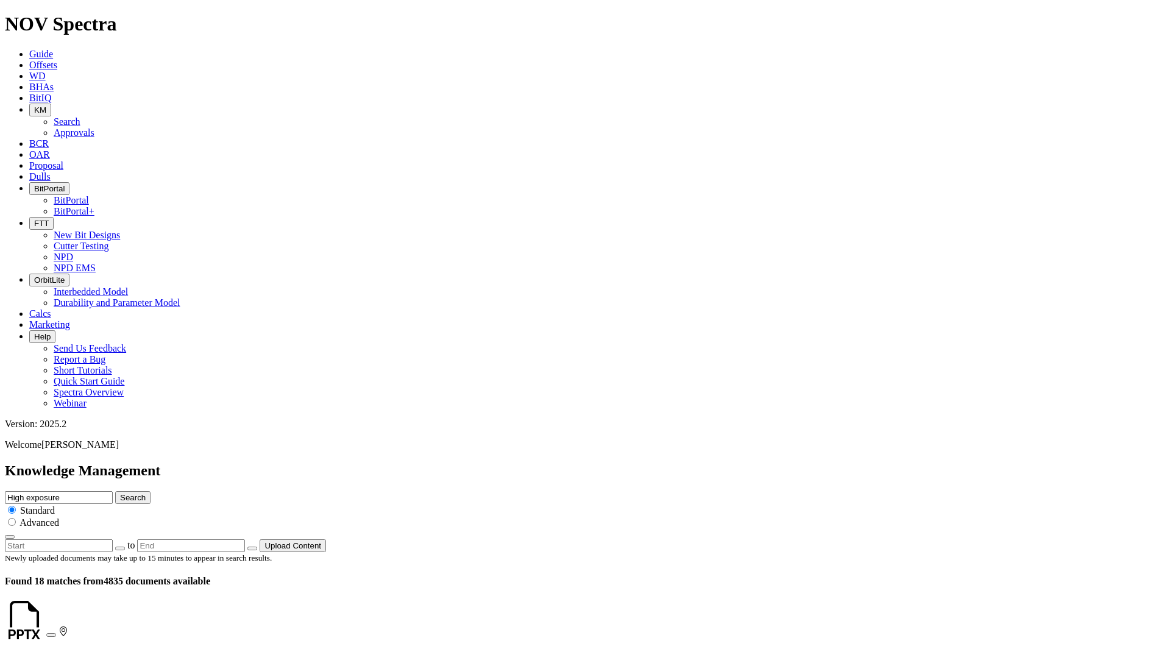
scroll to position [1999, 0]
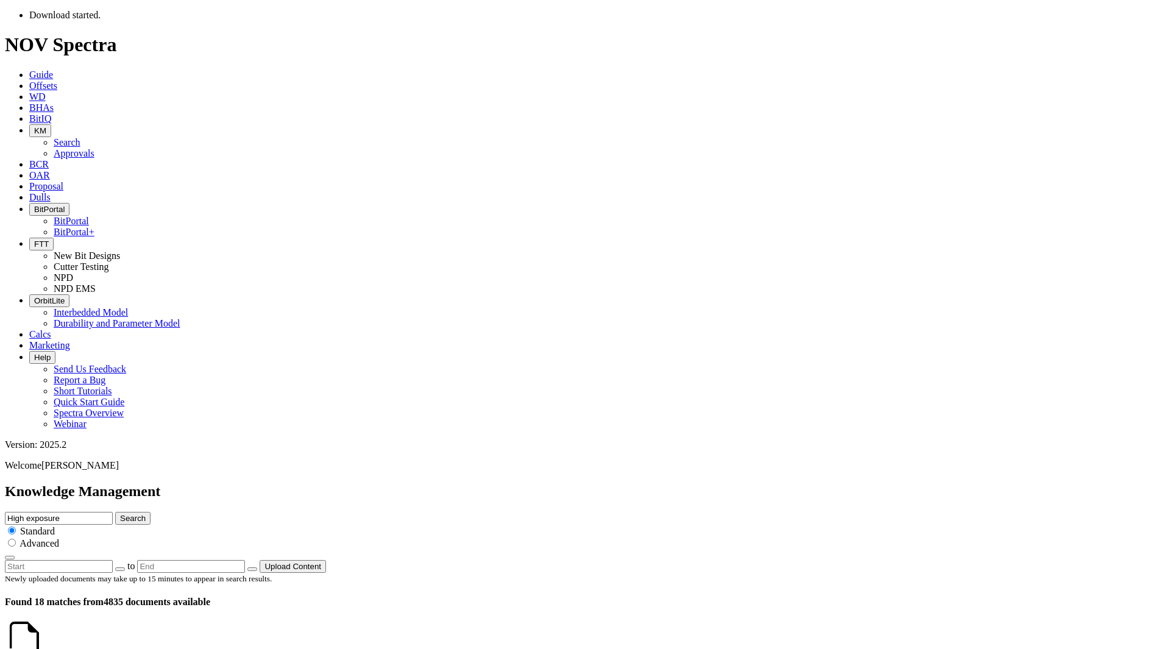
scroll to position [122, 0]
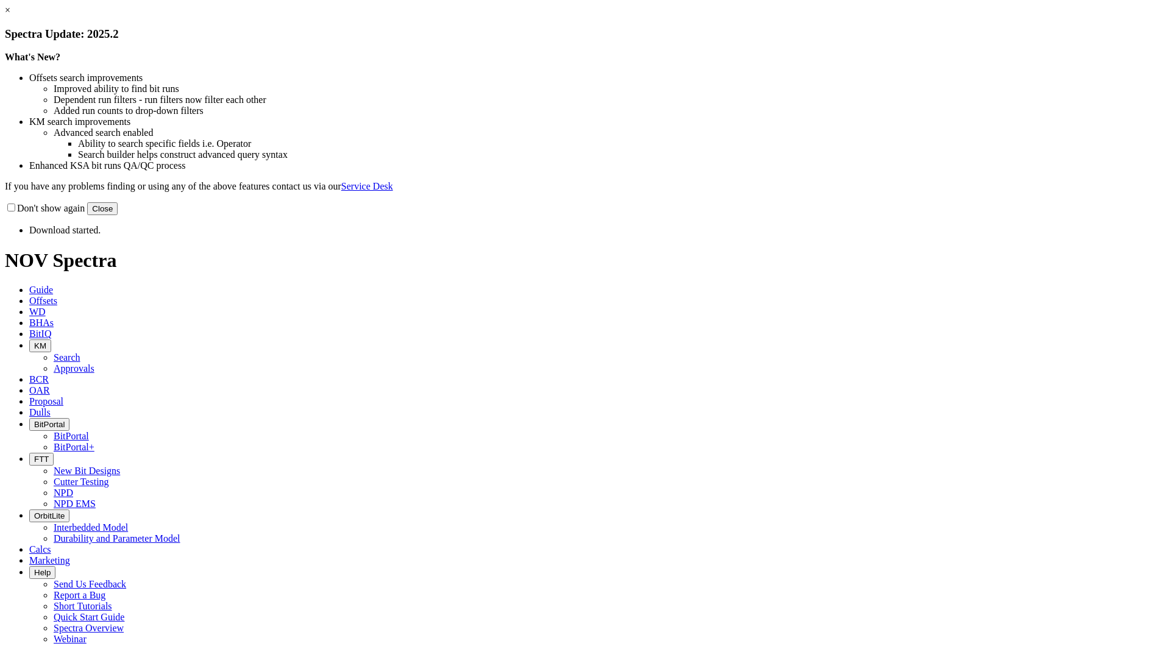
click at [118, 215] on button "Close" at bounding box center [102, 208] width 30 height 13
drag, startPoint x: 842, startPoint y: 333, endPoint x: 884, endPoint y: 272, distance: 74.0
click at [118, 215] on button "Close" at bounding box center [102, 208] width 30 height 13
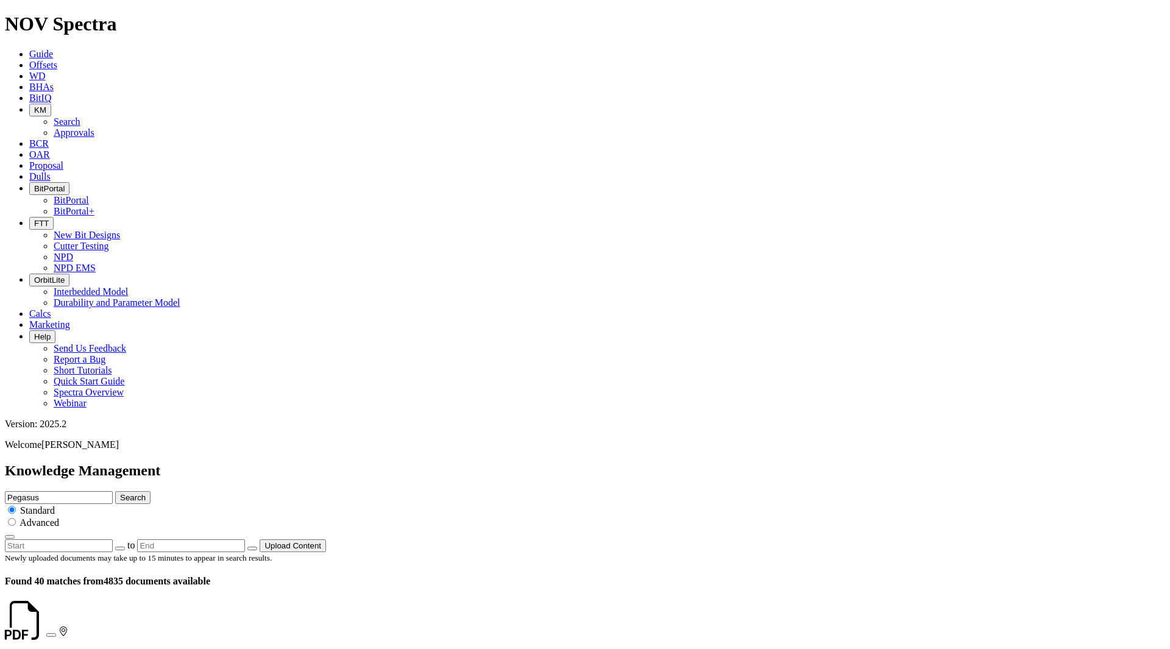
scroll to position [1984, 0]
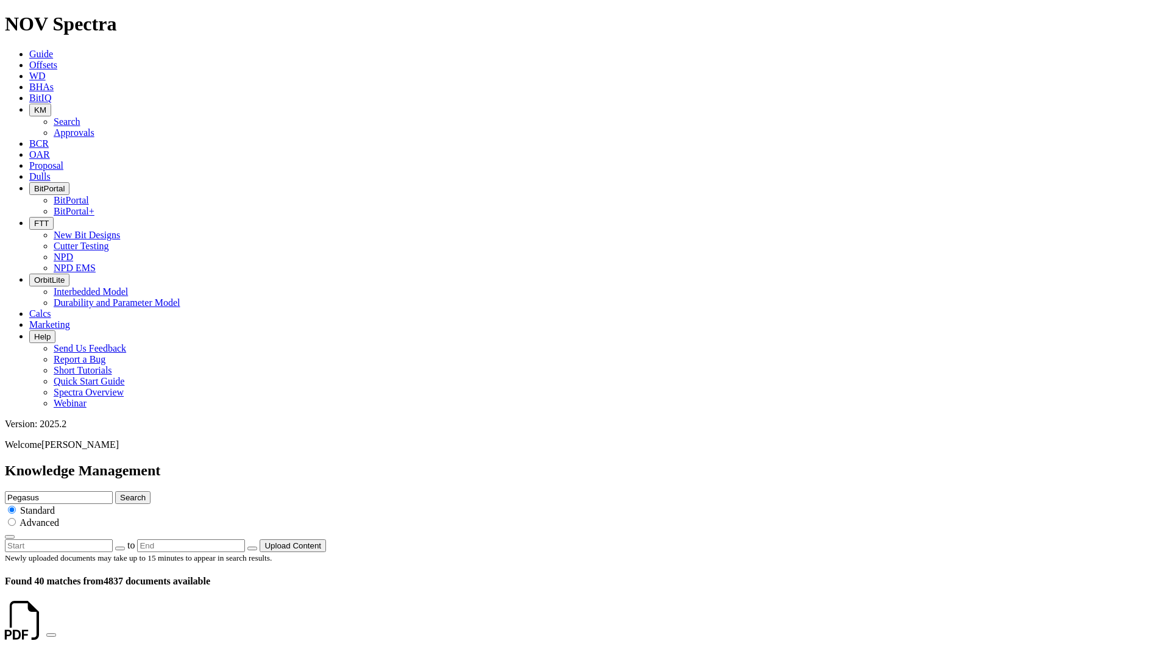
click at [46, 105] on span "KM" at bounding box center [40, 109] width 12 height 9
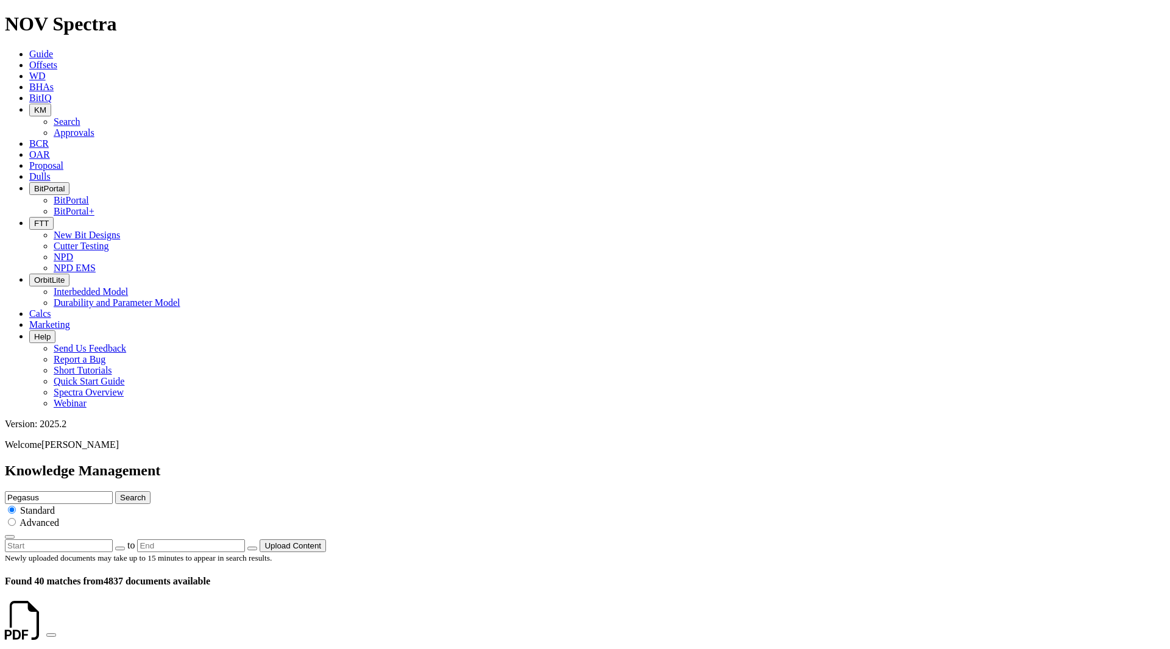
click at [80, 116] on link "Search" at bounding box center [67, 121] width 27 height 10
click at [46, 105] on span "KM" at bounding box center [40, 109] width 12 height 9
click at [80, 116] on link "Search" at bounding box center [67, 121] width 27 height 10
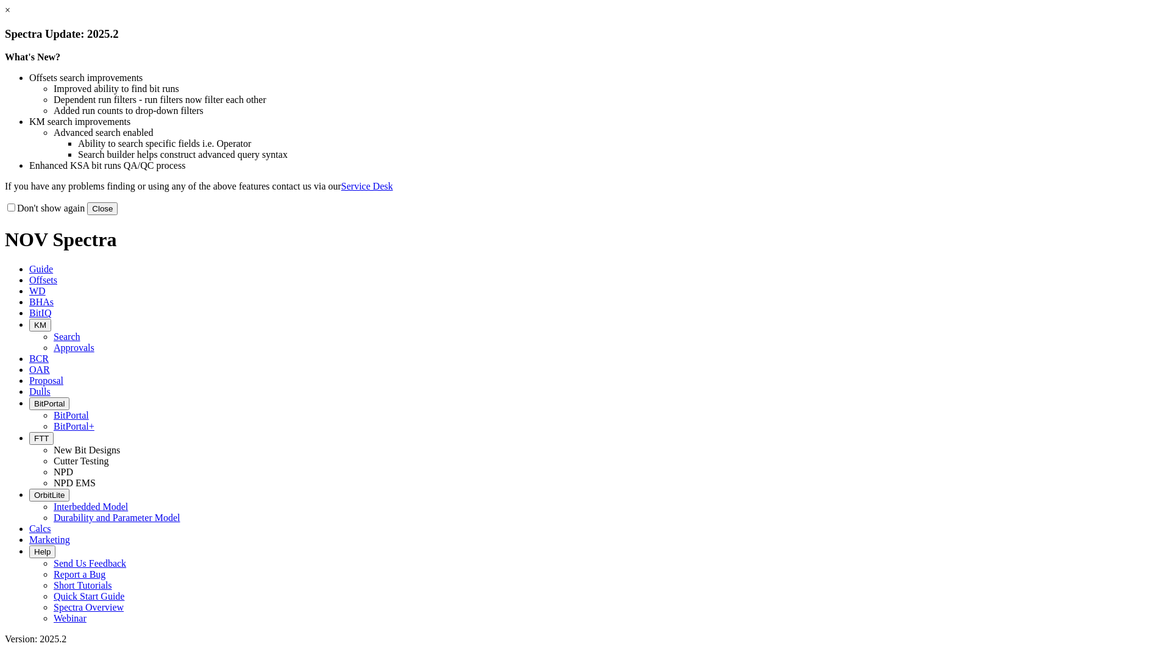
drag, startPoint x: 0, startPoint y: 0, endPoint x: 828, endPoint y: 172, distance: 846.0
click at [829, 116] on ul "Improved ability to find bit runs Dependent run filters - run filters now filte…" at bounding box center [597, 99] width 1136 height 33
click at [118, 215] on button "Close" at bounding box center [102, 208] width 30 height 13
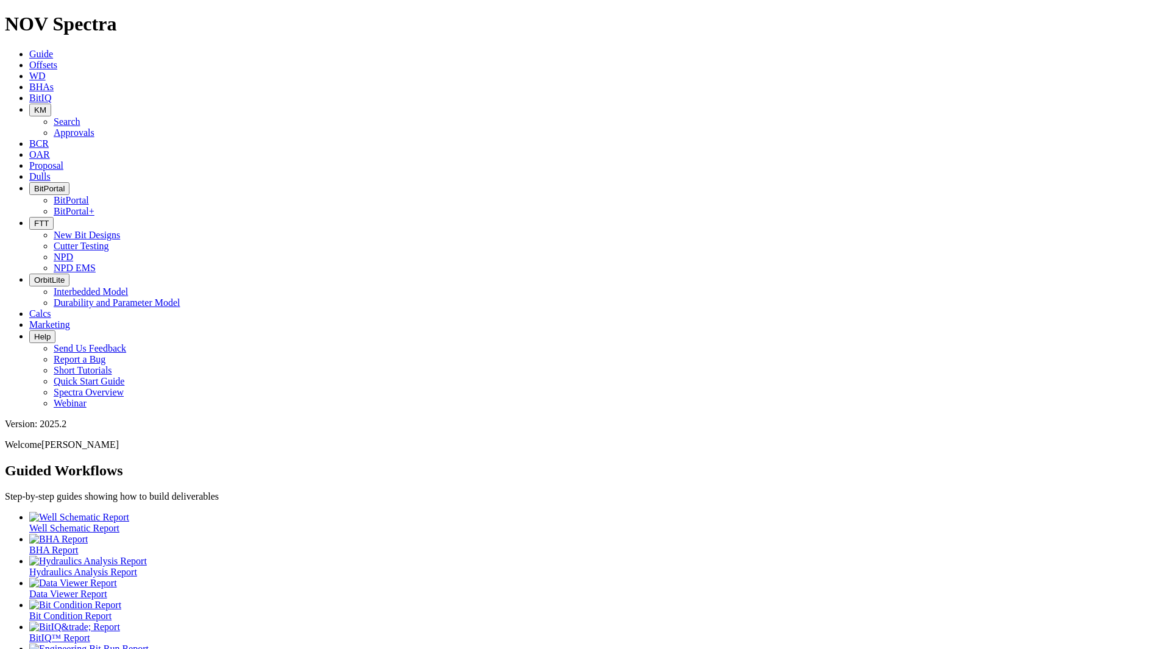
click at [46, 105] on span "KM" at bounding box center [40, 109] width 12 height 9
click at [80, 116] on link "Search" at bounding box center [67, 121] width 27 height 10
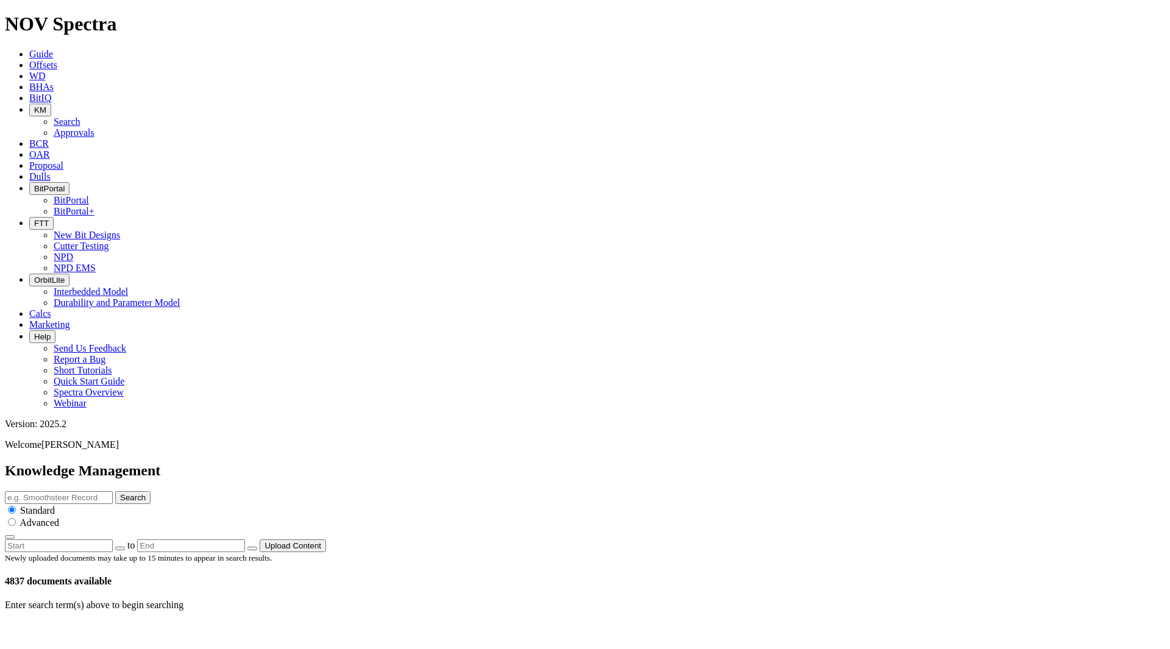
click at [113, 491] on input "text" at bounding box center [59, 497] width 108 height 13
type input "Infinity"
click at [115, 491] on button "Search" at bounding box center [132, 497] width 35 height 13
drag, startPoint x: 672, startPoint y: 70, endPoint x: 454, endPoint y: 67, distance: 218.2
click at [454, 463] on div "Knowledge Management Infinity Search Standard Advanced to Upload Content" at bounding box center [585, 508] width 1160 height 90
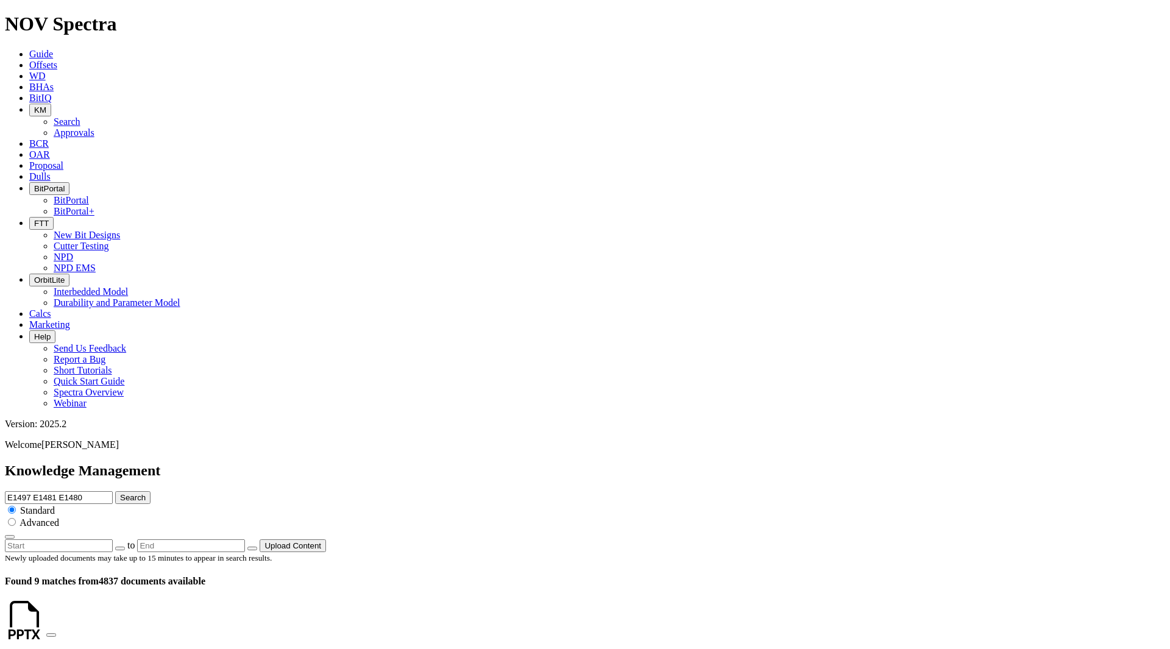
type input "E1497 E1481 E1480"
click at [115, 491] on button "Search" at bounding box center [132, 497] width 35 height 13
click at [113, 491] on input "E1497 E1481 E1480" at bounding box center [59, 497] width 108 height 13
type input "E1497 E1481 E1480 high exposure"
click at [115, 491] on button "Search" at bounding box center [132, 497] width 35 height 13
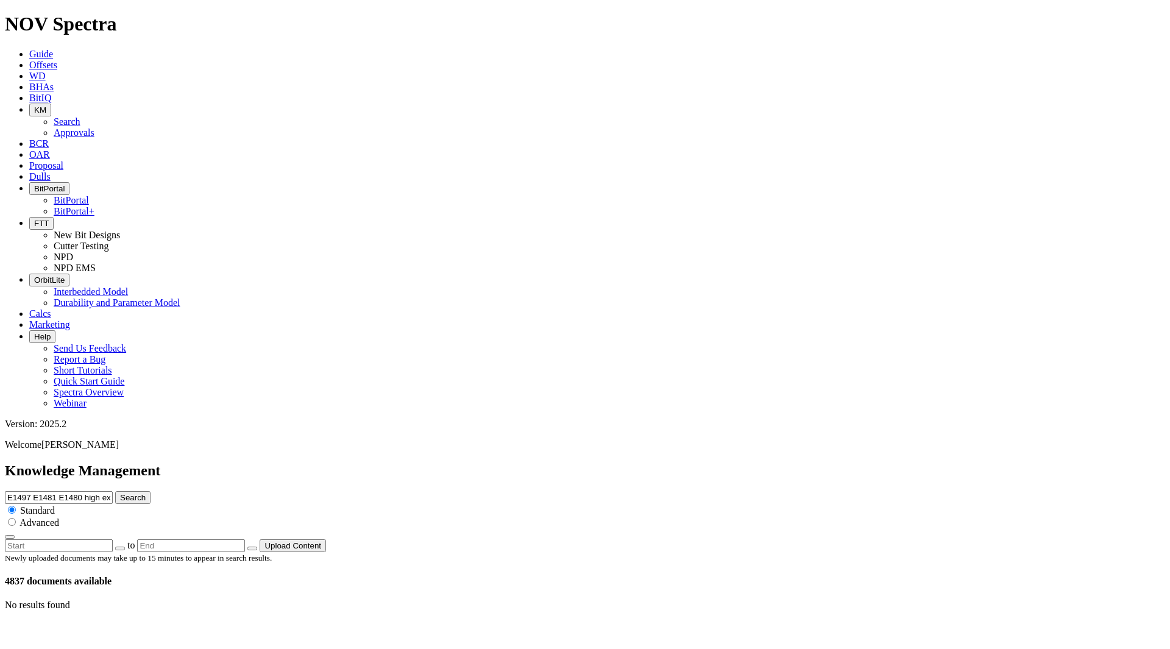
drag, startPoint x: 609, startPoint y: 63, endPoint x: 491, endPoint y: 60, distance: 118.3
click at [491, 463] on div "Knowledge Management E1497 E1481 E1480 high exposure Search Standard Advanced t…" at bounding box center [585, 508] width 1160 height 90
type input "high exposure"
click at [115, 491] on button "Search" at bounding box center [132, 497] width 35 height 13
drag, startPoint x: 607, startPoint y: 71, endPoint x: 471, endPoint y: 52, distance: 137.2
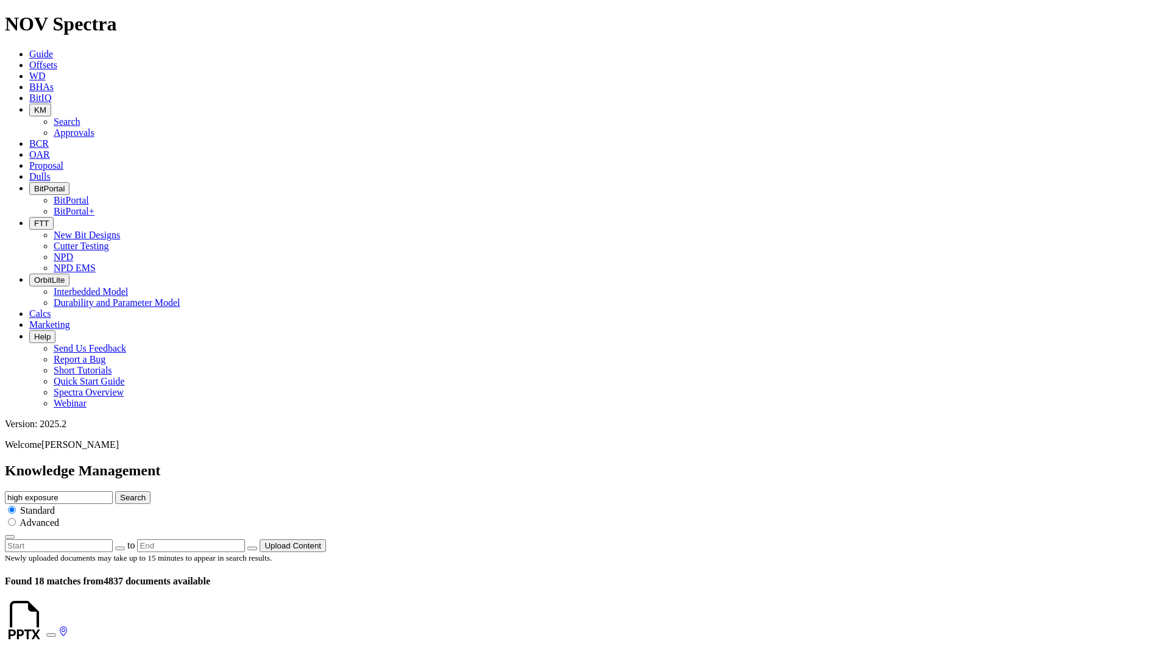
click at [471, 463] on div "Knowledge Management high exposure Search Standard Advanced to Upload Content" at bounding box center [585, 508] width 1160 height 90
type input "EagleEye"
click at [115, 491] on button "Search" at bounding box center [132, 497] width 35 height 13
drag, startPoint x: 578, startPoint y: 62, endPoint x: 541, endPoint y: 62, distance: 37.2
click at [113, 491] on input "EagleEye" at bounding box center [59, 497] width 108 height 13
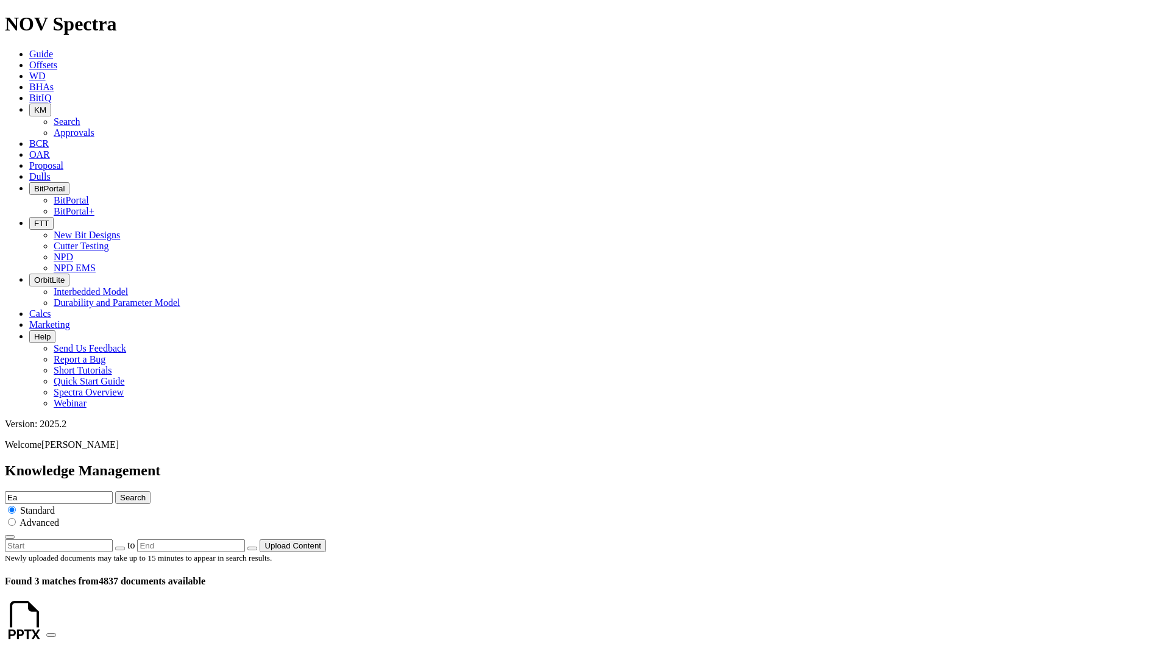
type input "E"
type input "Polaris"
click at [115, 491] on button "Search" at bounding box center [132, 497] width 35 height 13
click at [46, 626] on link at bounding box center [46, 631] width 0 height 10
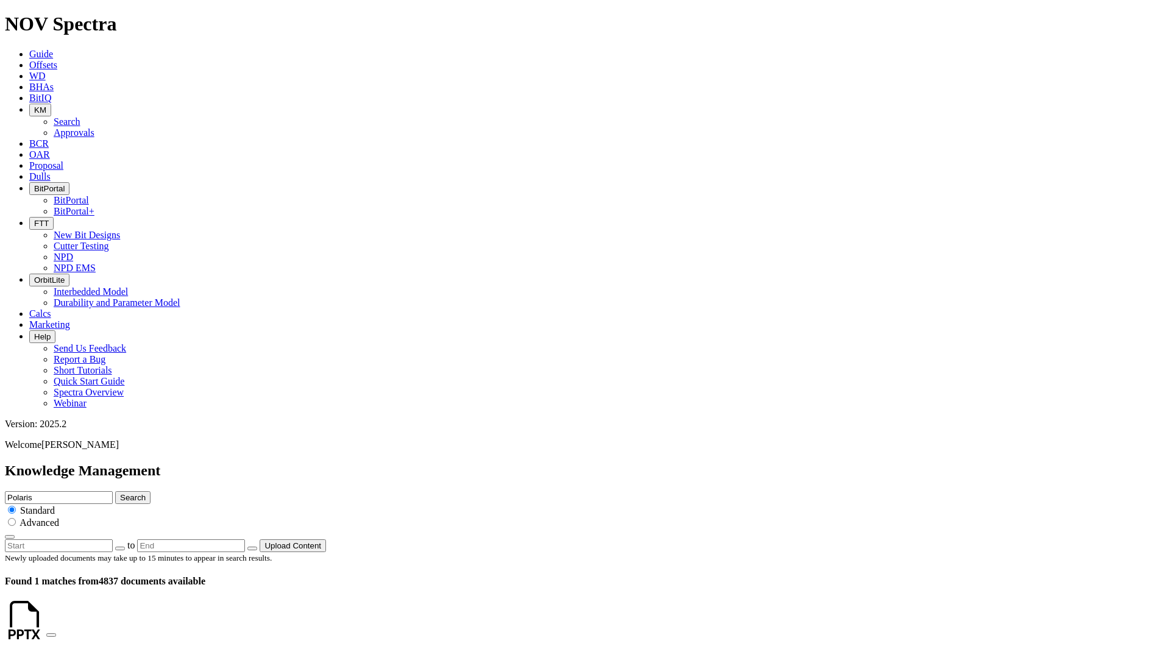
drag, startPoint x: 601, startPoint y: 66, endPoint x: 486, endPoint y: 63, distance: 115.2
click at [486, 463] on div "Knowledge Management Polaris Search Standard Advanced to Upload Content" at bounding box center [585, 508] width 1160 height 90
type input "VectorGauge"
click at [115, 491] on button "Search" at bounding box center [132, 497] width 35 height 13
click at [113, 491] on input "VectorGauge" at bounding box center [59, 497] width 108 height 13
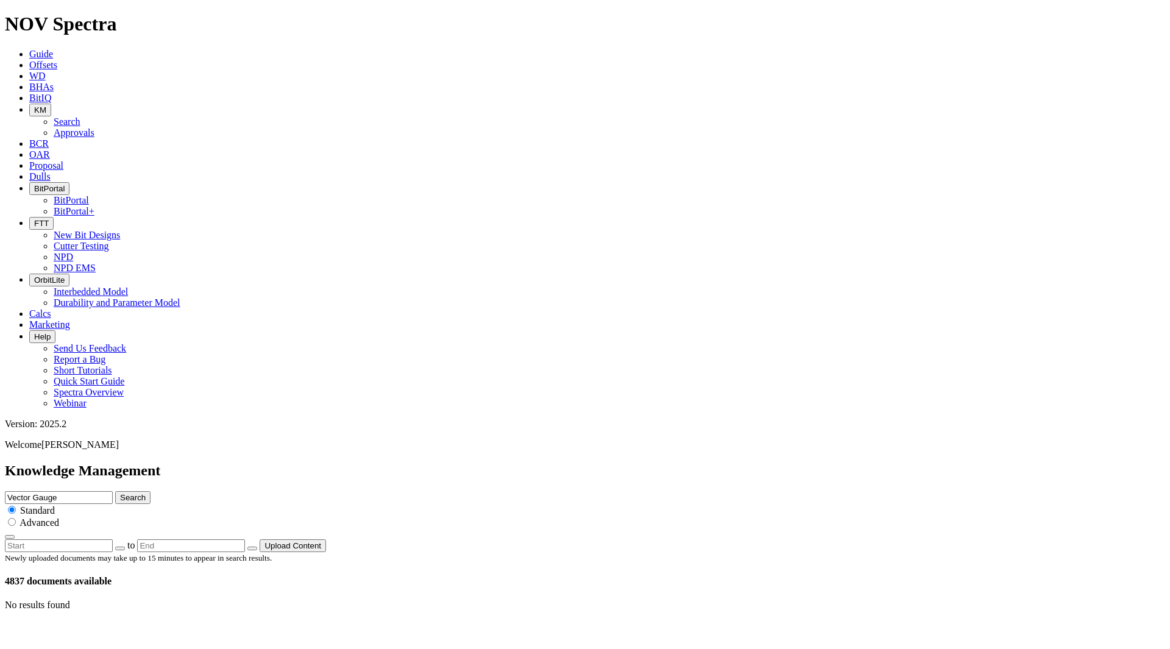
type input "Vector Gauge"
click at [151, 491] on button "Search" at bounding box center [132, 497] width 35 height 13
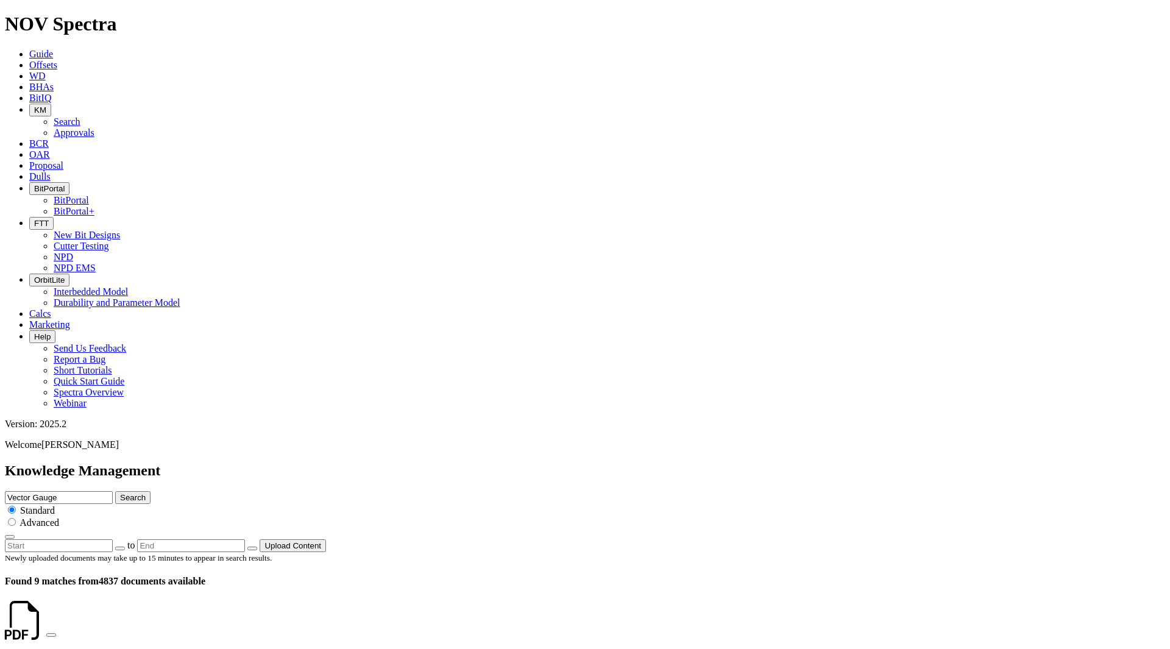
click at [113, 491] on input "Vector Gauge" at bounding box center [59, 497] width 108 height 13
drag, startPoint x: 599, startPoint y: 68, endPoint x: 519, endPoint y: 67, distance: 80.5
click at [519, 463] on div "Knowledge Management Vector Gauge Search Standard Advanced to Upload Content" at bounding box center [585, 508] width 1160 height 90
type input "High Exposure"
click at [115, 491] on button "Search" at bounding box center [132, 497] width 35 height 13
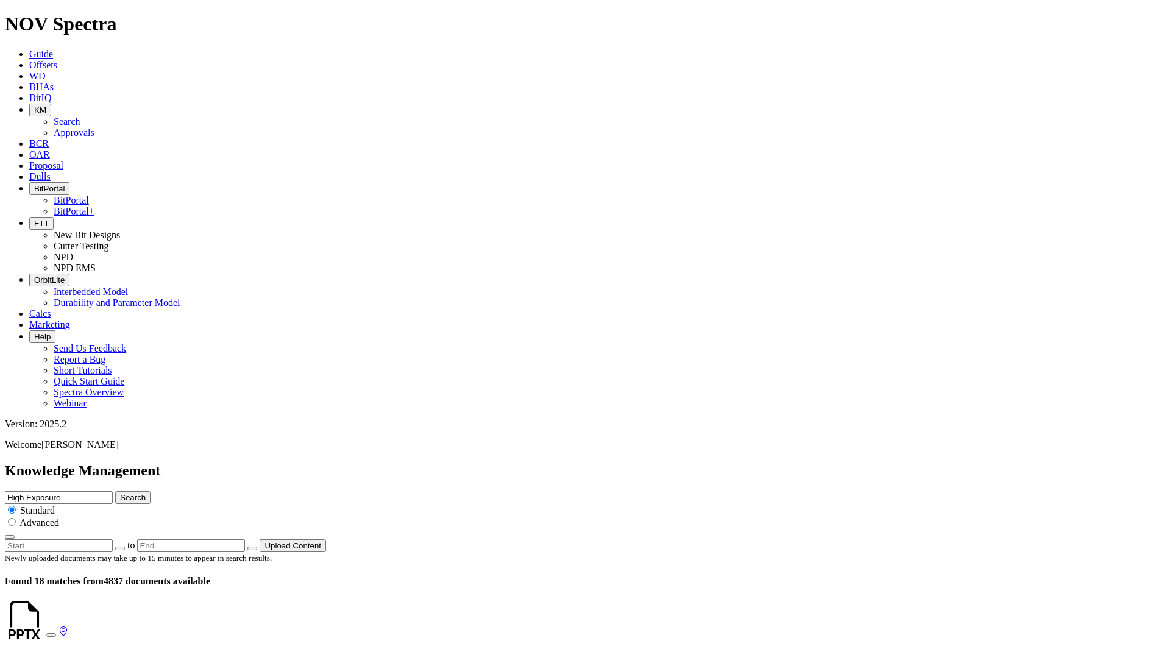
drag, startPoint x: 608, startPoint y: 65, endPoint x: 484, endPoint y: 61, distance: 123.8
click at [484, 463] on div "Knowledge Management High Exposure Search Standard Advanced to Upload Content" at bounding box center [585, 508] width 1160 height 90
type input "RH54"
click at [115, 491] on button "Search" at bounding box center [132, 497] width 35 height 13
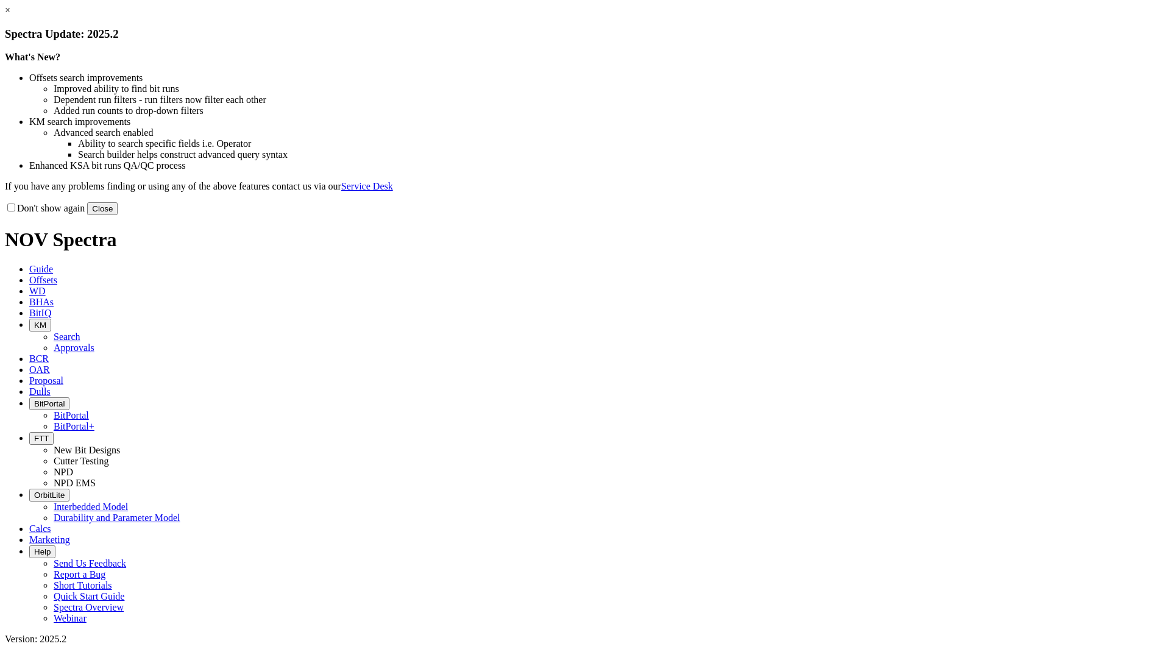
click at [118, 215] on button "Close" at bounding box center [102, 208] width 30 height 13
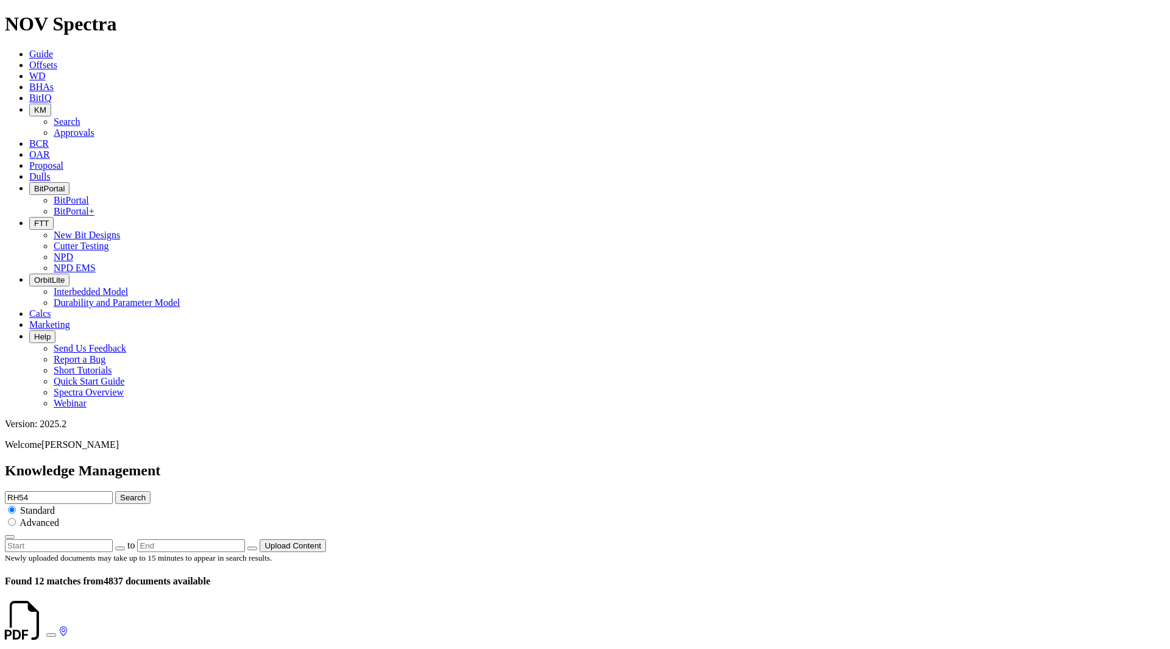
scroll to position [2057, 0]
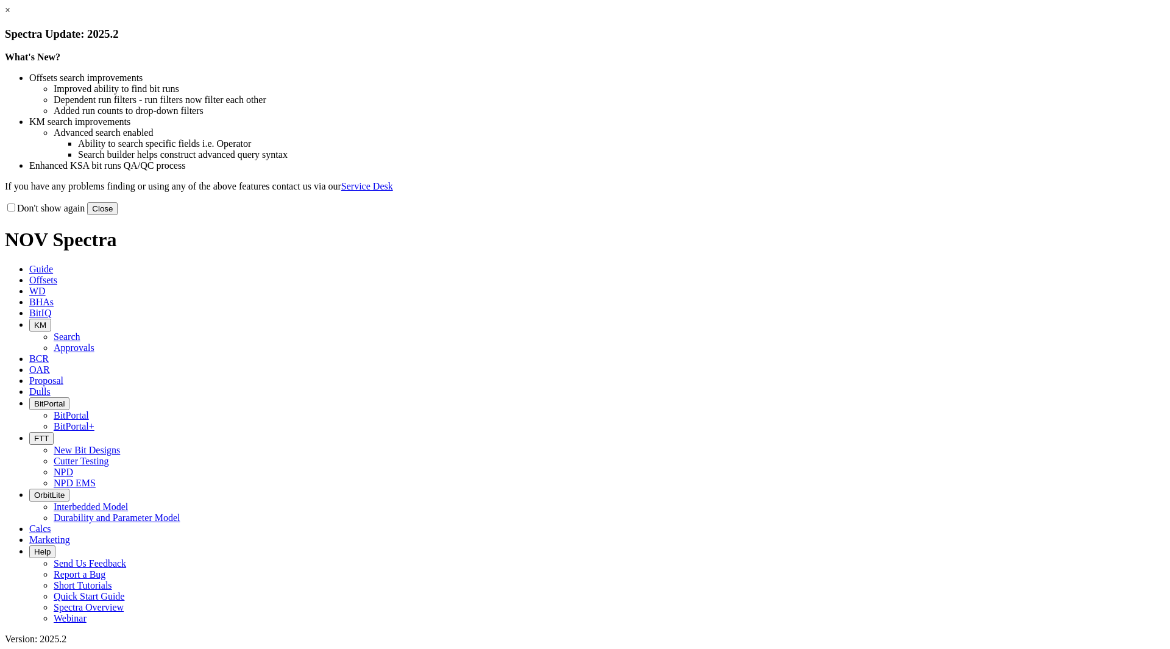
click at [118, 215] on button "Close" at bounding box center [102, 208] width 30 height 13
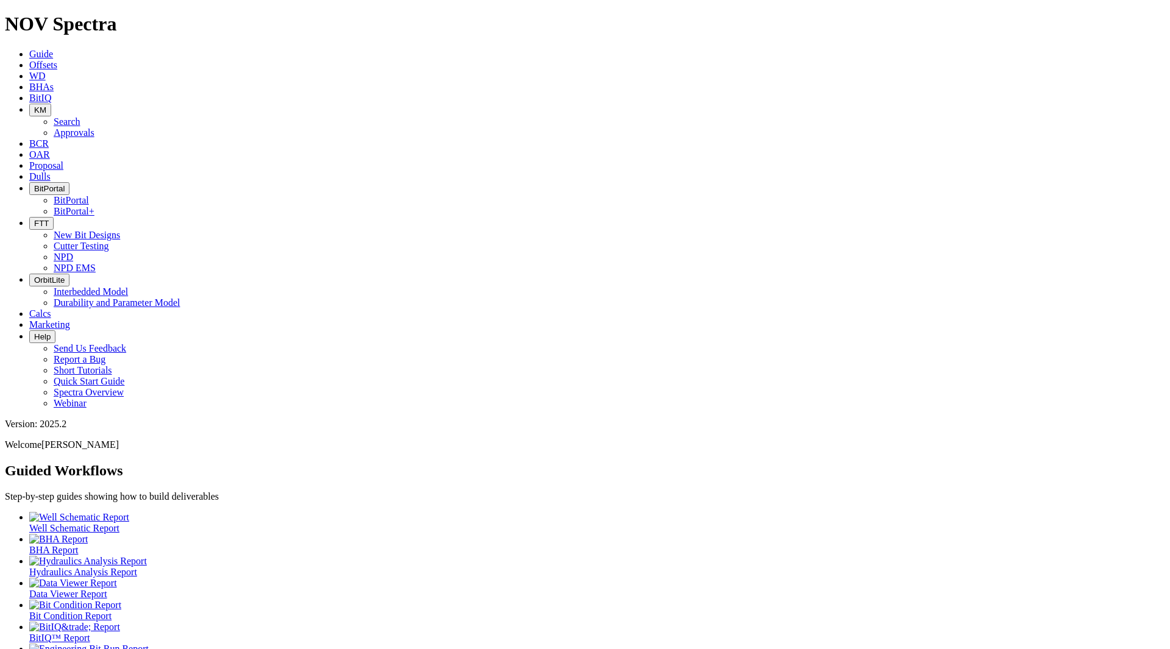
click at [766, 512] on ul "Well Schematic Report BHA Report Hydraulics Analysis Report Data Viewer Report …" at bounding box center [585, 589] width 1160 height 154
click at [57, 60] on span "Offsets" at bounding box center [43, 65] width 28 height 10
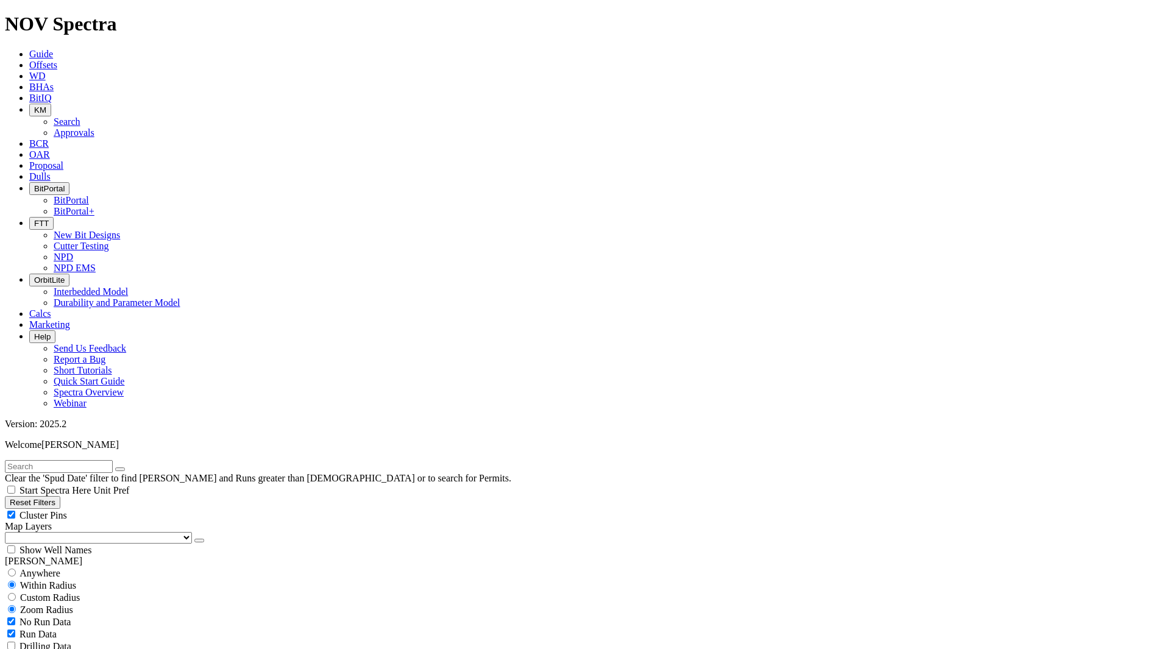
click at [46, 105] on span "KM" at bounding box center [40, 109] width 12 height 9
click at [80, 116] on link "Search" at bounding box center [67, 121] width 27 height 10
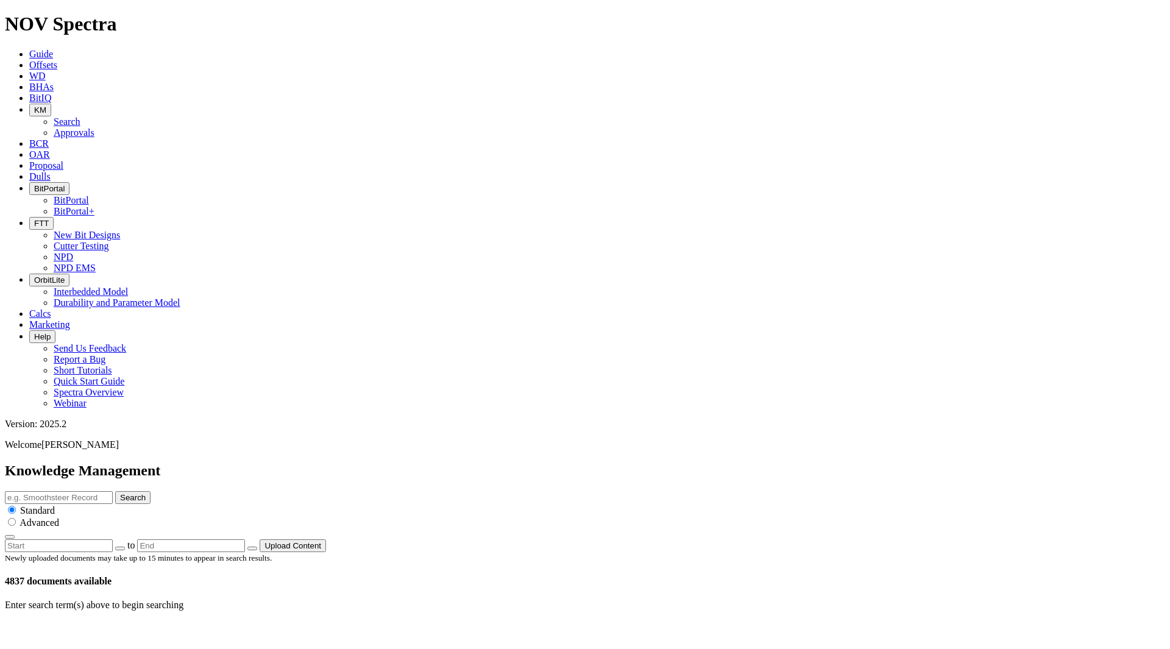
click at [113, 491] on input "text" at bounding box center [59, 497] width 108 height 13
click at [57, 60] on span "Offsets" at bounding box center [43, 65] width 28 height 10
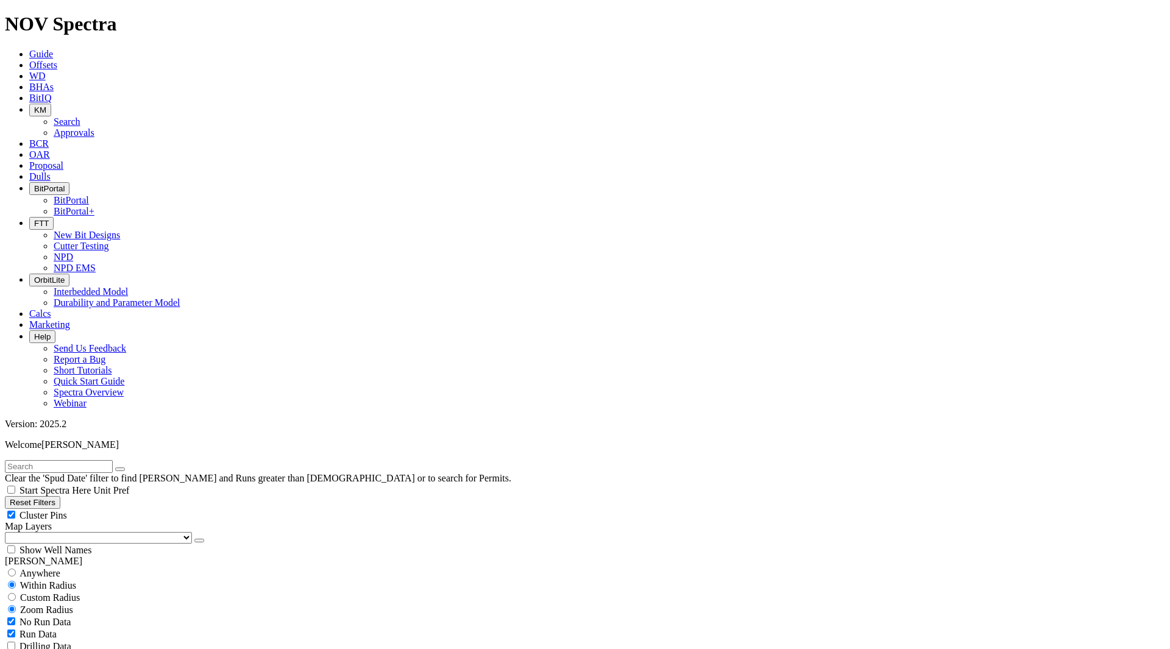
click at [56, 568] on span "Anywhere" at bounding box center [40, 573] width 41 height 10
radio input "true"
radio input "false"
click at [65, 460] on input "text" at bounding box center [59, 466] width 108 height 13
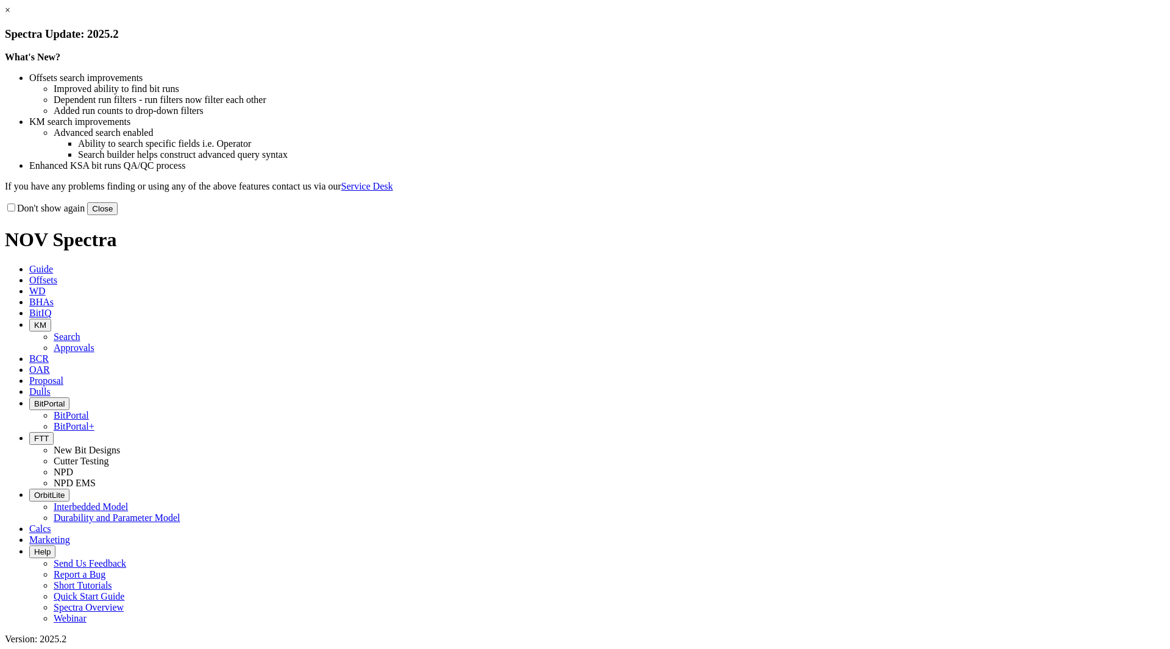
select select "New Bit Design"
click at [118, 215] on button "Close" at bounding box center [102, 208] width 30 height 13
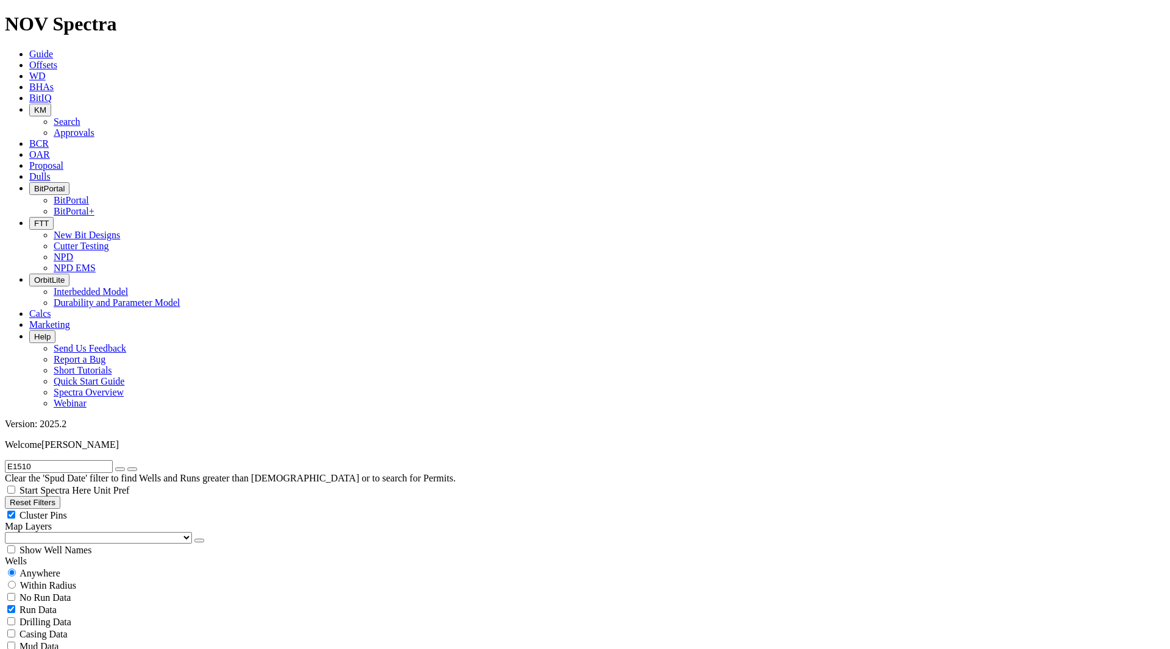
scroll to position [183, 0]
checkbox input "true"
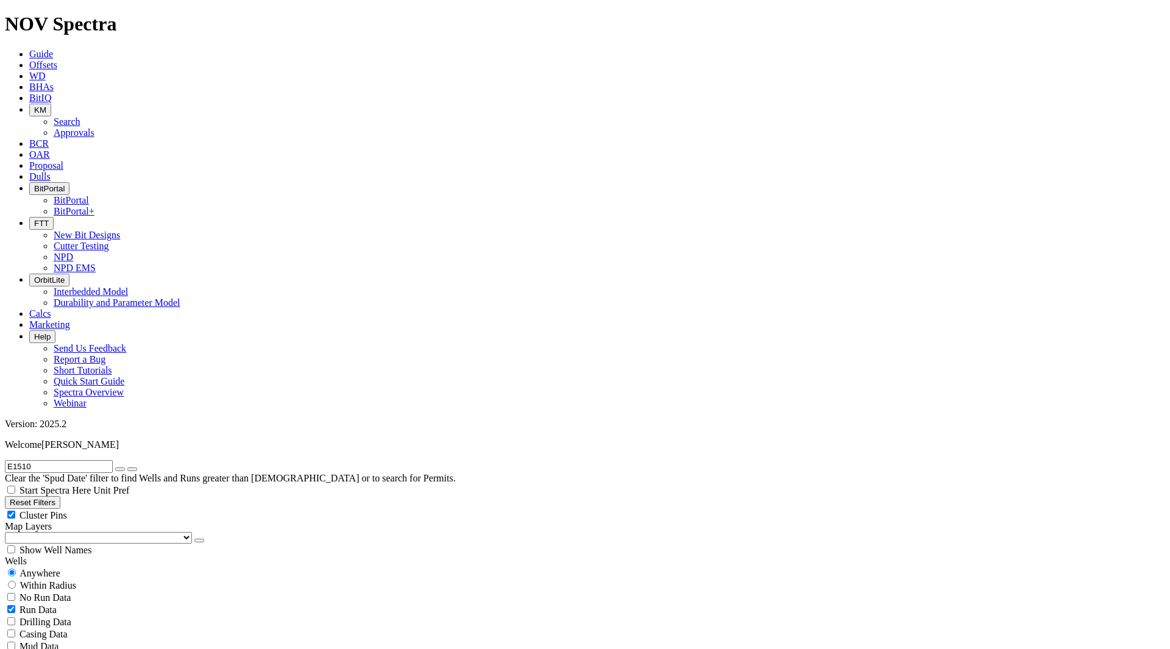
checkbox input "false"
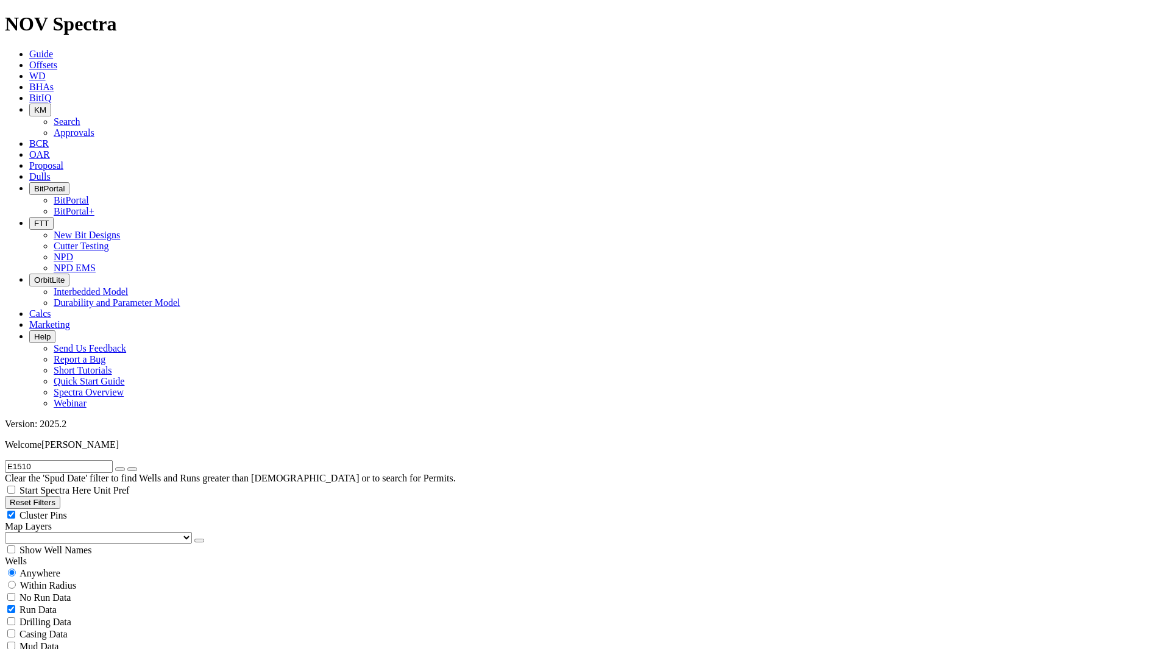
checkbox input "false"
click at [120, 469] on icon "button" at bounding box center [120, 469] width 0 height 0
radio input "false"
radio input "true"
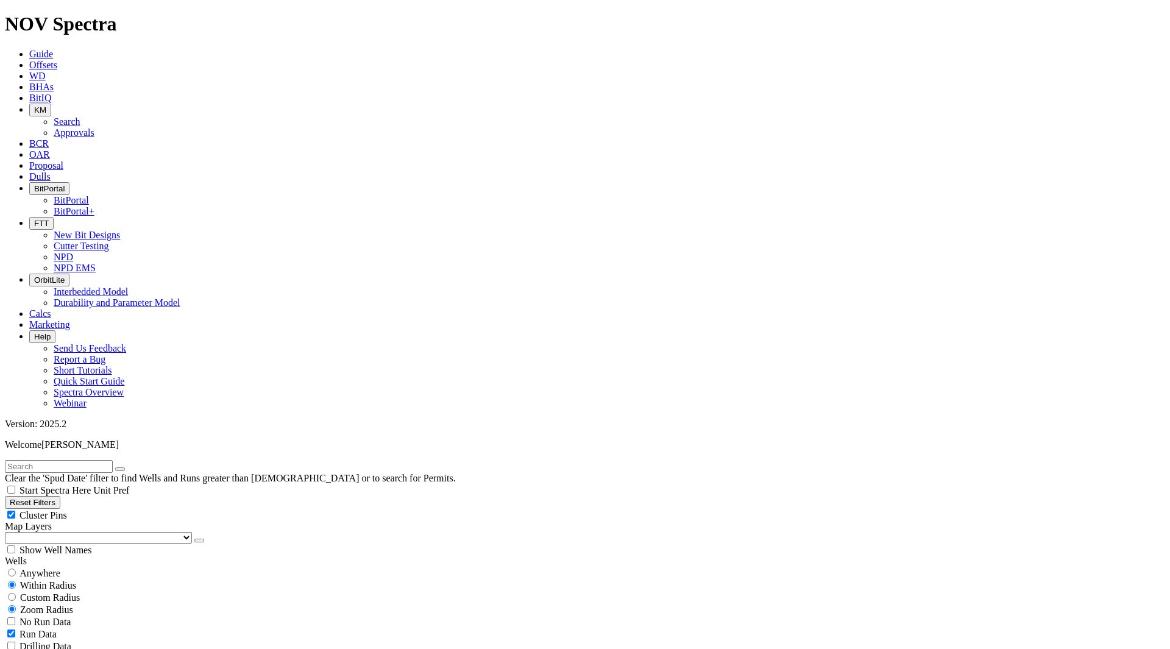
click at [112, 460] on input "text" at bounding box center [59, 466] width 108 height 13
paste input "TKC66-CF3"
click at [132, 469] on icon "submit" at bounding box center [132, 469] width 0 height 0
click at [113, 460] on input "TKC66-CF3" at bounding box center [59, 466] width 108 height 13
type input "TKC66-CF3"
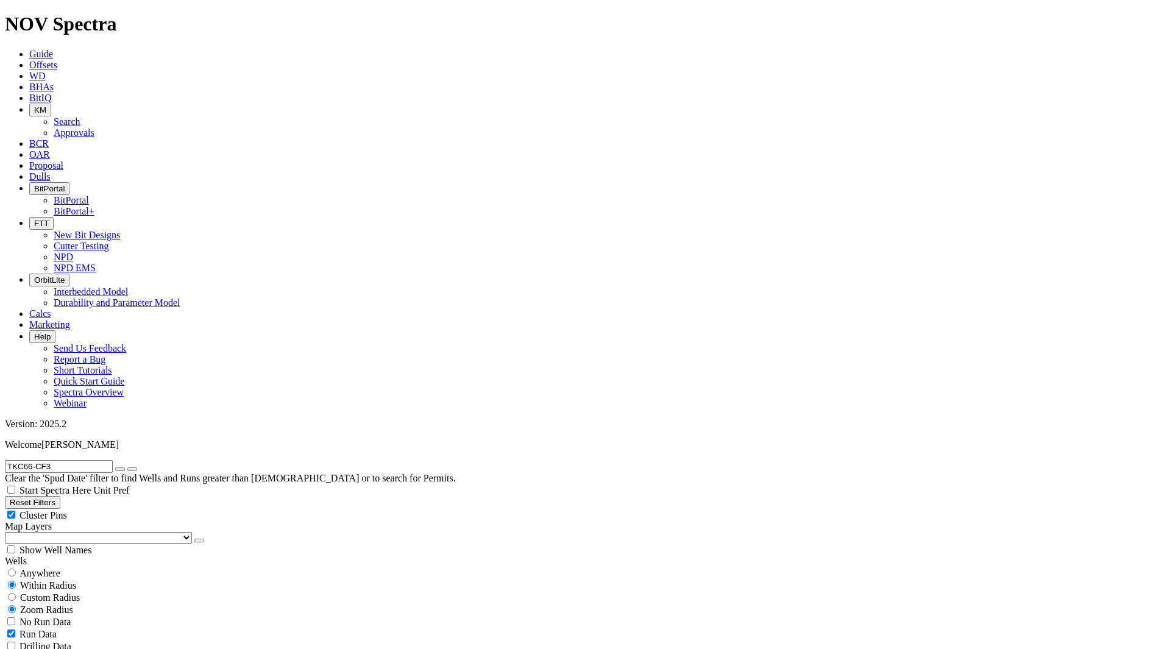
click at [45, 567] on div "Anywhere" at bounding box center [585, 573] width 1160 height 12
radio input "true"
radio input "false"
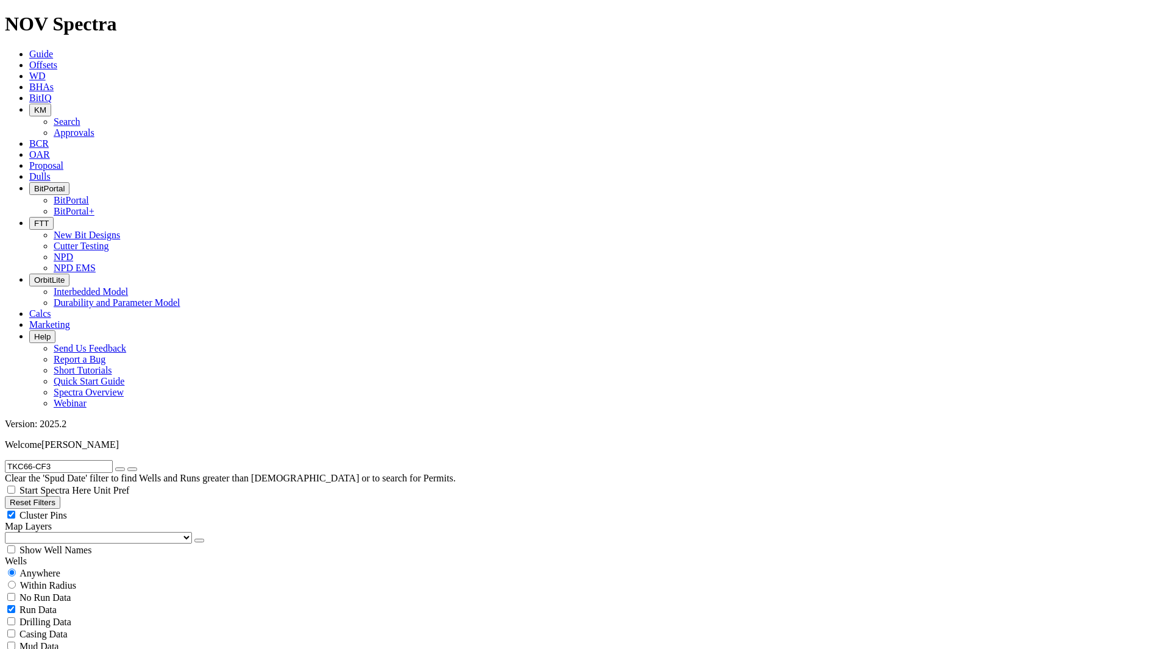
drag, startPoint x: 77, startPoint y: 535, endPoint x: 194, endPoint y: 506, distance: 121.1
checkbox input "false"
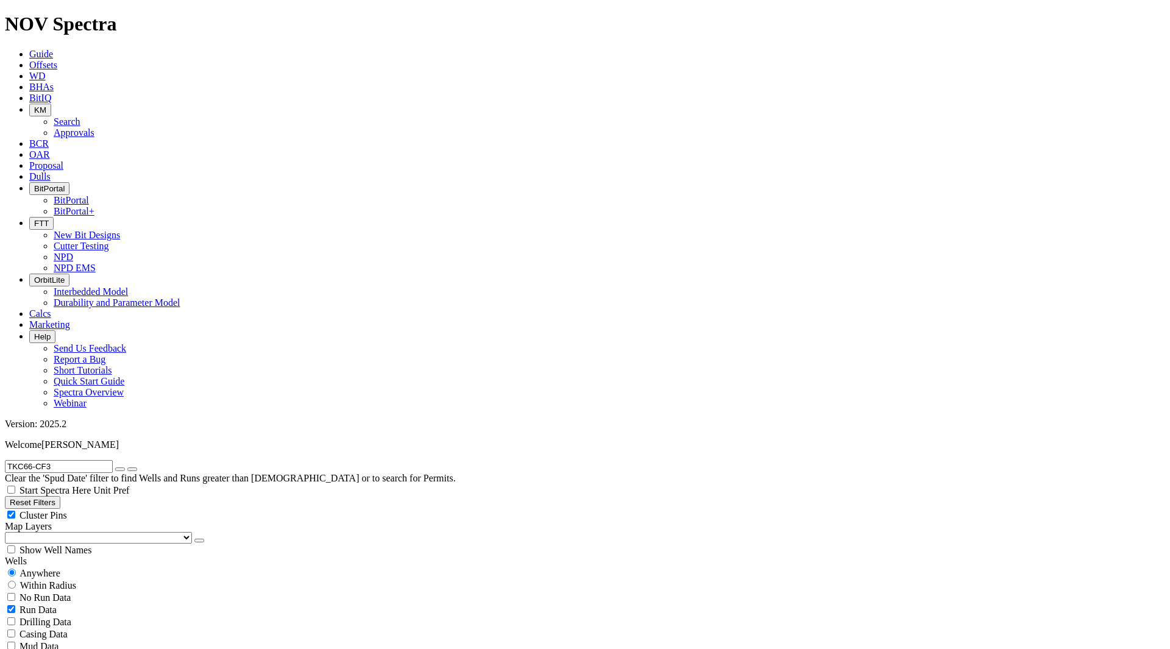
drag, startPoint x: 84, startPoint y: 55, endPoint x: 5, endPoint y: 57, distance: 79.2
click at [5, 460] on form "TKC66-CF3" at bounding box center [585, 466] width 1160 height 13
type input "a"
click at [127, 467] on button "submit" at bounding box center [132, 469] width 10 height 4
click at [70, 567] on div "Anywhere" at bounding box center [585, 573] width 1160 height 12
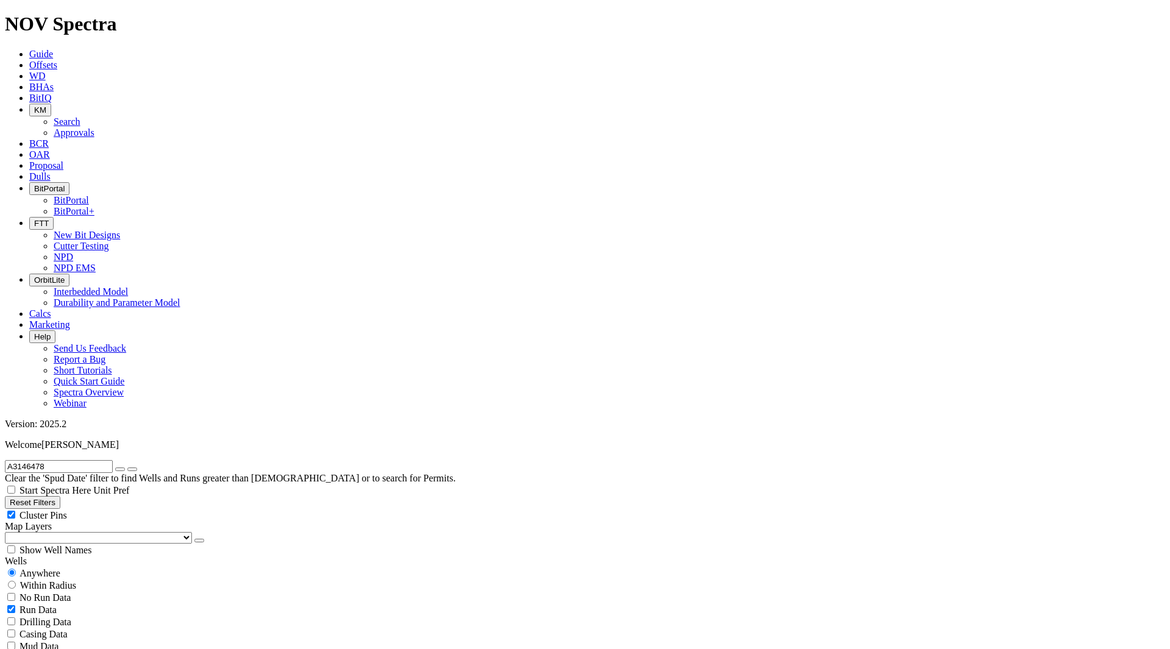
drag, startPoint x: 82, startPoint y: 50, endPoint x: 0, endPoint y: 54, distance: 81.8
click at [5, 460] on form "A3146478" at bounding box center [585, 466] width 1160 height 13
type input "A316478"
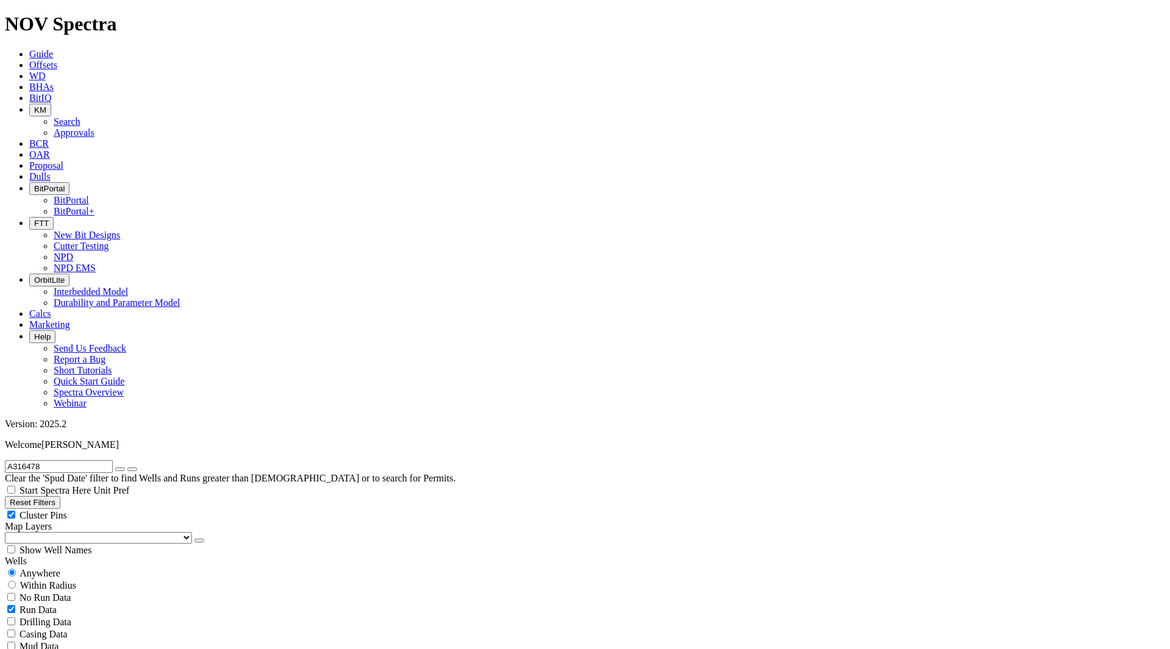
scroll to position [305, 0]
checkbox input "false"
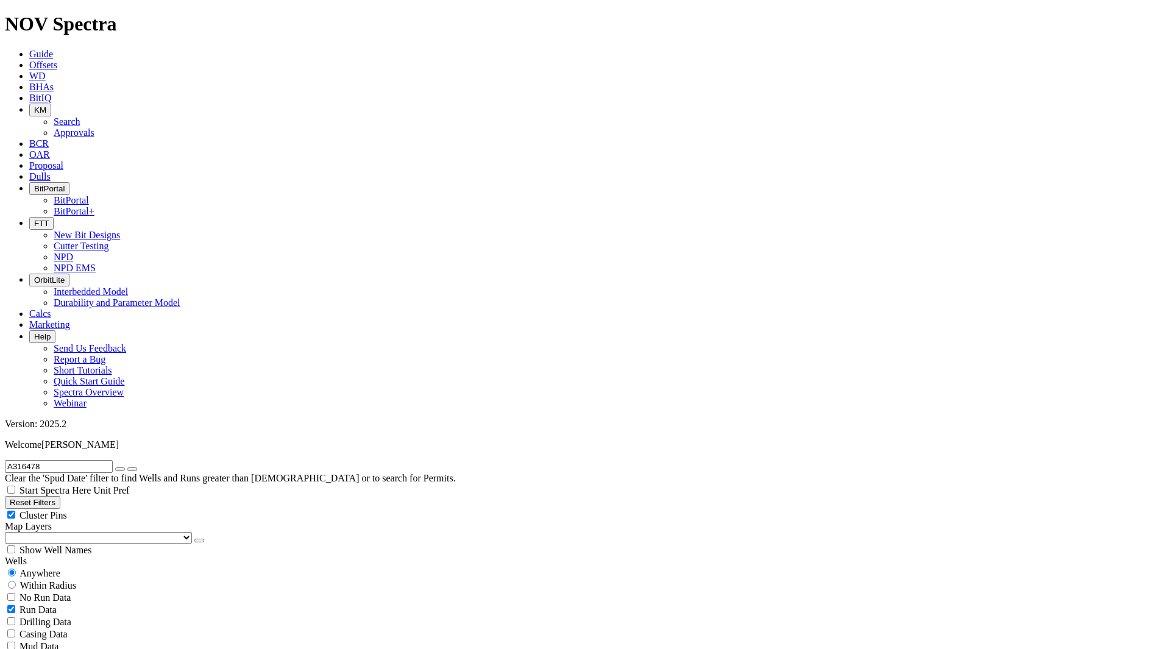
checkbox input "false"
click at [125, 467] on button "button" at bounding box center [120, 469] width 10 height 4
radio input "false"
radio input "true"
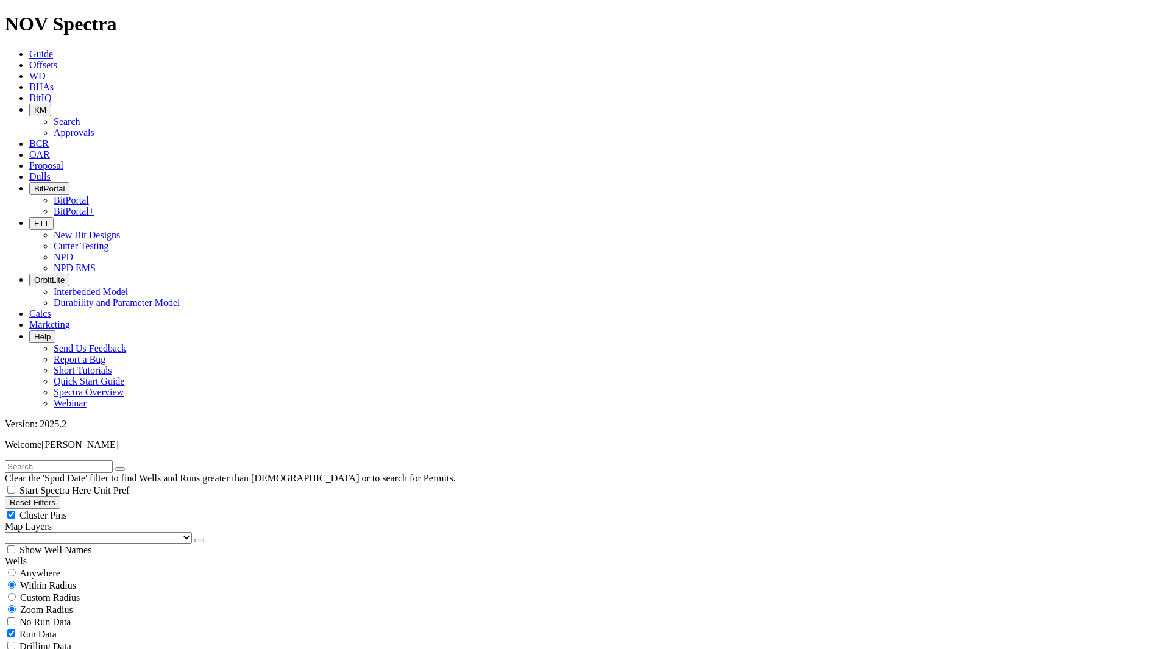
scroll to position [324, 0]
click at [113, 460] on input "text" at bounding box center [59, 466] width 108 height 13
type input "{"
type input "Vector"
click at [52, 567] on div "Anywhere" at bounding box center [585, 573] width 1160 height 12
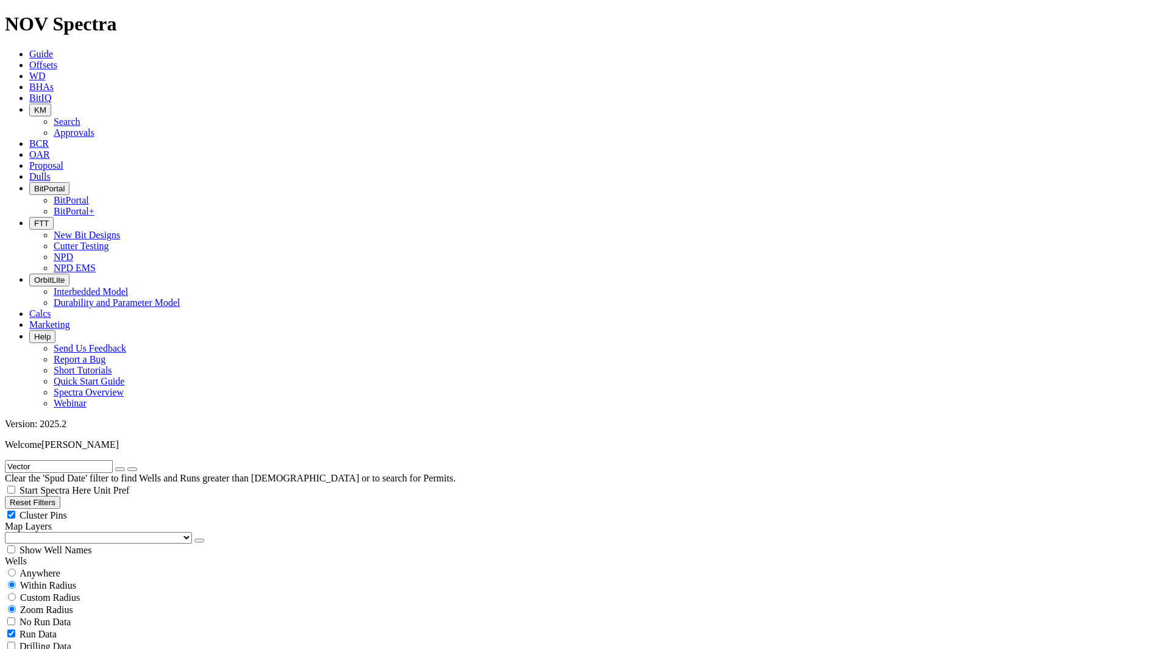
radio input "true"
radio input "false"
radio input "true"
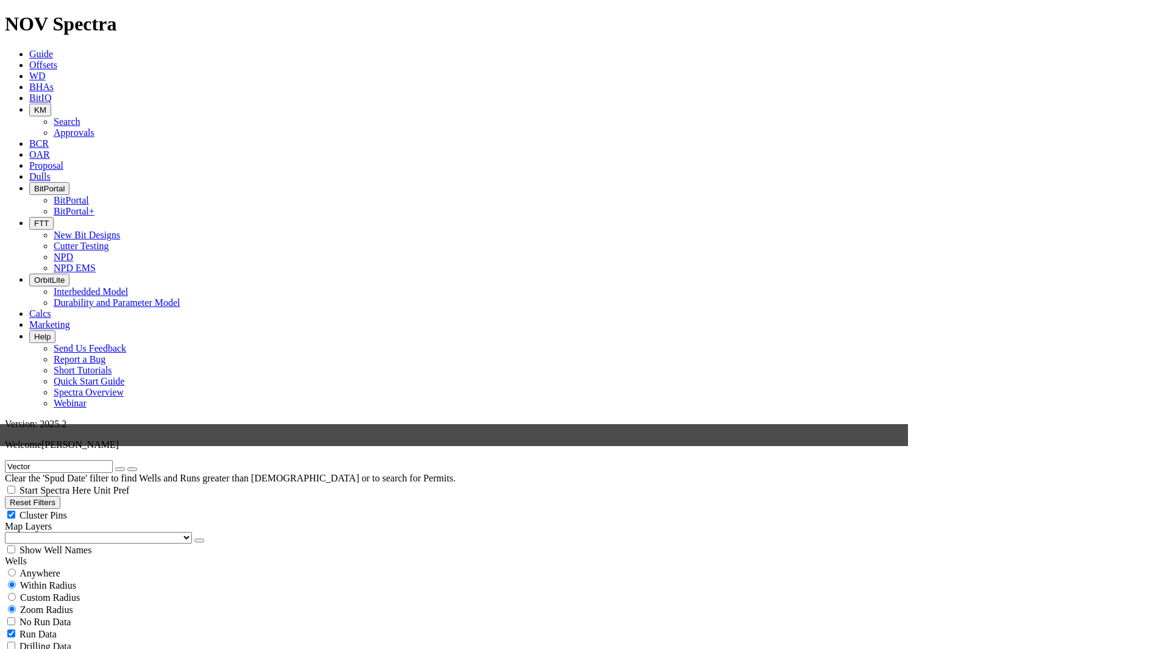
click at [103, 460] on input "Vector" at bounding box center [59, 466] width 108 height 13
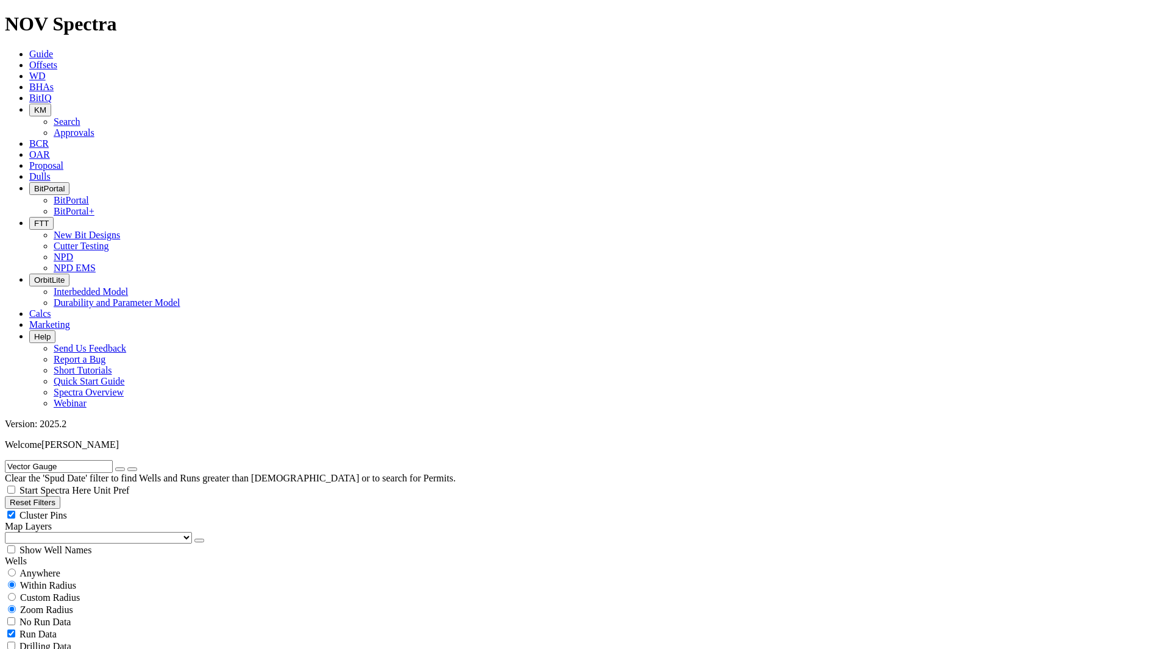
drag, startPoint x: 71, startPoint y: 54, endPoint x: 0, endPoint y: 51, distance: 71.3
click at [5, 460] on form "Vector Gauge" at bounding box center [585, 466] width 1160 height 13
type input "Polaris"
click at [137, 467] on button "submit" at bounding box center [132, 469] width 10 height 4
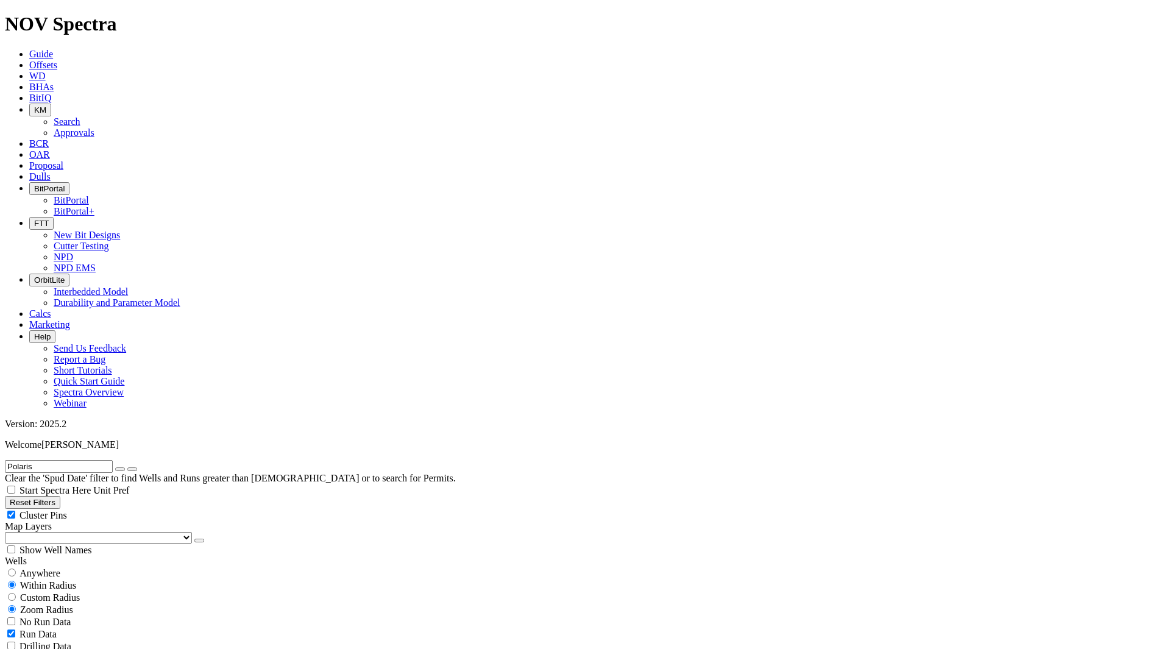
click at [69, 567] on div "Anywhere" at bounding box center [585, 573] width 1160 height 12
radio input "true"
radio input "false"
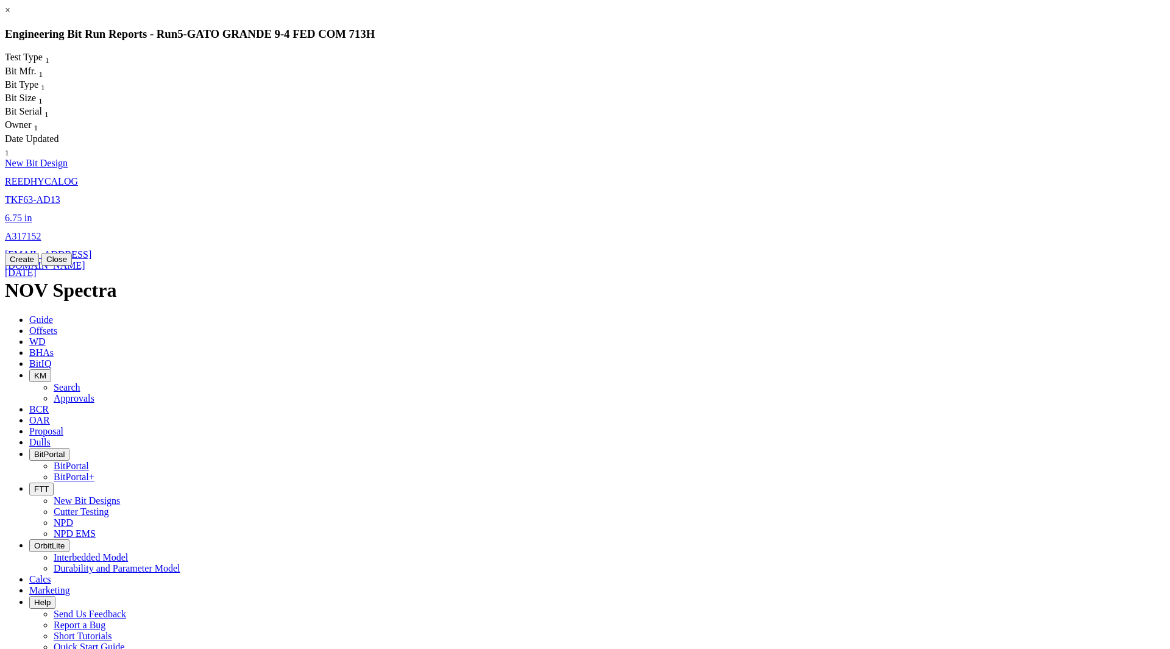
click at [244, 16] on div "× Engineering Bit Run Reports - Run 5 - GATO GRANDE 9-4 FED COM 713H Test Type …" at bounding box center [585, 135] width 1160 height 261
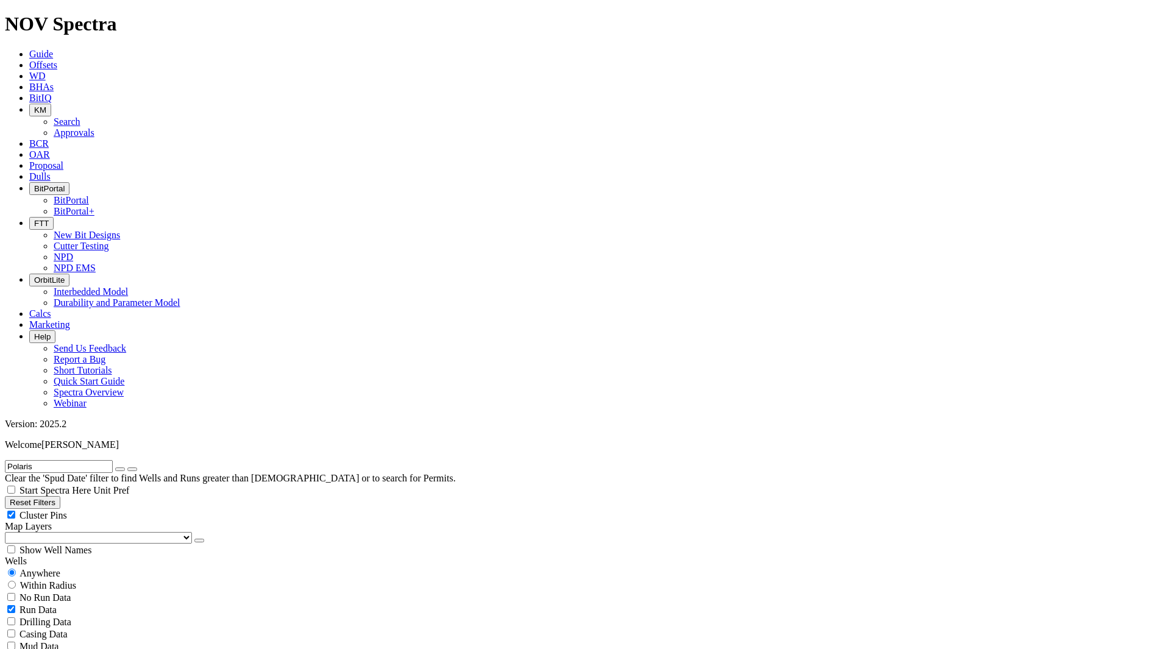
click at [51, 104] on button "KM" at bounding box center [40, 110] width 22 height 13
click at [80, 116] on link "Search" at bounding box center [67, 121] width 27 height 10
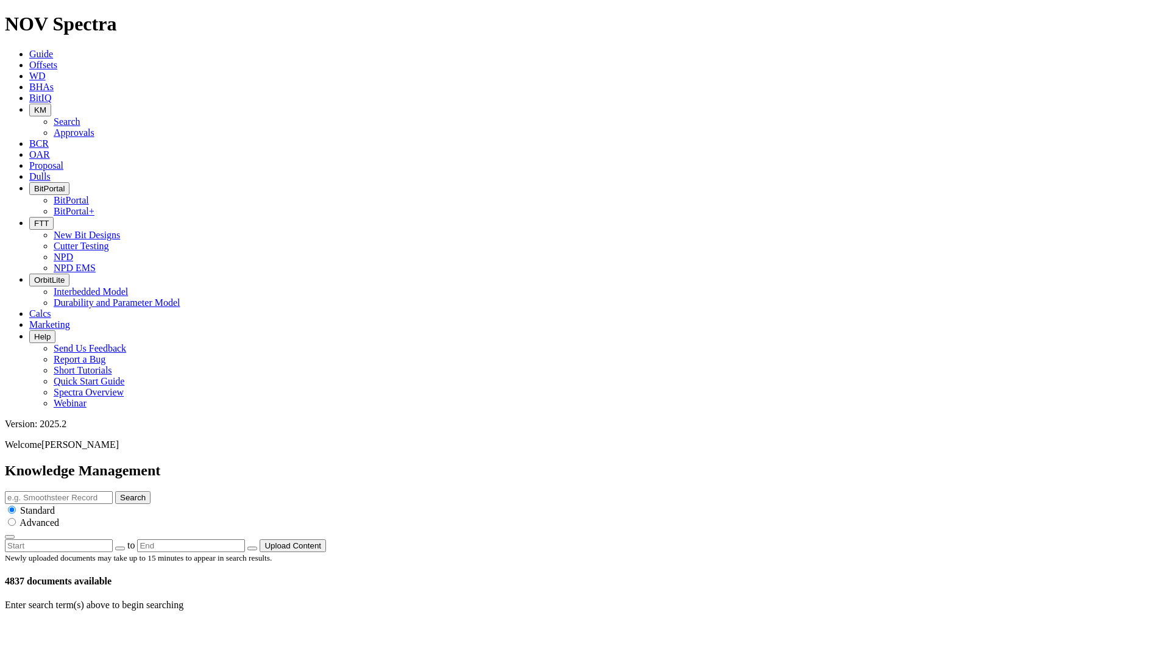
click at [113, 491] on input "text" at bounding box center [59, 497] width 108 height 13
type input "Infinity"
click at [115, 491] on button "Search" at bounding box center [132, 497] width 35 height 13
drag, startPoint x: 580, startPoint y: 63, endPoint x: 511, endPoint y: 63, distance: 68.3
click at [513, 463] on div "Knowledge Management Infinity Search Standard Advanced to Upload Content" at bounding box center [585, 508] width 1160 height 90
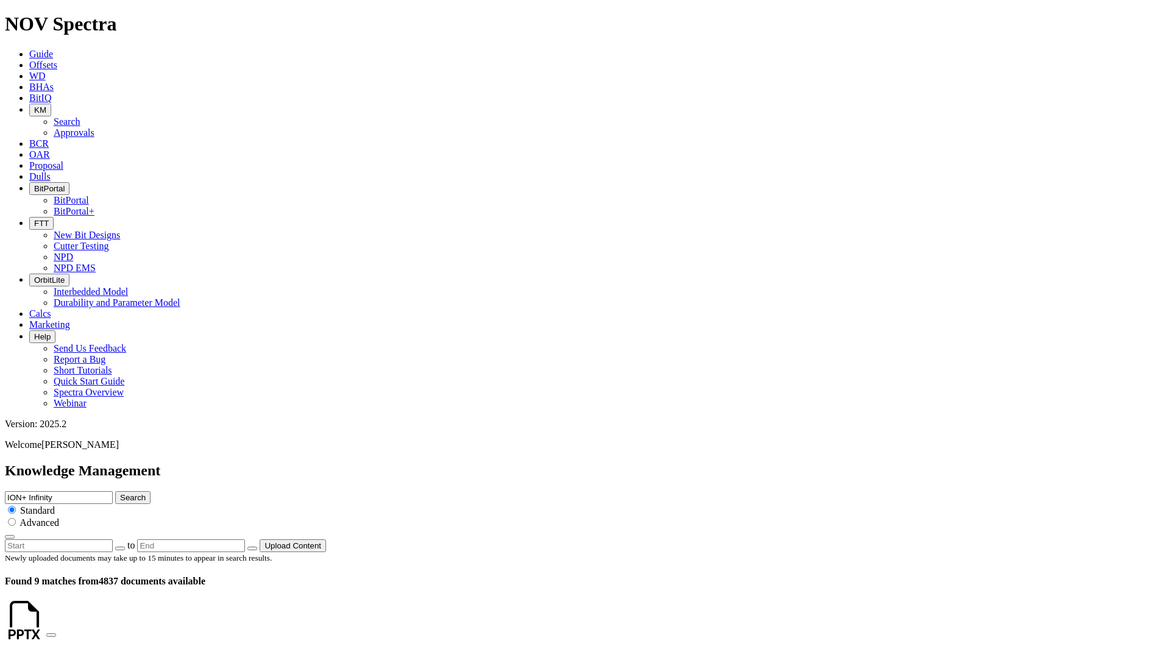
type input "ION+ Infinity"
click at [115, 491] on button "Search" at bounding box center [132, 497] width 35 height 13
drag, startPoint x: 600, startPoint y: 59, endPoint x: 453, endPoint y: 59, distance: 146.9
click at [453, 463] on div "Knowledge Management ION+ Infinity Search Standard Advanced to Upload Content" at bounding box center [585, 508] width 1160 height 90
type input "E"
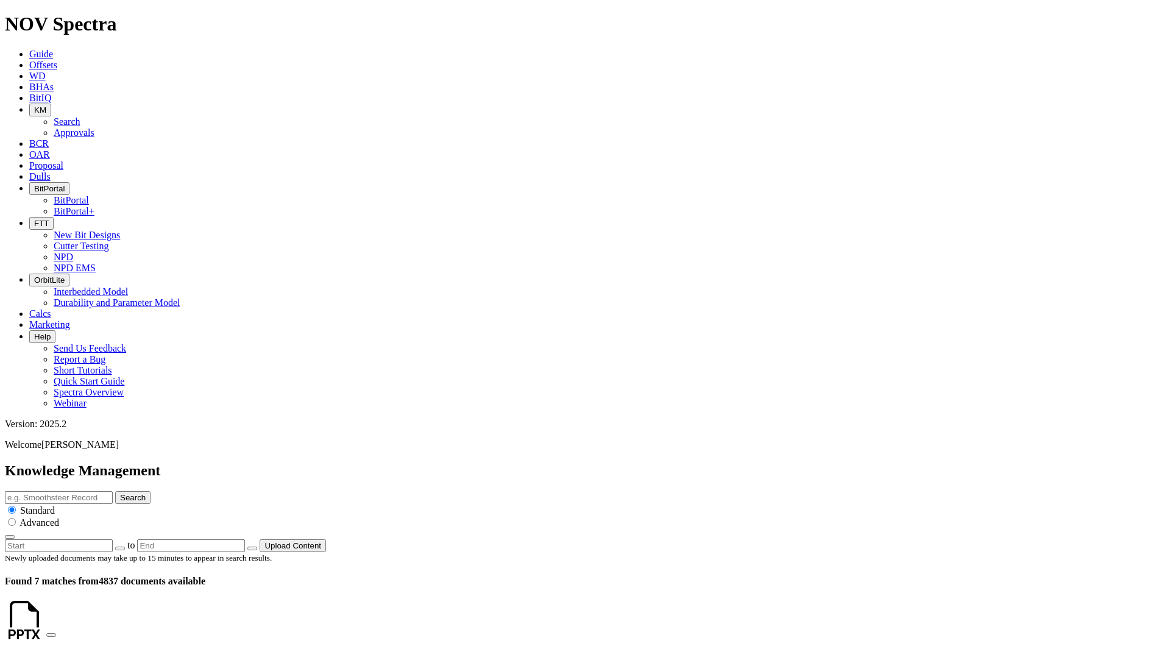
click at [113, 491] on input "text" at bounding box center [59, 497] width 108 height 13
type input "INF66"
click at [115, 491] on button "Search" at bounding box center [132, 497] width 35 height 13
drag, startPoint x: 230, startPoint y: 344, endPoint x: 214, endPoint y: 334, distance: 18.6
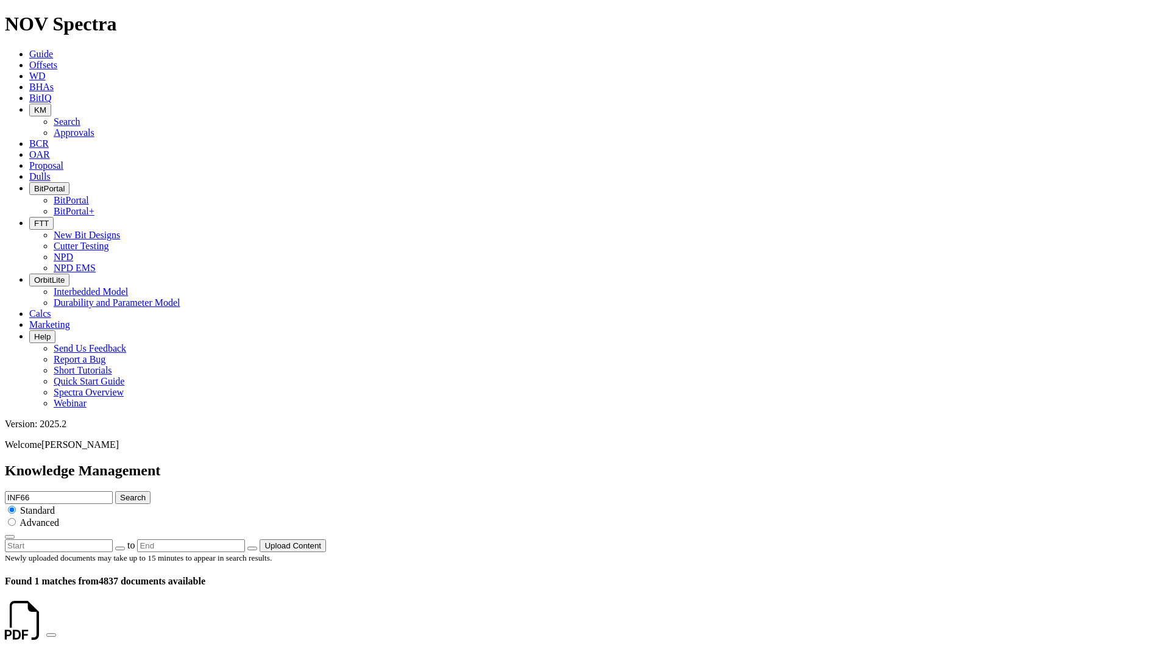
click at [46, 626] on icon at bounding box center [46, 631] width 0 height 10
click at [113, 491] on input "INF66" at bounding box center [59, 497] width 108 height 13
drag, startPoint x: 574, startPoint y: 65, endPoint x: 476, endPoint y: 65, distance: 98.1
click at [476, 463] on div "Knowledge Management INF66 Search Standard Advanced to Upload Content" at bounding box center [585, 508] width 1160 height 90
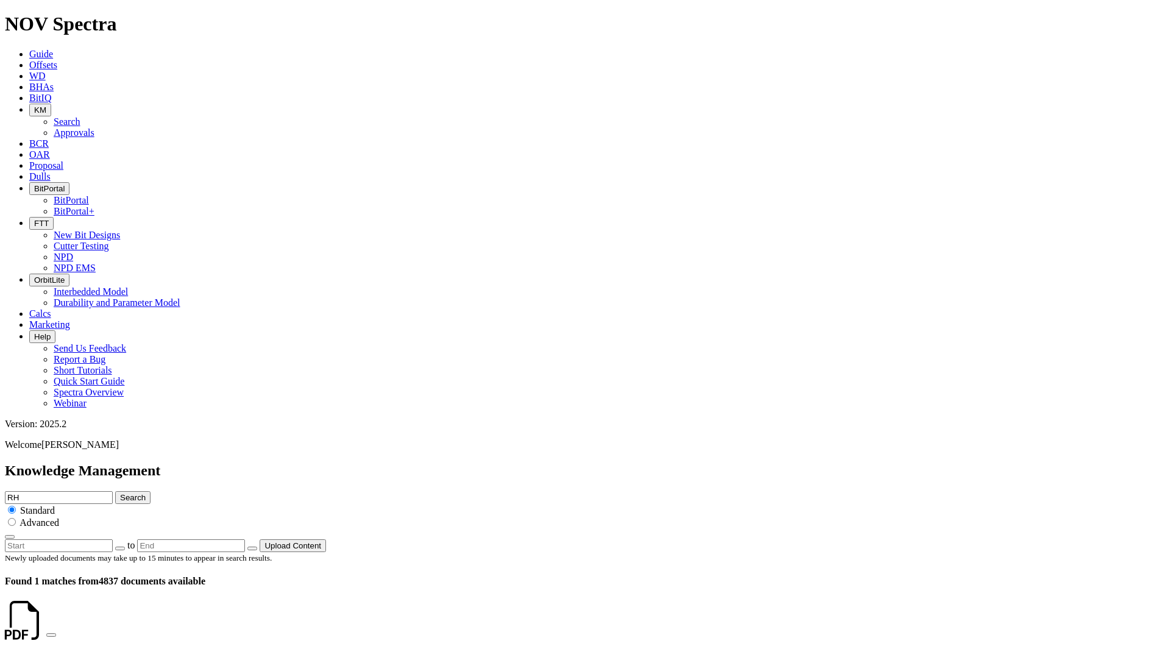
type input "R"
drag, startPoint x: 561, startPoint y: 65, endPoint x: 572, endPoint y: 64, distance: 11.0
click at [113, 491] on input "text" at bounding box center [59, 497] width 108 height 13
type input "8375 INF"
click at [115, 491] on button "Search" at bounding box center [132, 497] width 35 height 13
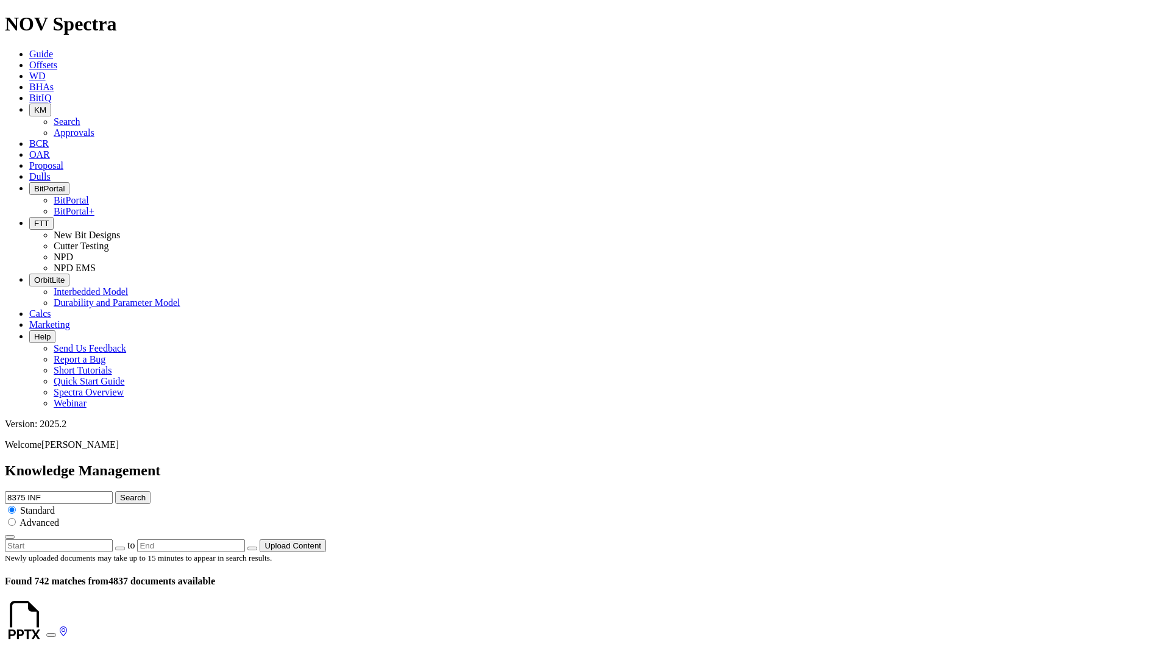
click at [113, 491] on input "8375 INF" at bounding box center [59, 497] width 108 height 13
type input "8375 INF66"
click at [115, 491] on button "Search" at bounding box center [132, 497] width 35 height 13
drag, startPoint x: 552, startPoint y: 64, endPoint x: 493, endPoint y: 63, distance: 58.5
click at [493, 463] on div "Knowledge Management 8375 INF66 Search Standard Advanced to Upload Content" at bounding box center [585, 508] width 1160 height 90
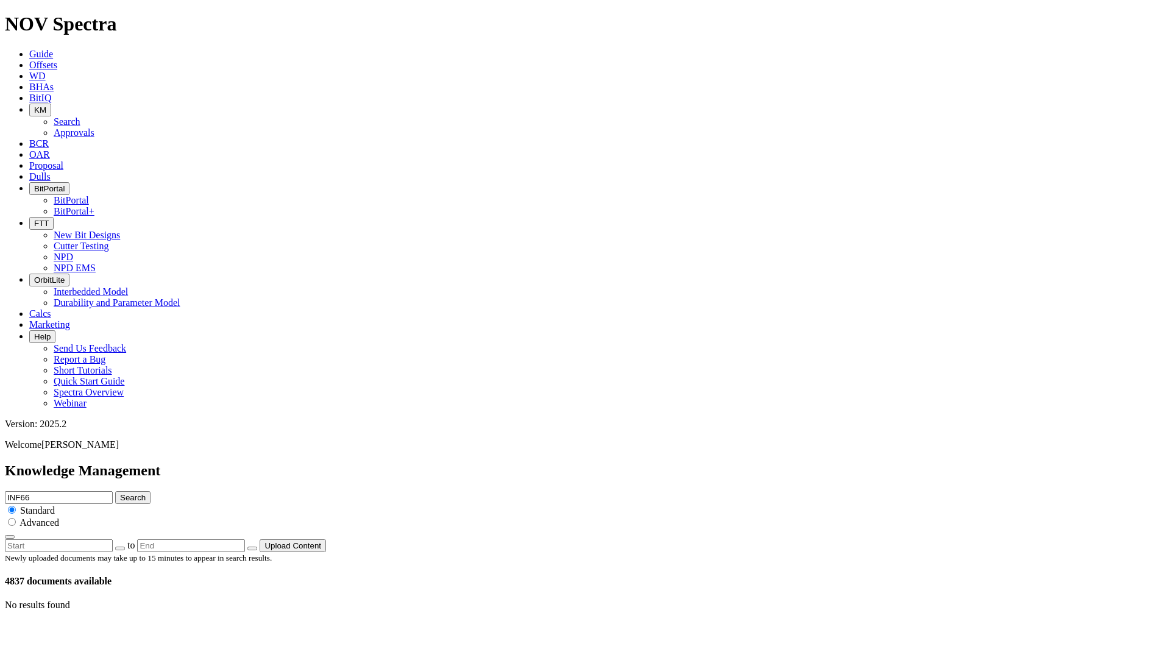
type input "INF66"
click at [115, 491] on button "Search" at bounding box center [132, 497] width 35 height 13
click at [113, 491] on input "INF66" at bounding box center [59, 497] width 108 height 13
type input "INF6"
click at [115, 491] on button "Search" at bounding box center [132, 497] width 35 height 13
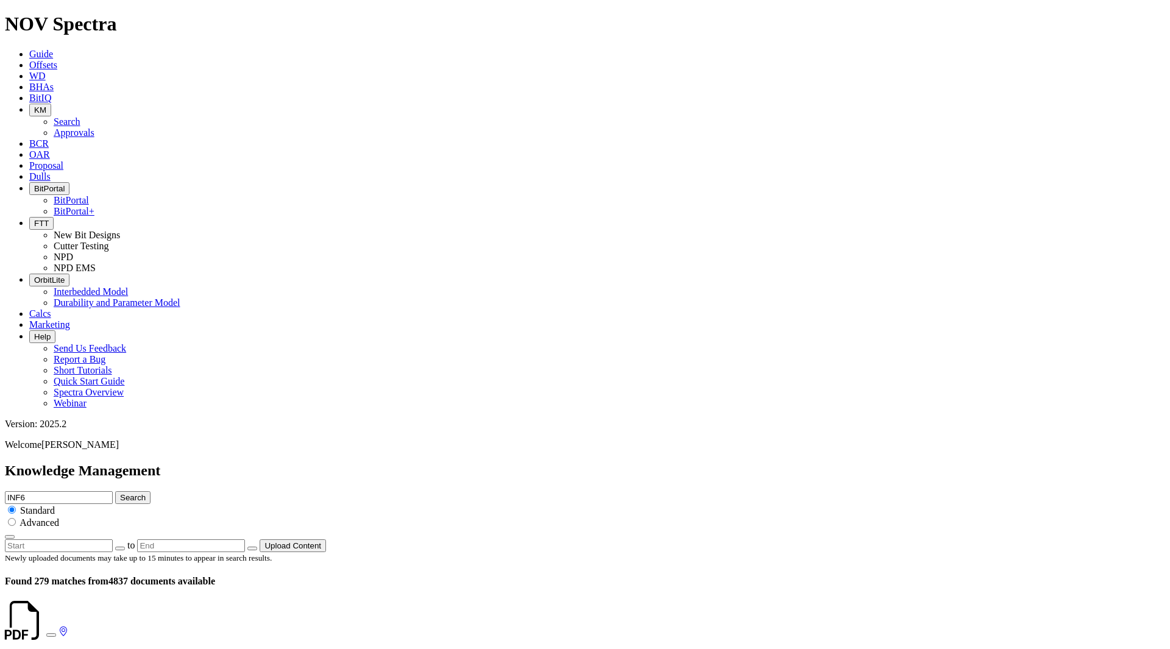
drag, startPoint x: 589, startPoint y: 72, endPoint x: 470, endPoint y: 66, distance: 119.6
click at [471, 463] on div "Knowledge Management INF6 Search Standard Advanced to Upload Content" at bounding box center [585, 508] width 1160 height 90
click at [113, 491] on input "text" at bounding box center [59, 497] width 108 height 13
paste input "INF66M1A"
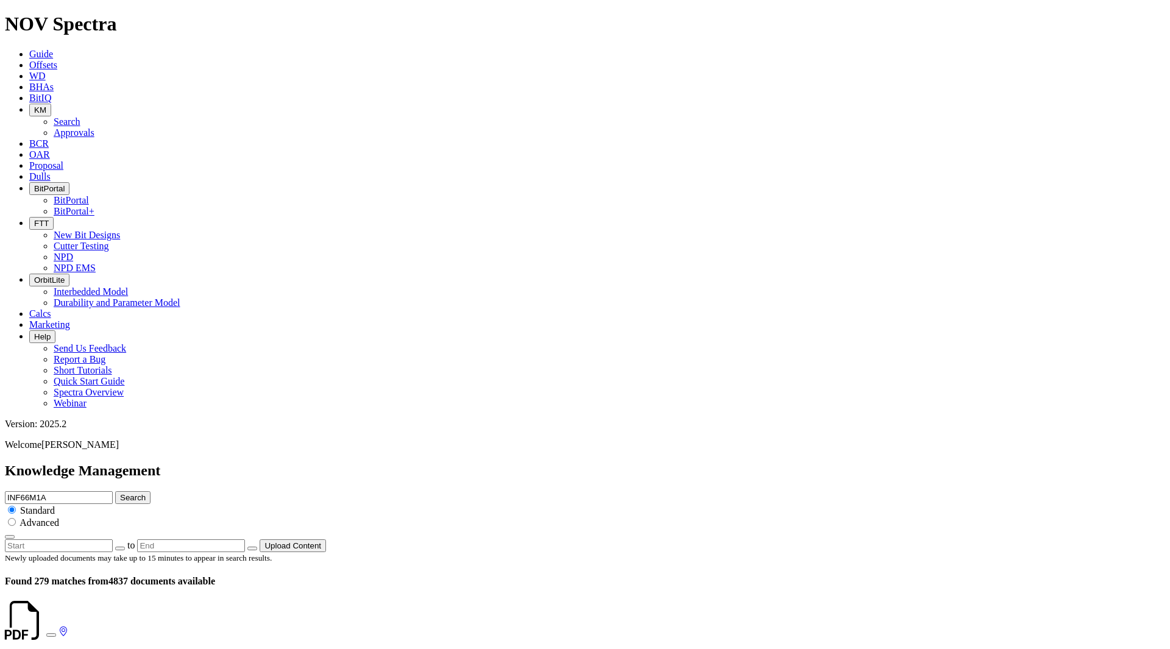
type input "INF66M1A"
click at [151, 491] on button "Search" at bounding box center [132, 497] width 35 height 13
click at [46, 626] on icon at bounding box center [46, 631] width 0 height 10
drag, startPoint x: 591, startPoint y: 65, endPoint x: 490, endPoint y: 64, distance: 101.2
click at [484, 463] on div "Knowledge Management INF66M1A Search Standard Advanced to Upload Content" at bounding box center [585, 508] width 1160 height 90
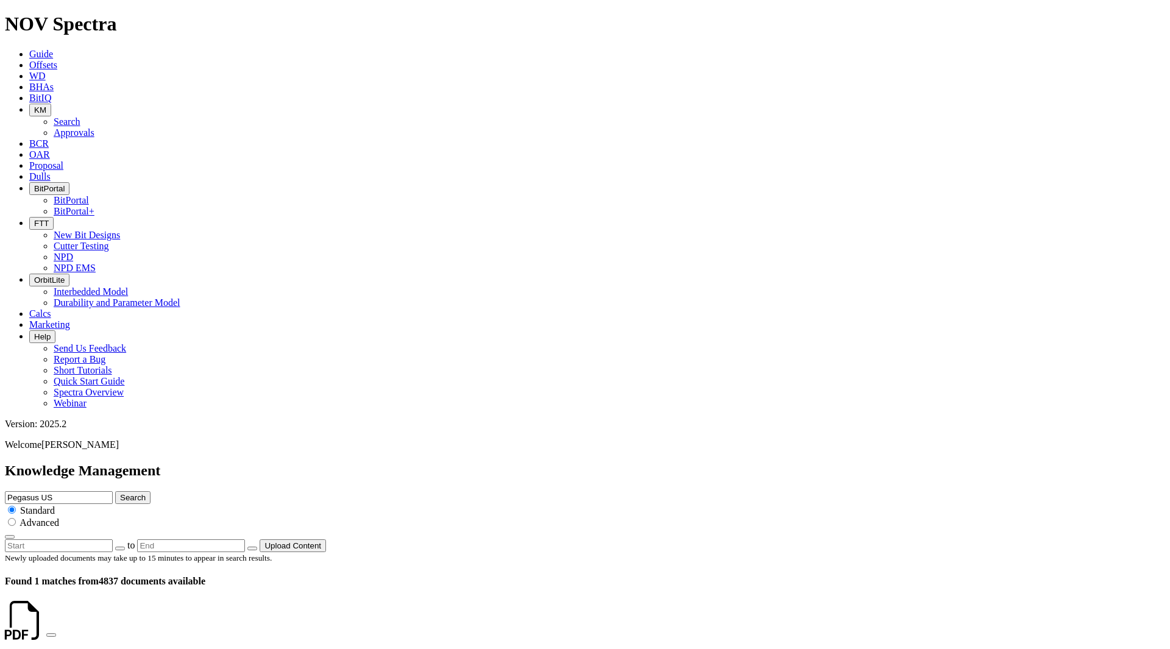
type input "Pegasus US"
click at [115, 491] on button "Search" at bounding box center [132, 497] width 35 height 13
